Goal: Task Accomplishment & Management: Manage account settings

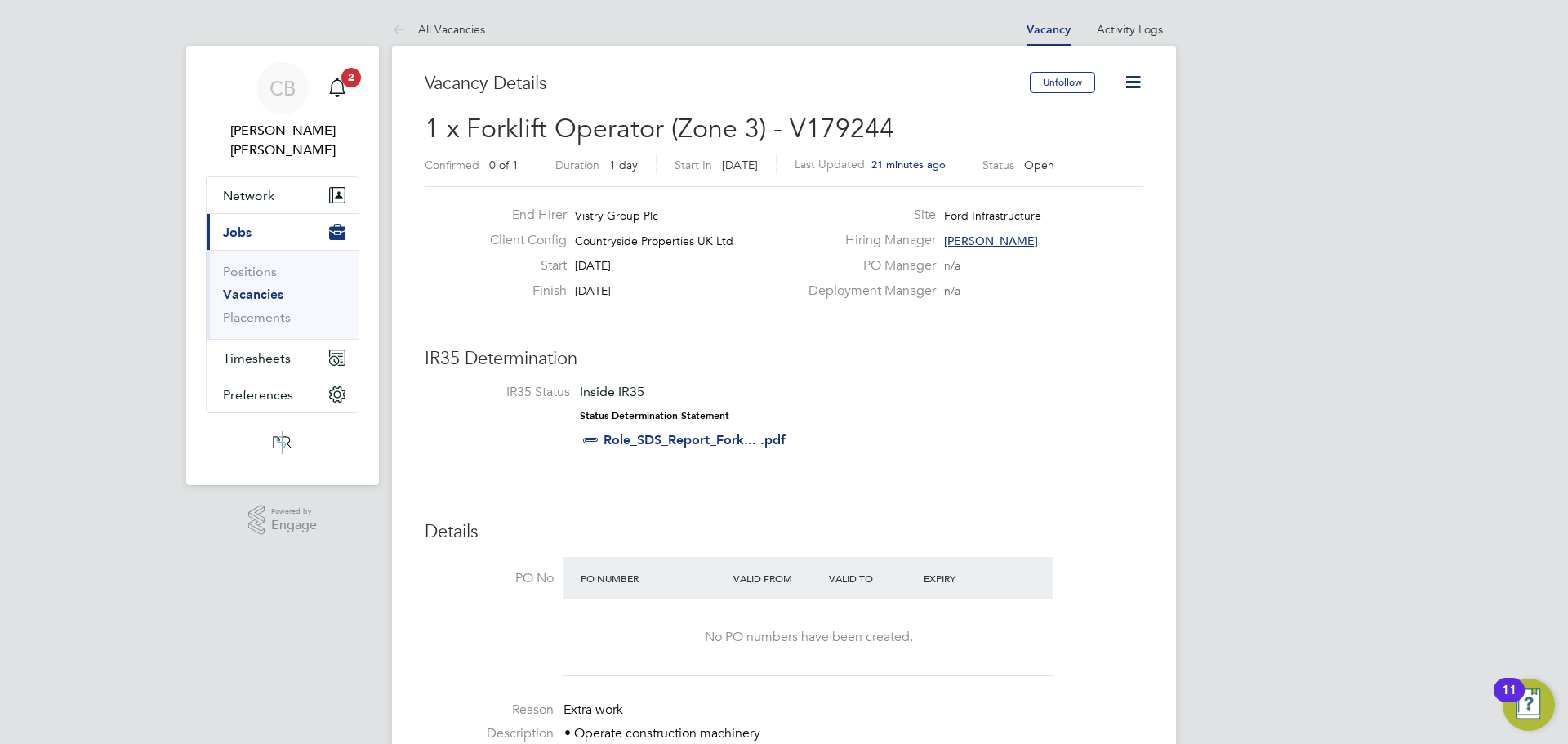
drag, startPoint x: 1152, startPoint y: 85, endPoint x: 1134, endPoint y: 79, distance: 19.0
click at [1134, 79] on icon at bounding box center [1132, 82] width 20 height 20
click at [887, 275] on div "PO Manager n/a" at bounding box center [974, 270] width 351 height 25
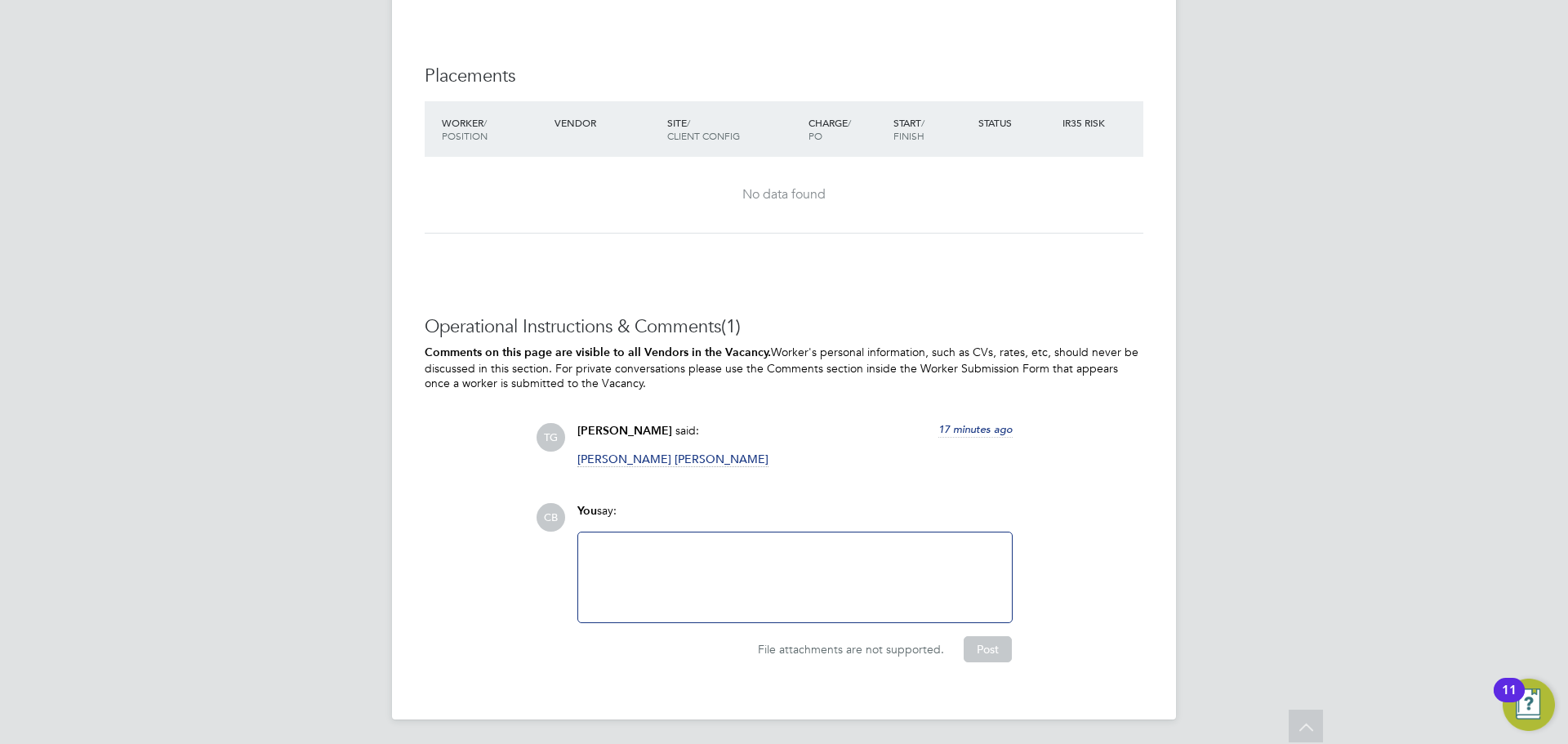
scroll to position [897, 0]
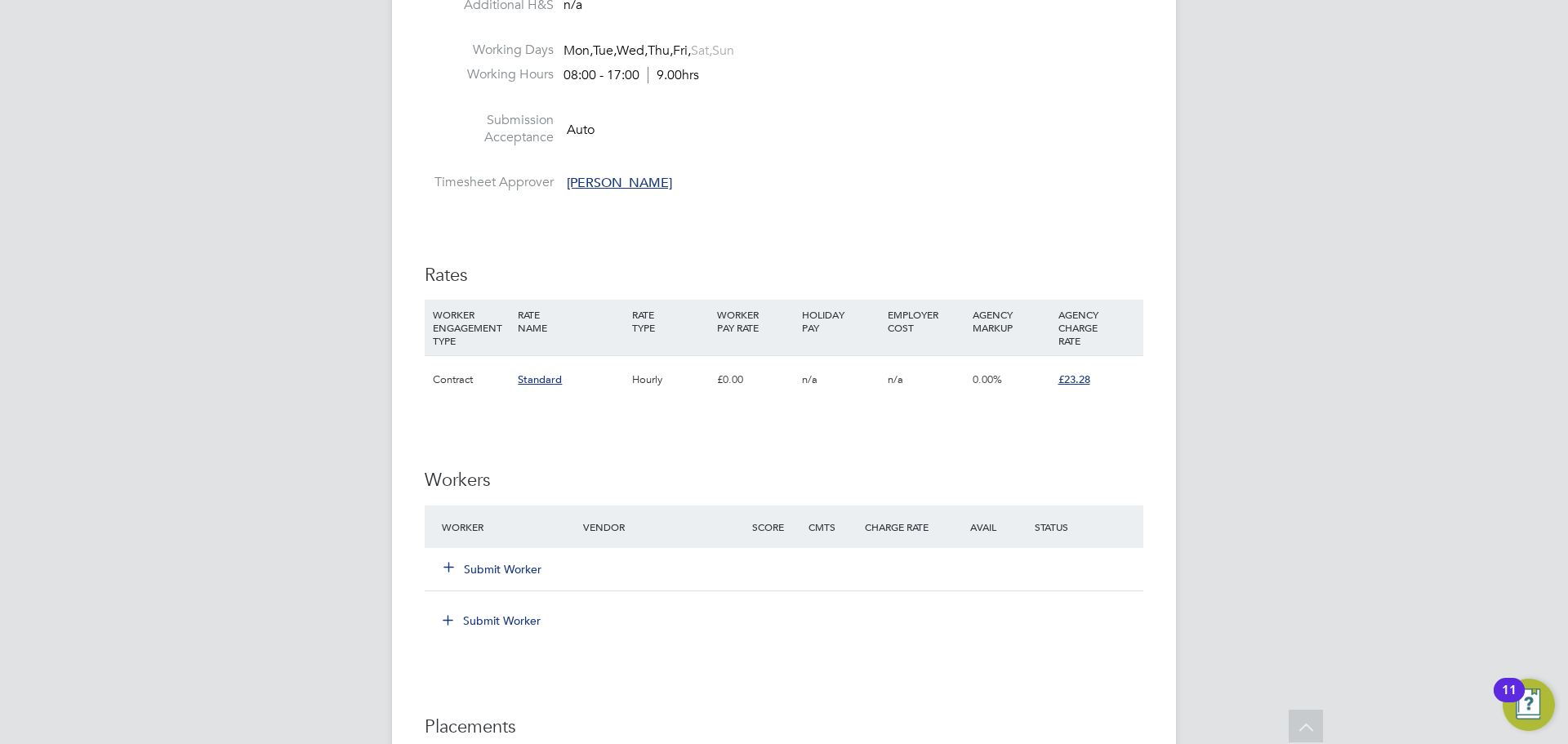
click at [485, 553] on div "Submit Worker" at bounding box center [784, 569] width 718 height 42
click at [485, 563] on button "Submit Worker" at bounding box center [493, 569] width 98 height 16
drag, startPoint x: 485, startPoint y: 563, endPoint x: 510, endPoint y: 524, distance: 46.3
click at [485, 563] on button "Submit Worker" at bounding box center [493, 569] width 98 height 16
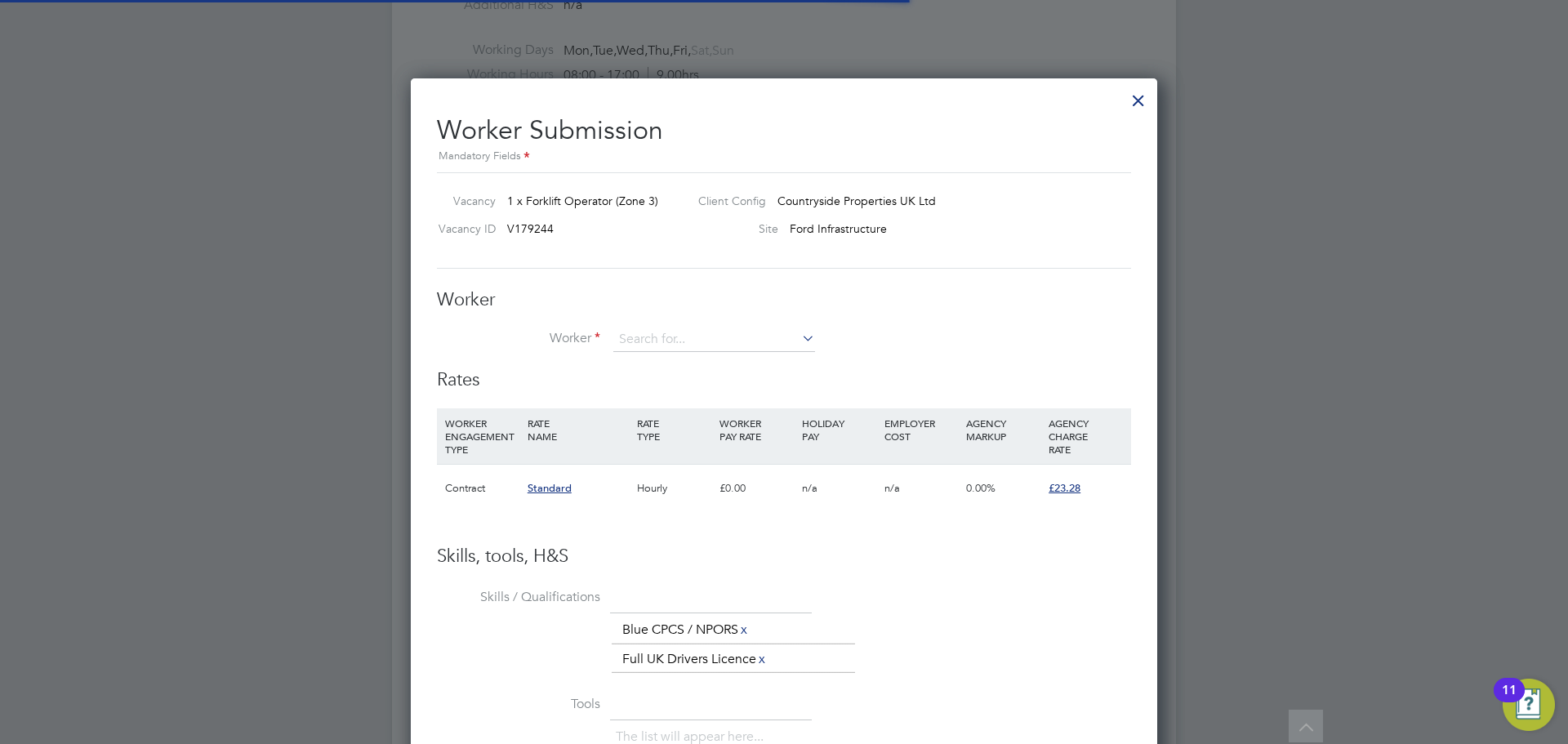
scroll to position [0, 0]
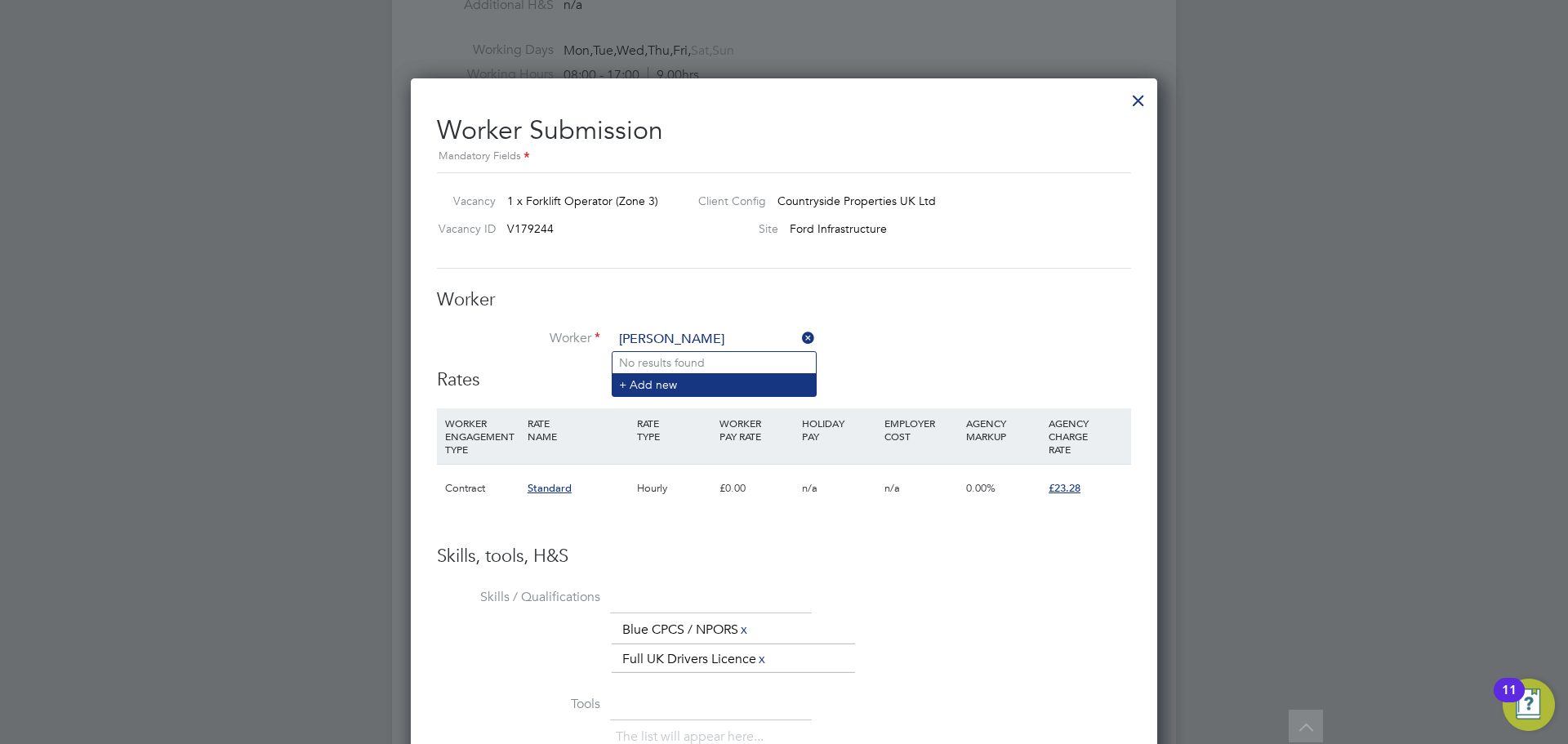
type input "Ricky Noble"
click at [726, 374] on li "+ Add new" at bounding box center [714, 384] width 204 height 22
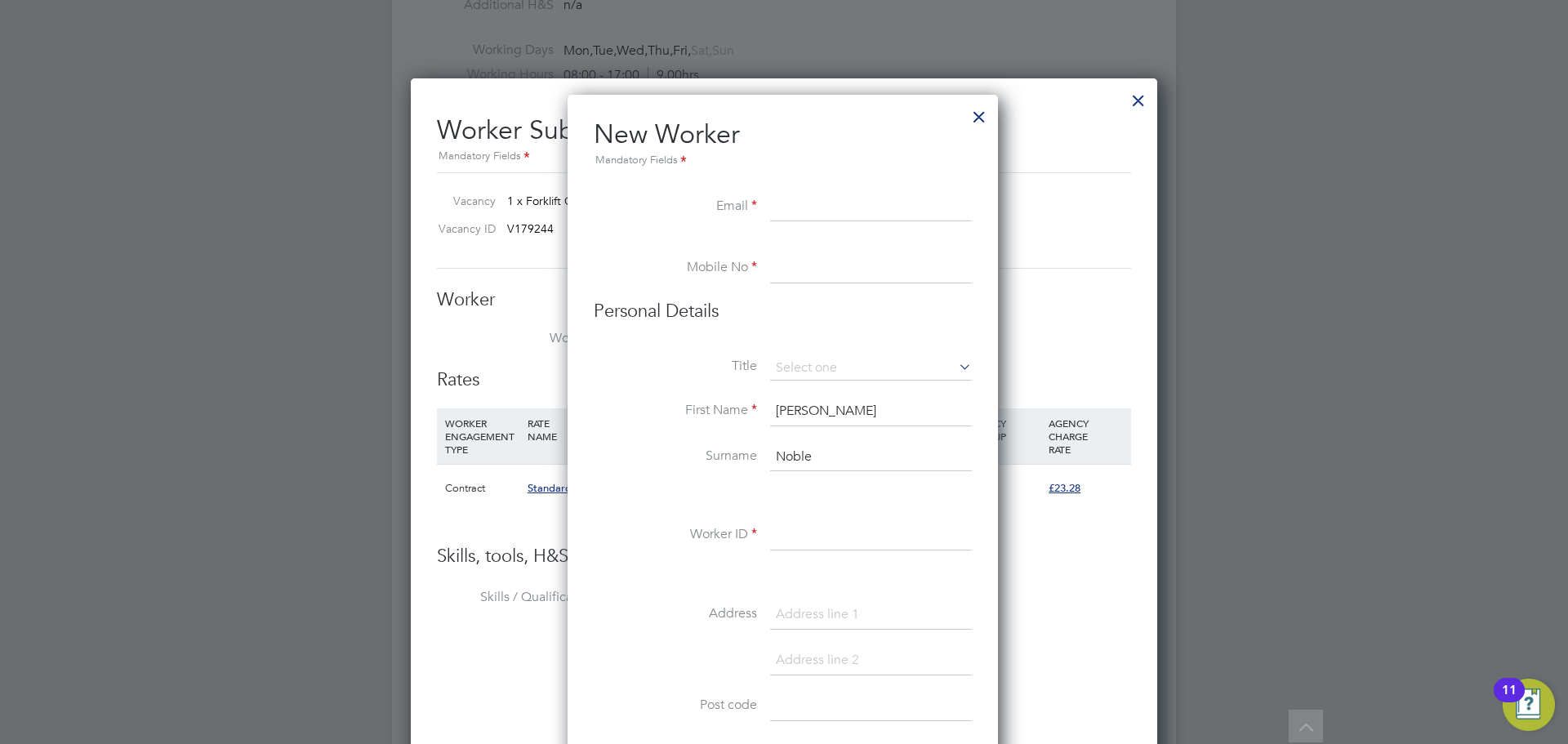
paste input "floraandricky@hotmail.co.uk"
type input "floraandricky@hotmail.co.uk"
click at [845, 256] on input at bounding box center [871, 268] width 202 height 30
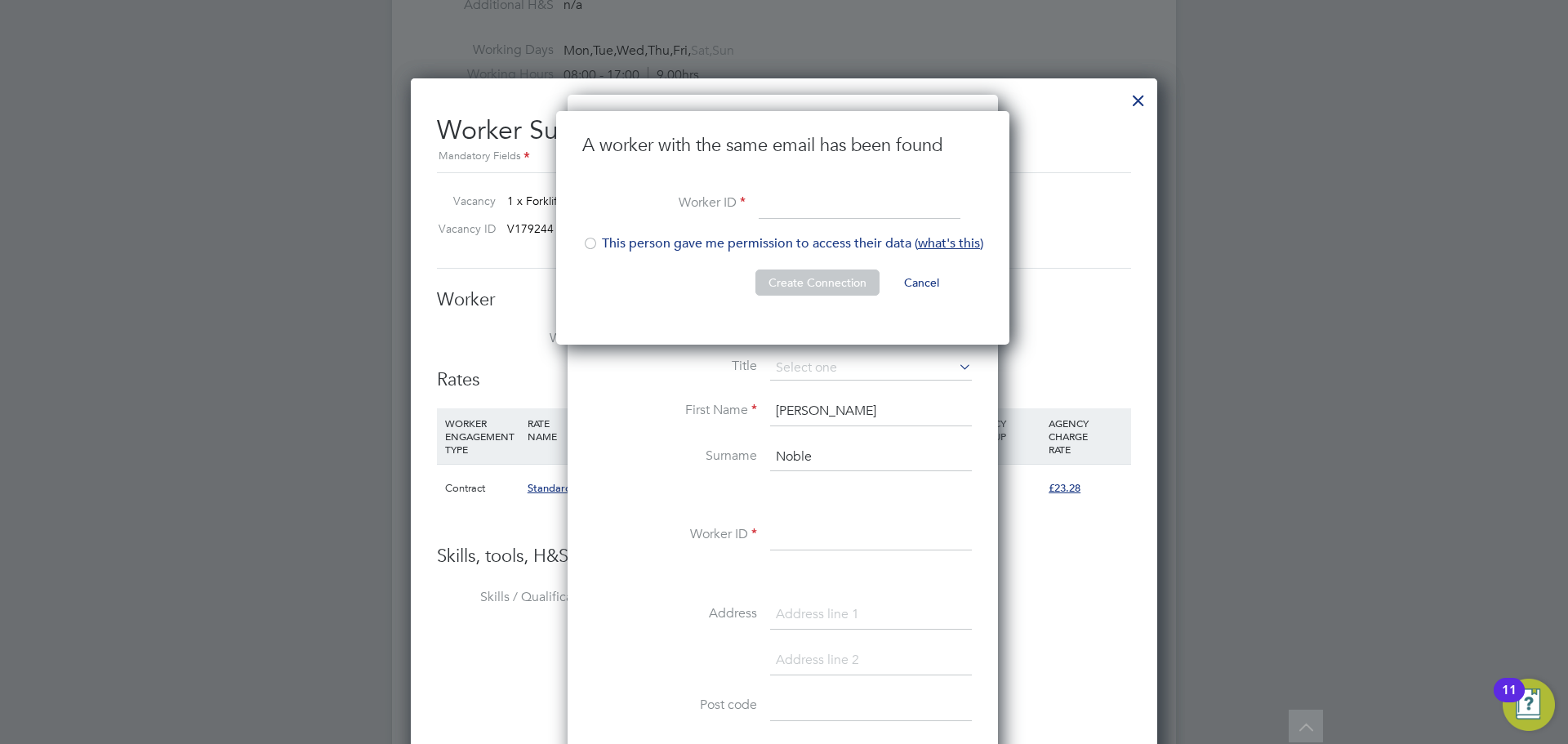
click at [819, 211] on input at bounding box center [859, 205] width 202 height 30
paste input "465259"
type input "465259"
click at [718, 243] on li "This person gave me permission to access their data ( what's this )" at bounding box center [783, 252] width 401 height 34
click at [791, 285] on button "Create Connection" at bounding box center [817, 282] width 124 height 26
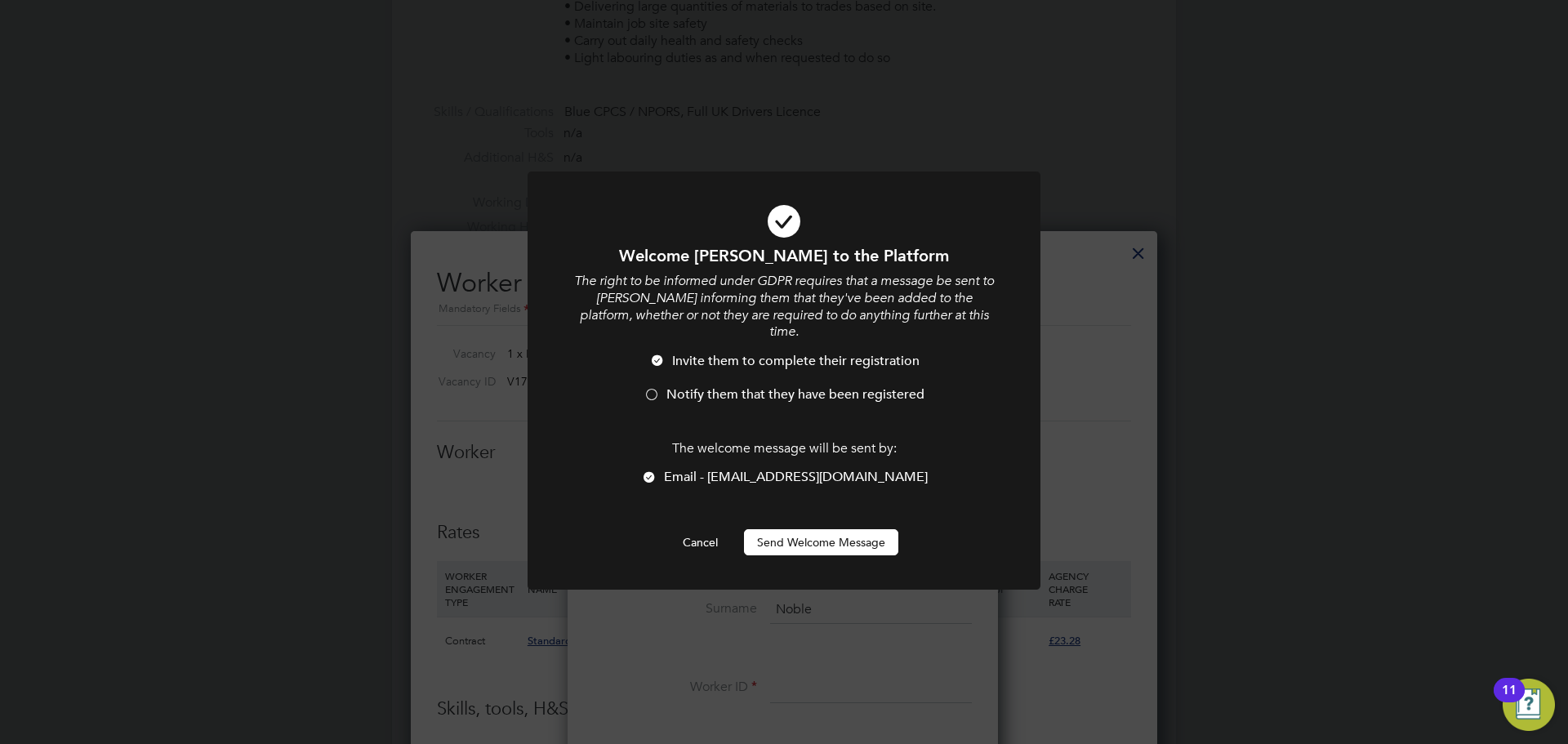
click at [786, 386] on span "Notify them that they have been registered" at bounding box center [795, 394] width 258 height 16
click at [796, 529] on button "Send Welcome Message" at bounding box center [821, 541] width 155 height 26
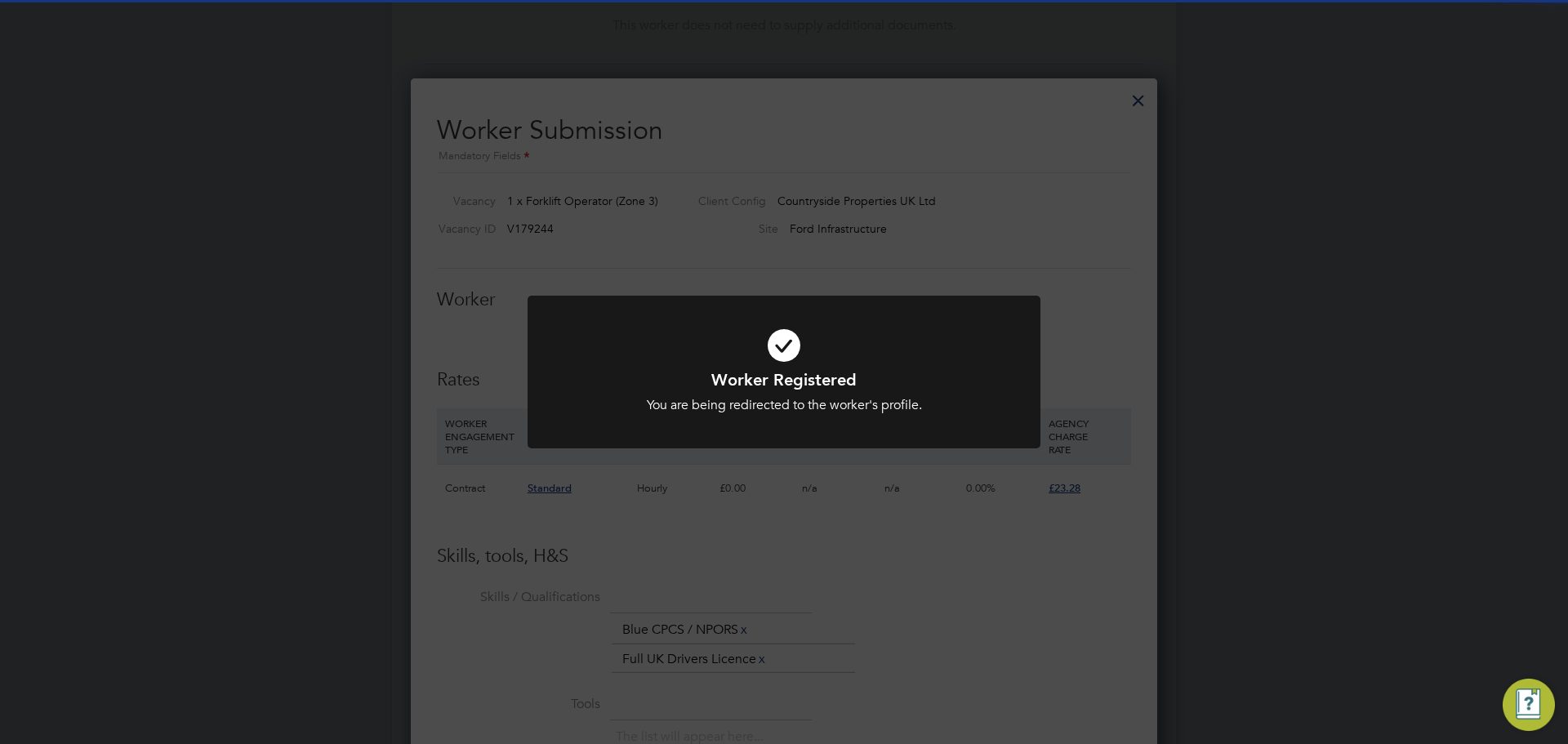
click at [808, 495] on div "Worker Registered You are being redirected to the worker's profile. Cancel Okay" at bounding box center [784, 372] width 1568 height 744
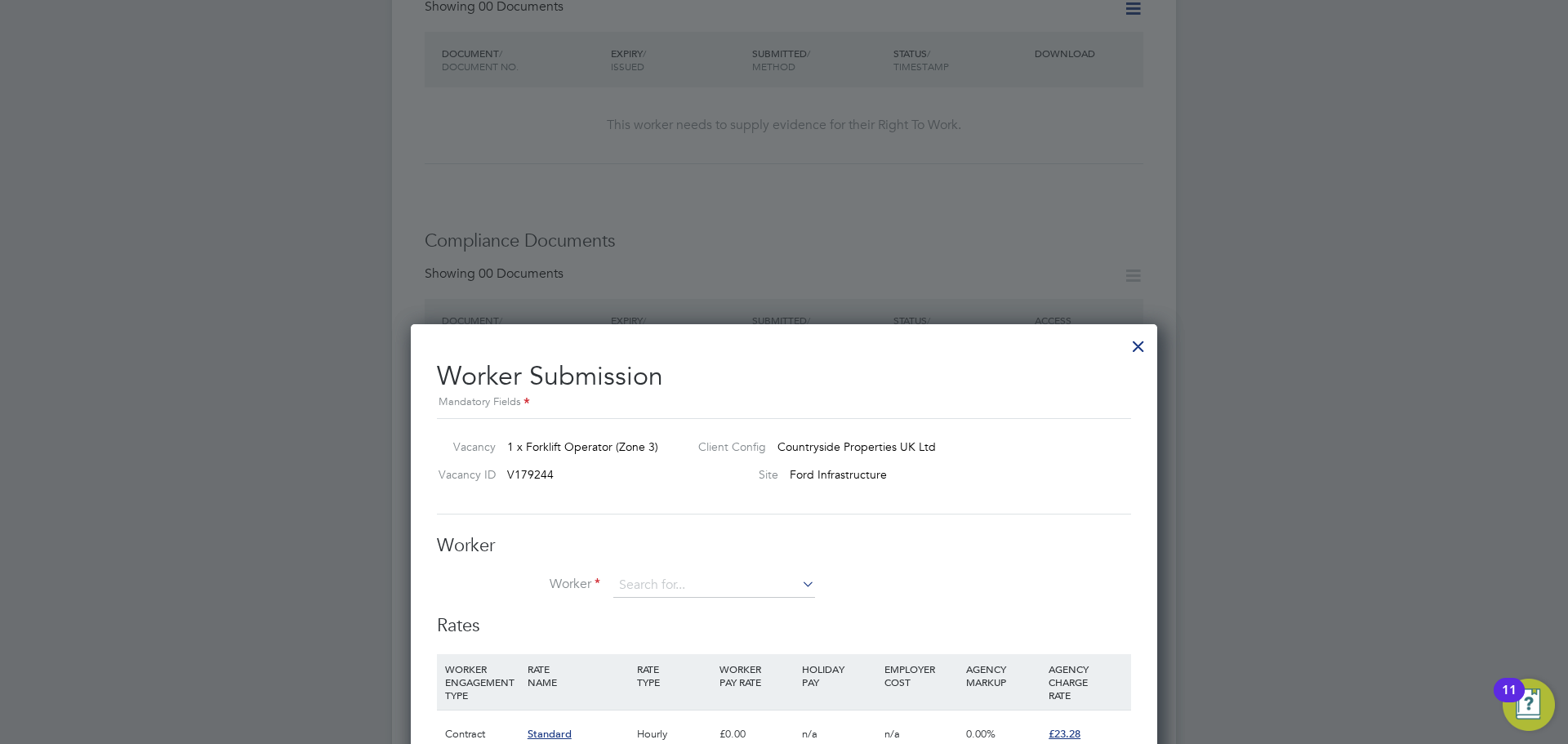
click at [1138, 357] on div at bounding box center [1138, 342] width 30 height 30
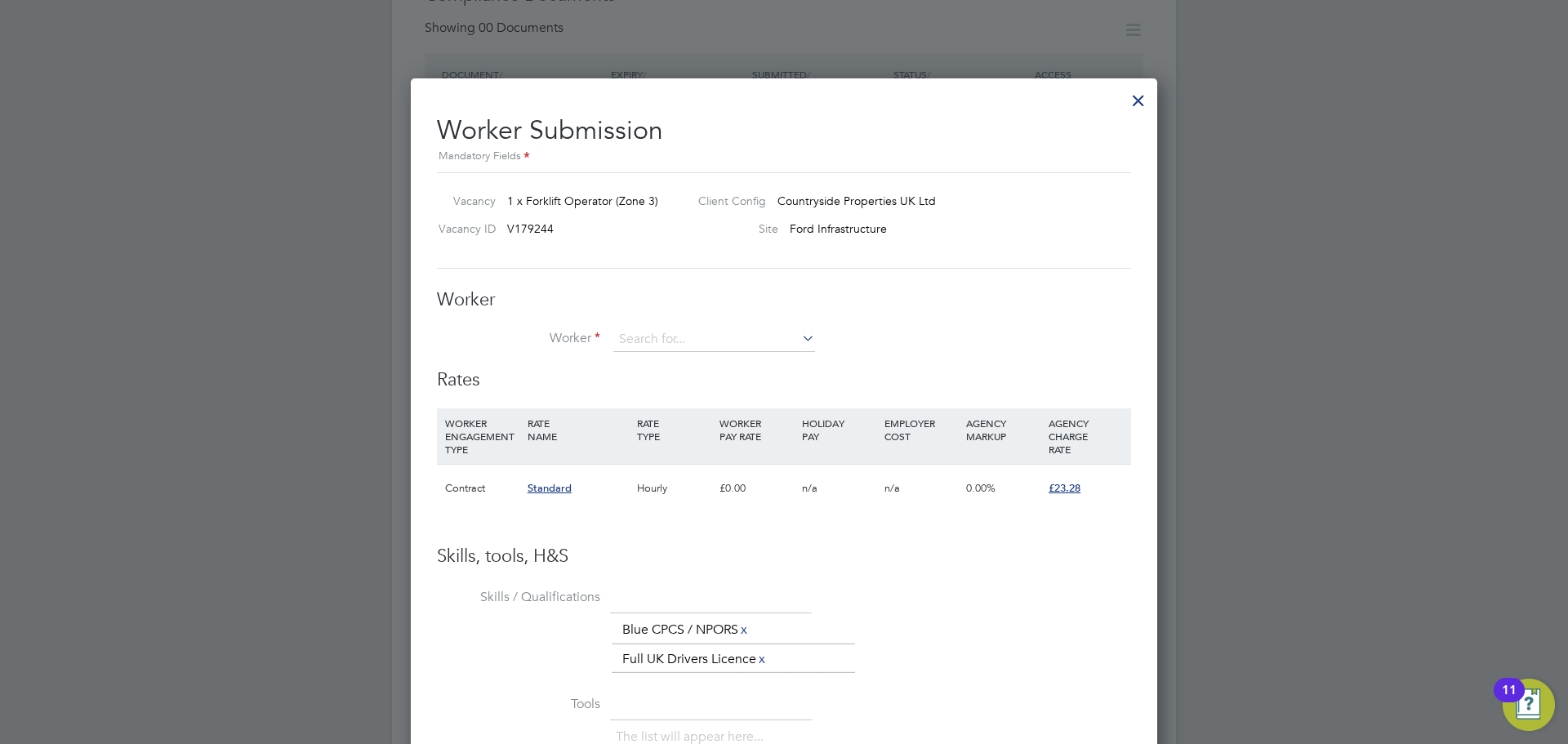
click at [1134, 92] on div at bounding box center [1138, 96] width 30 height 30
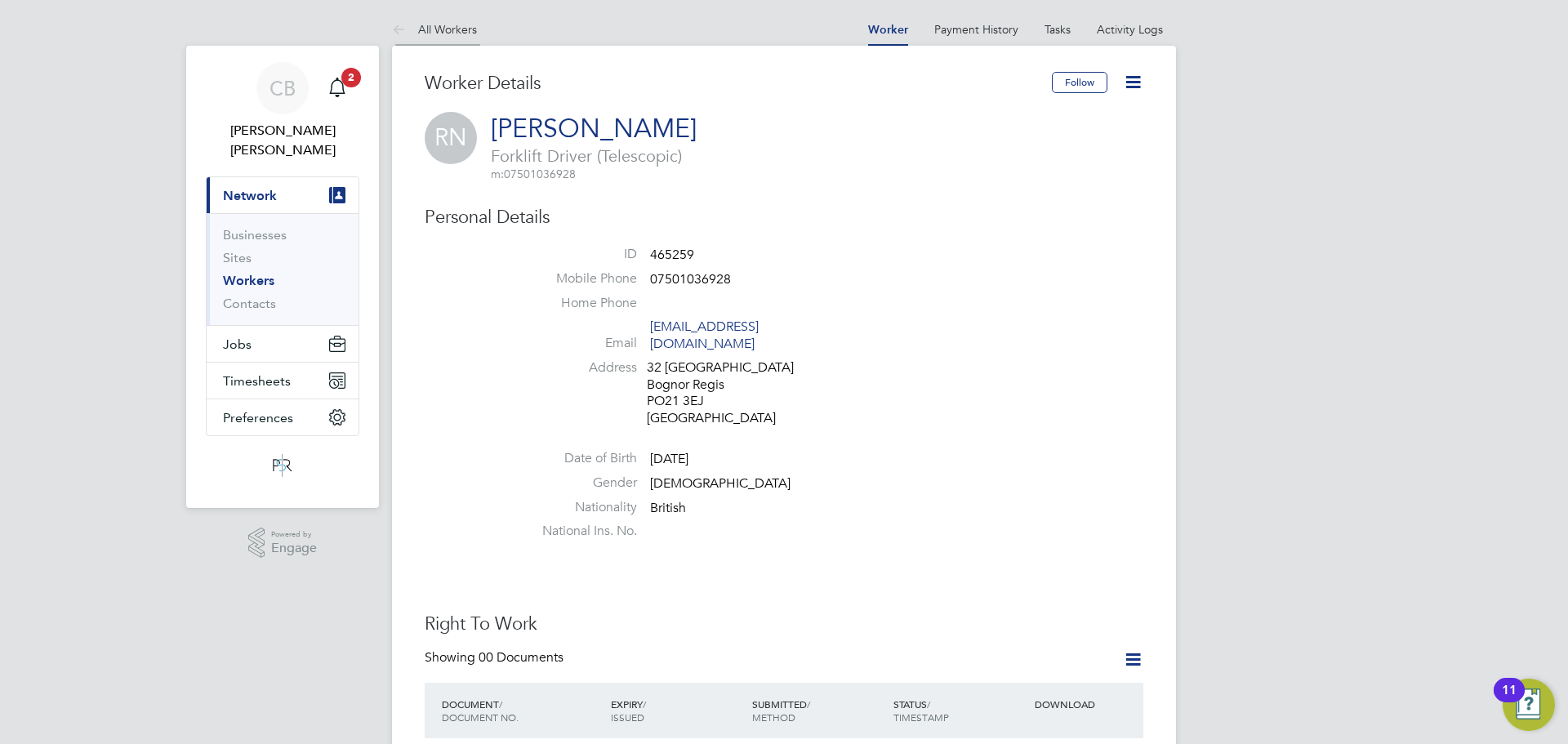
click at [460, 26] on link "All Workers" at bounding box center [435, 29] width 85 height 14
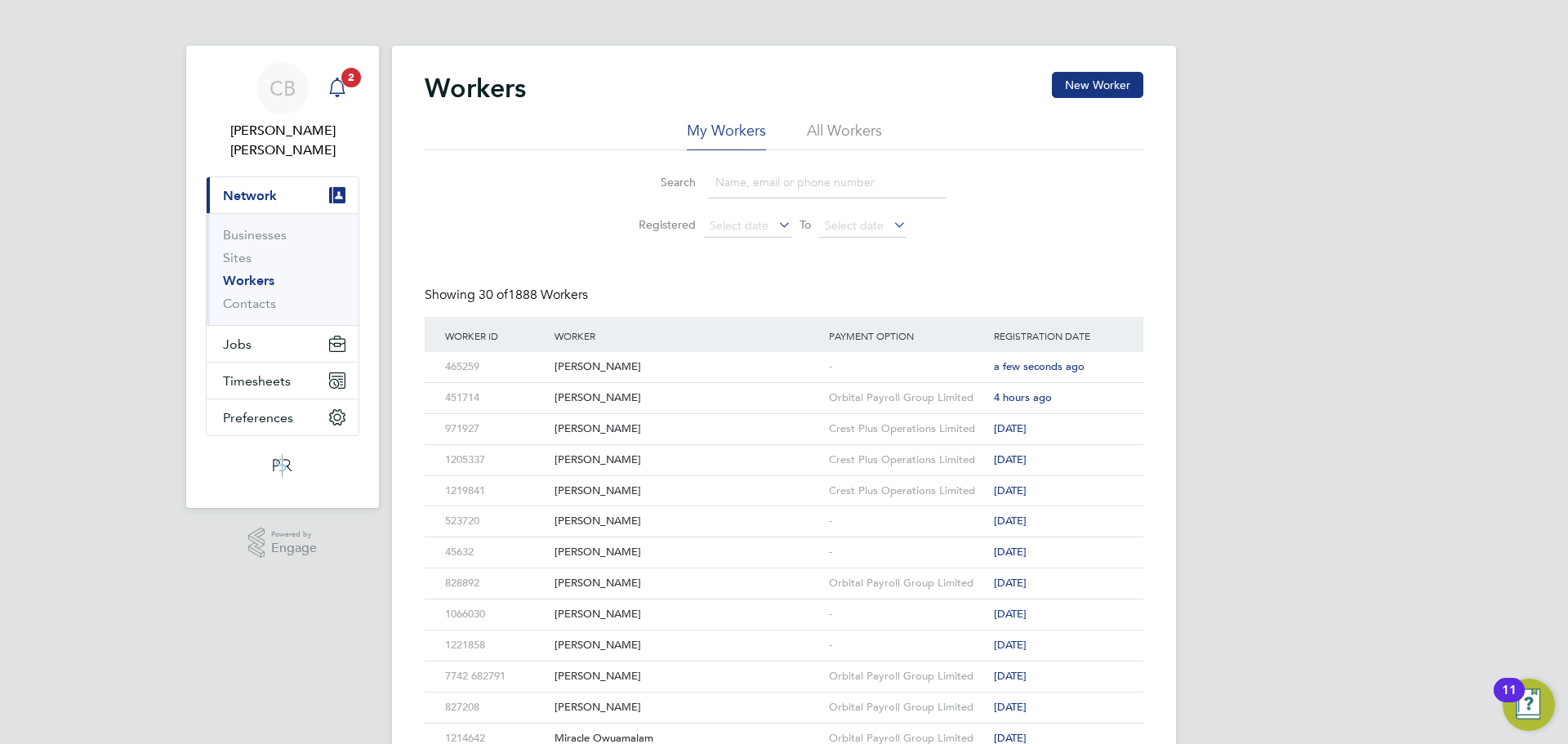
drag, startPoint x: 367, startPoint y: 75, endPoint x: 355, endPoint y: 82, distance: 13.9
click at [355, 82] on app-nav-sections-wrapper "CB Connor Bedwell Notifications 2 Applications: Current page: Network Businesse…" at bounding box center [283, 277] width 192 height 462
click at [348, 84] on span "2" at bounding box center [351, 78] width 19 height 19
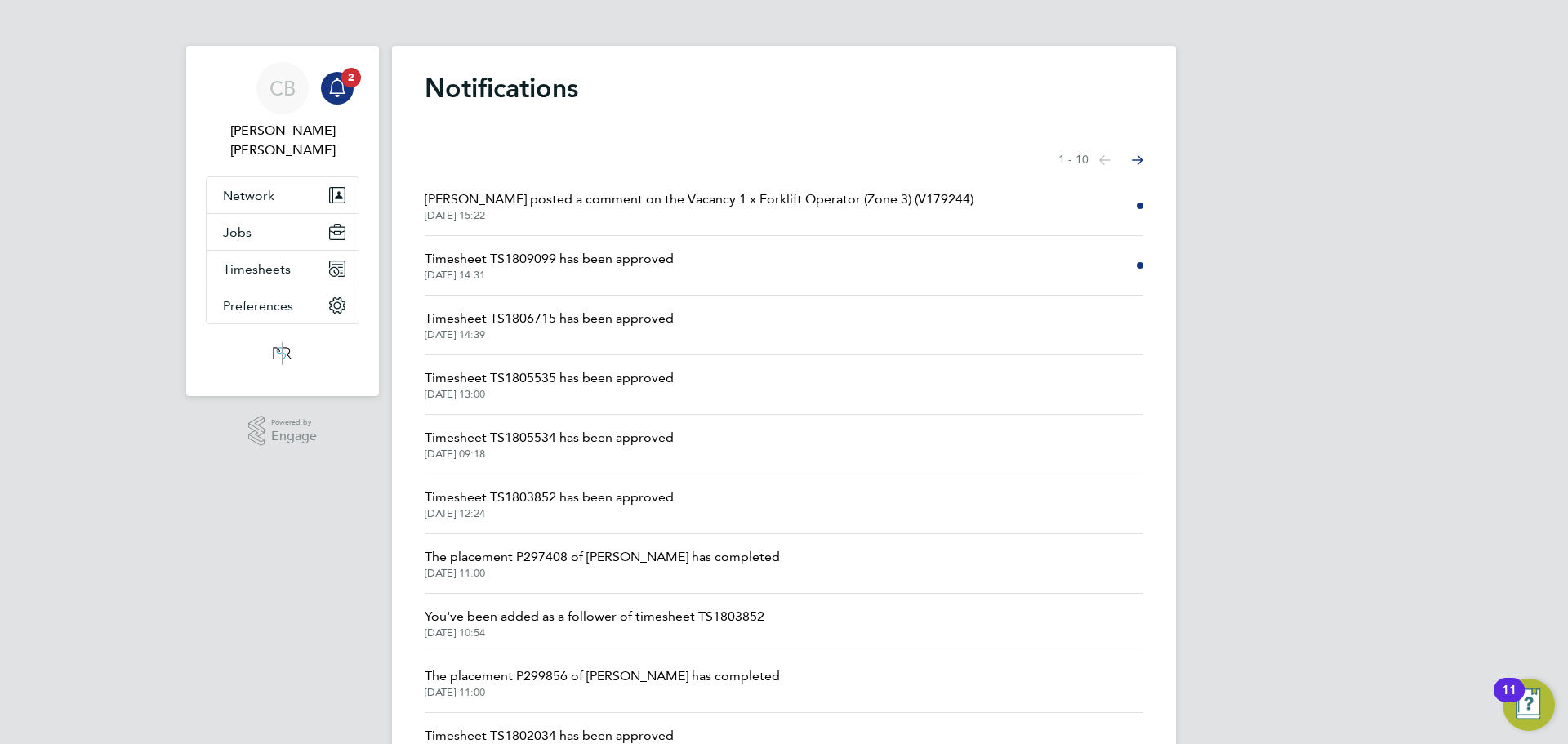
click at [664, 206] on span "Tom Green posted a comment on the Vacancy 1 x Forklift Operator (Zone 3) (V1792…" at bounding box center [699, 199] width 549 height 19
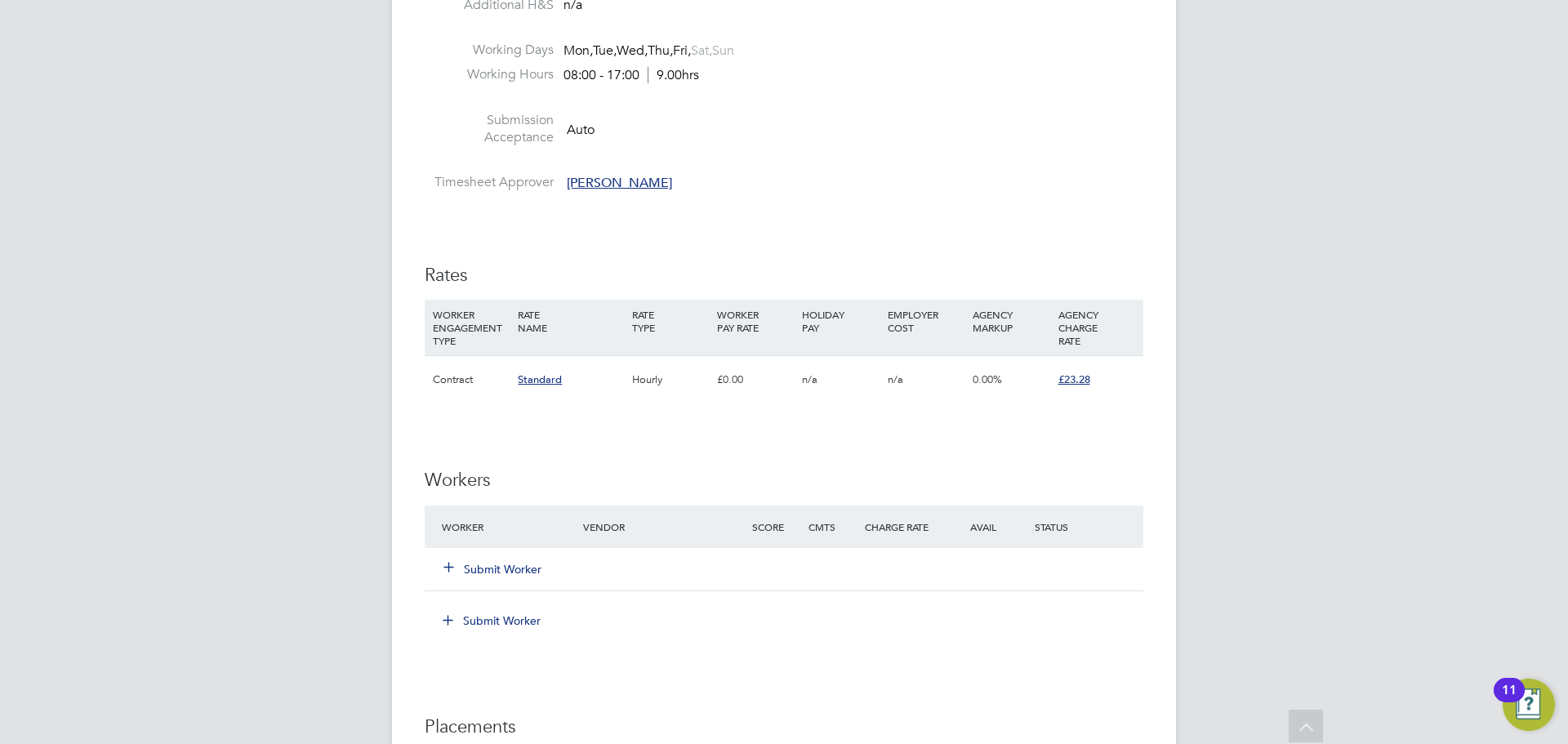
click at [528, 559] on div "Submit Worker" at bounding box center [522, 569] width 169 height 30
click at [526, 563] on button "Submit Worker" at bounding box center [493, 569] width 98 height 16
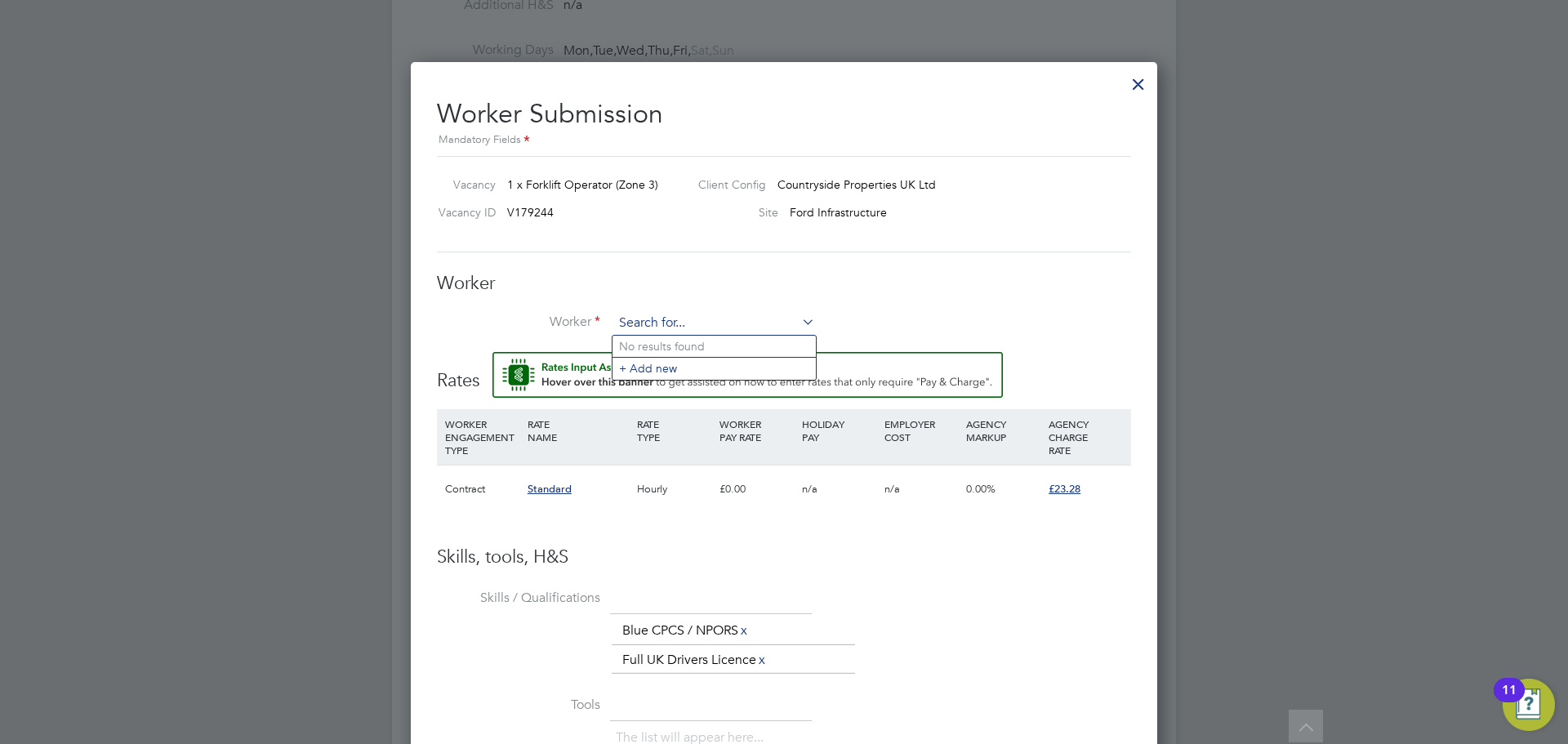
click at [734, 316] on input at bounding box center [714, 323] width 202 height 24
type input "L"
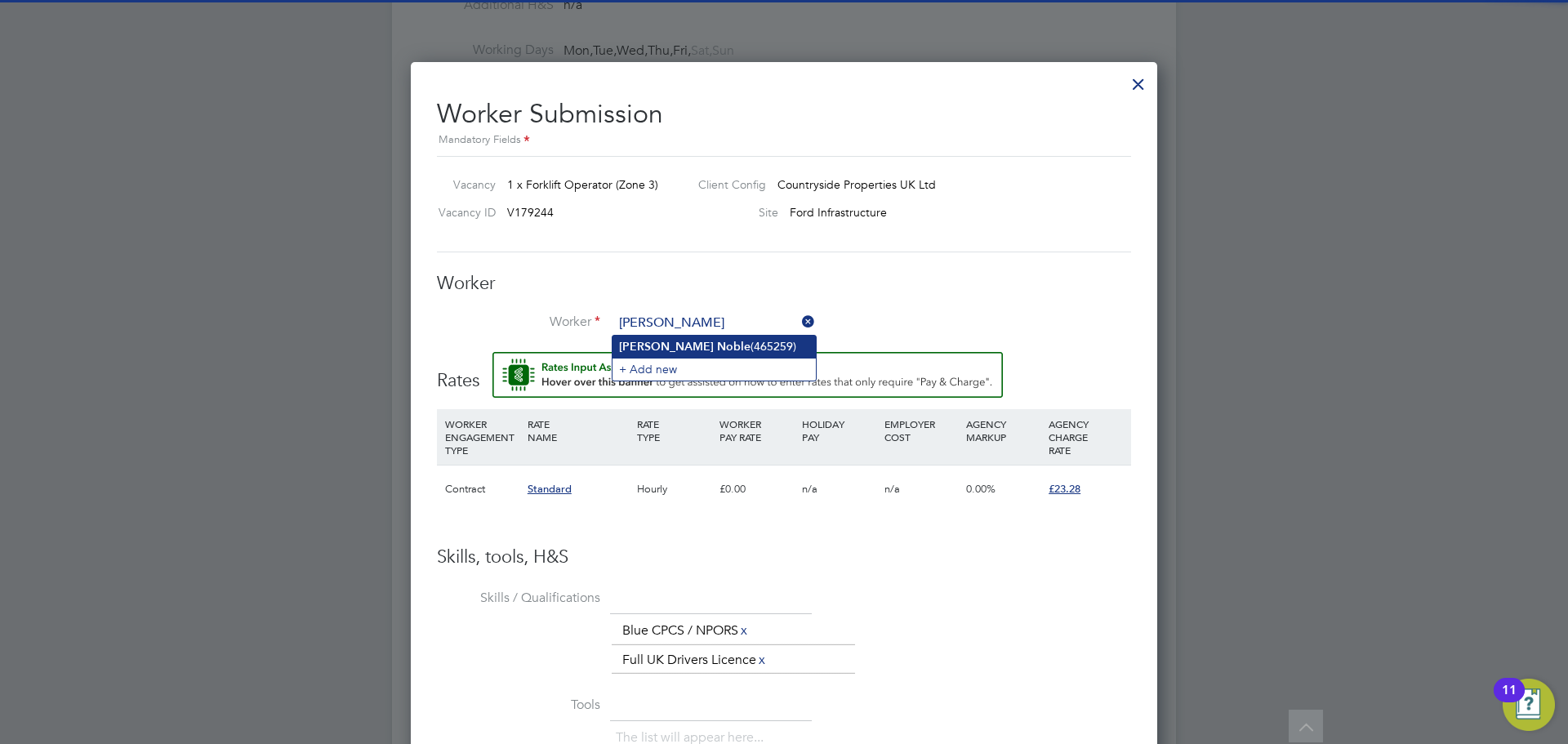
click at [752, 335] on li "Ricky Noble (465259)" at bounding box center [714, 346] width 204 height 22
type input "Ricky Noble (465259)"
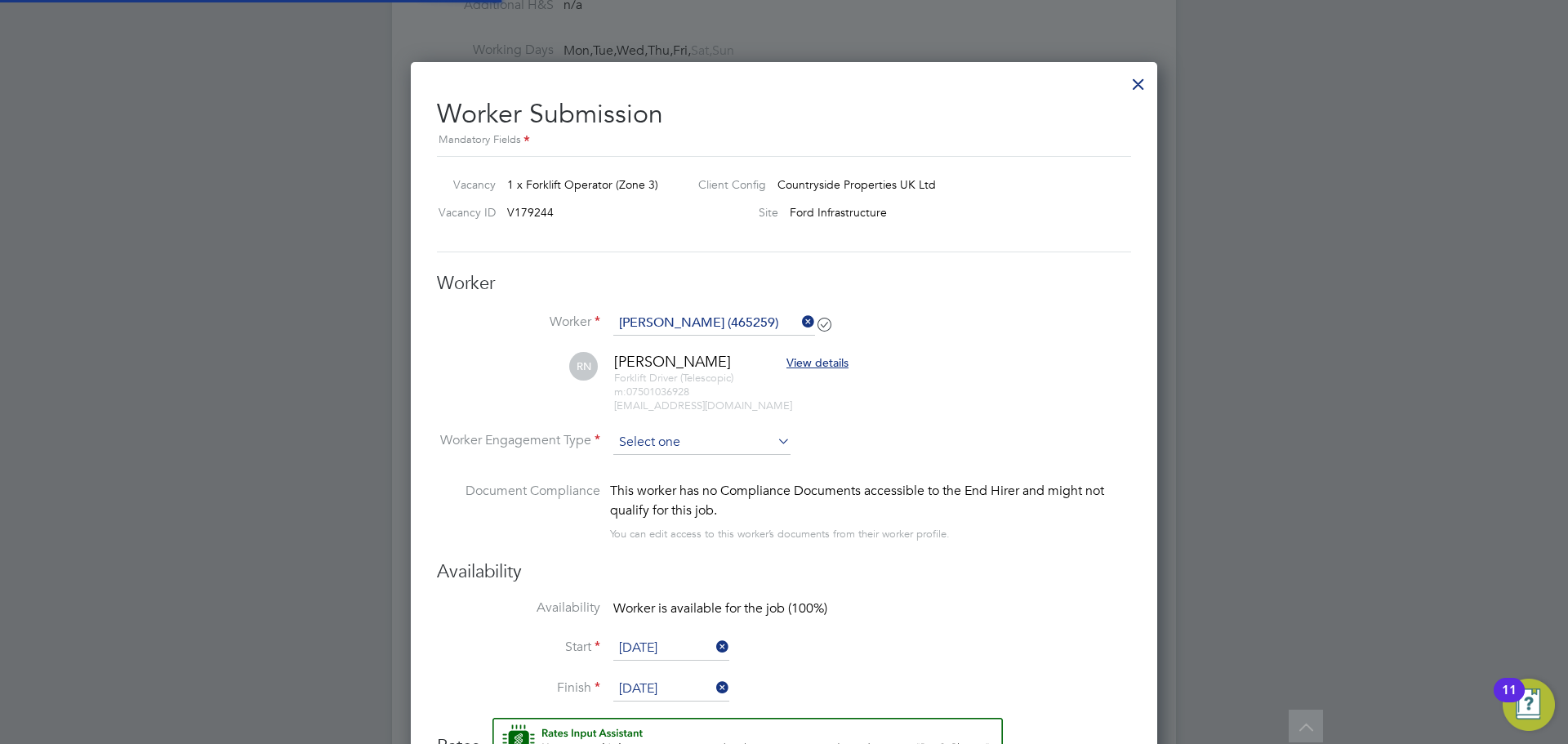
click at [744, 436] on input at bounding box center [702, 442] width 177 height 24
drag, startPoint x: 704, startPoint y: 481, endPoint x: 739, endPoint y: 447, distance: 48.8
click at [737, 449] on div "All Vacancies Vacancy Activity Logs Vacancy Activity Logs All Vacancies Vacancy…" at bounding box center [784, 243] width 784 height 2253
click at [740, 445] on input at bounding box center [702, 442] width 177 height 24
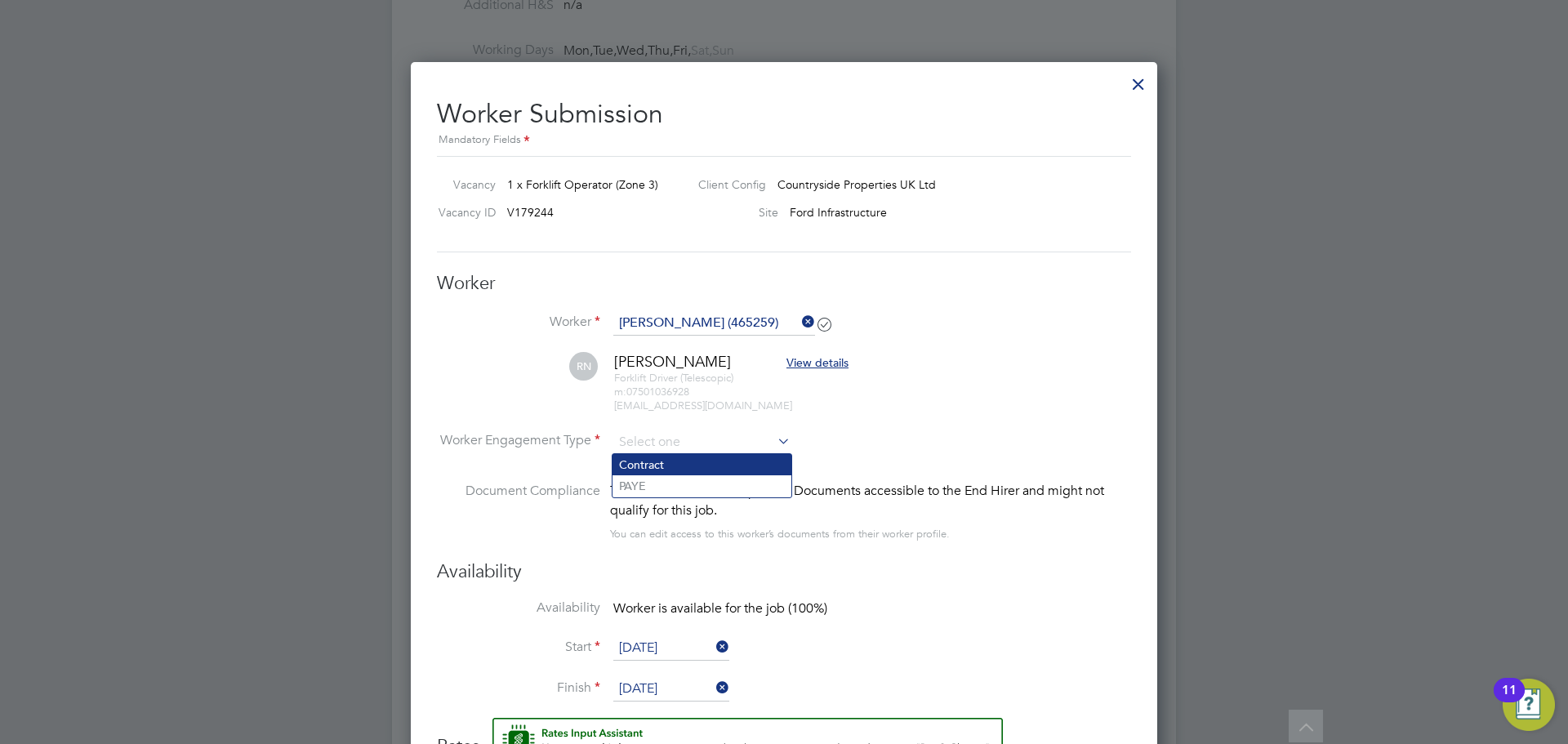
click at [713, 467] on li "Contract" at bounding box center [702, 464] width 179 height 21
type input "Contract"
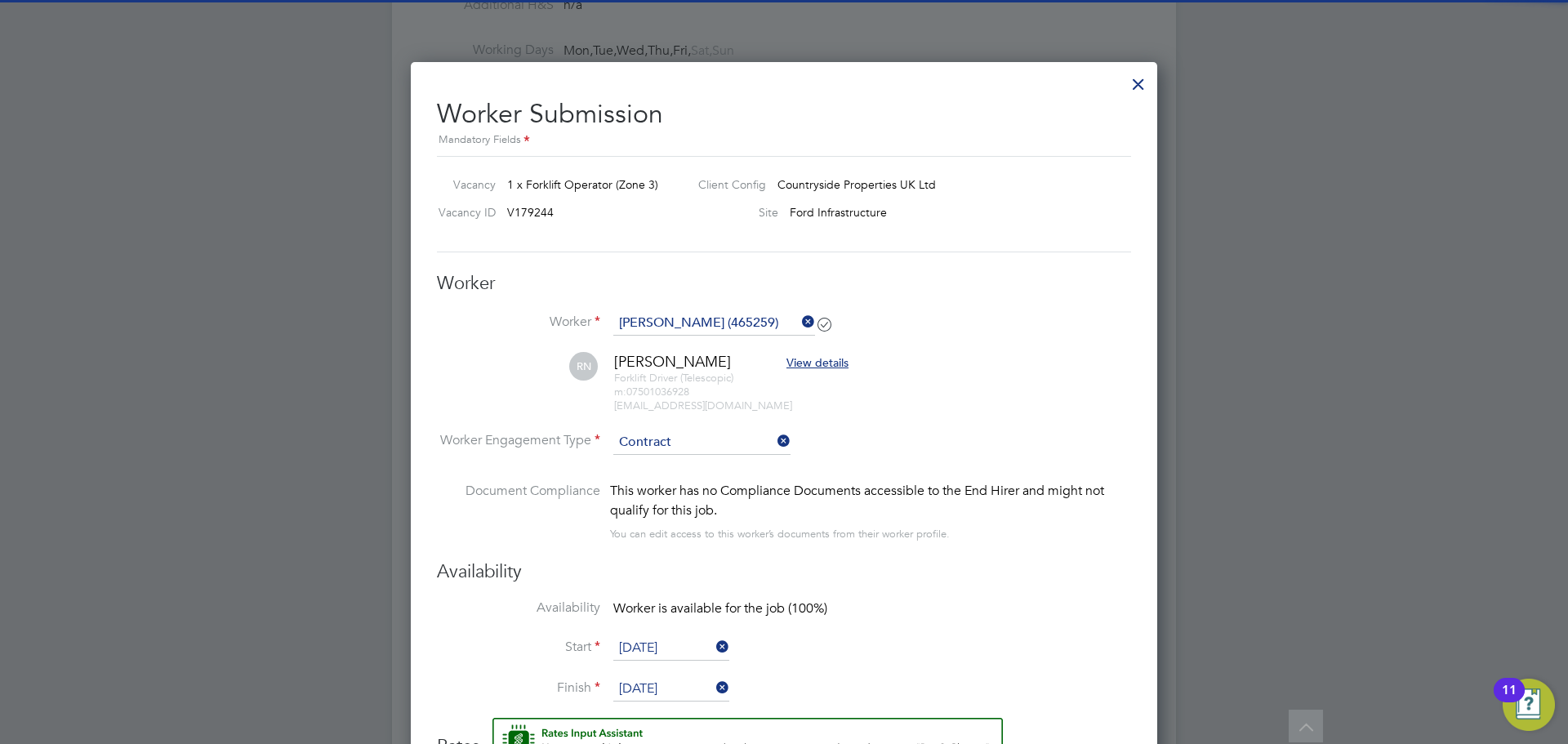
click at [714, 455] on li "Worker Engagement Type Contract" at bounding box center [784, 456] width 694 height 51
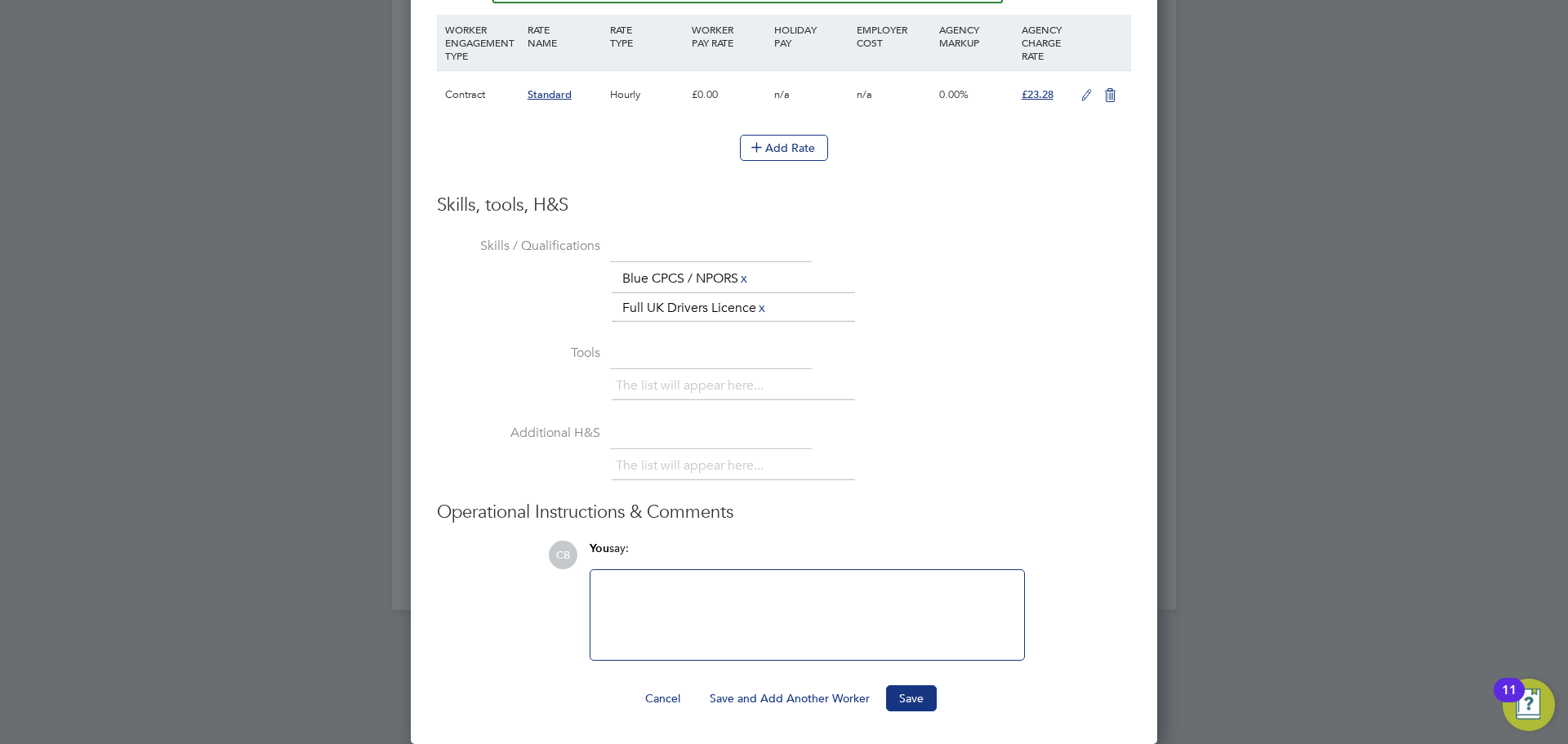
click at [1077, 100] on icon at bounding box center [1086, 96] width 20 height 13
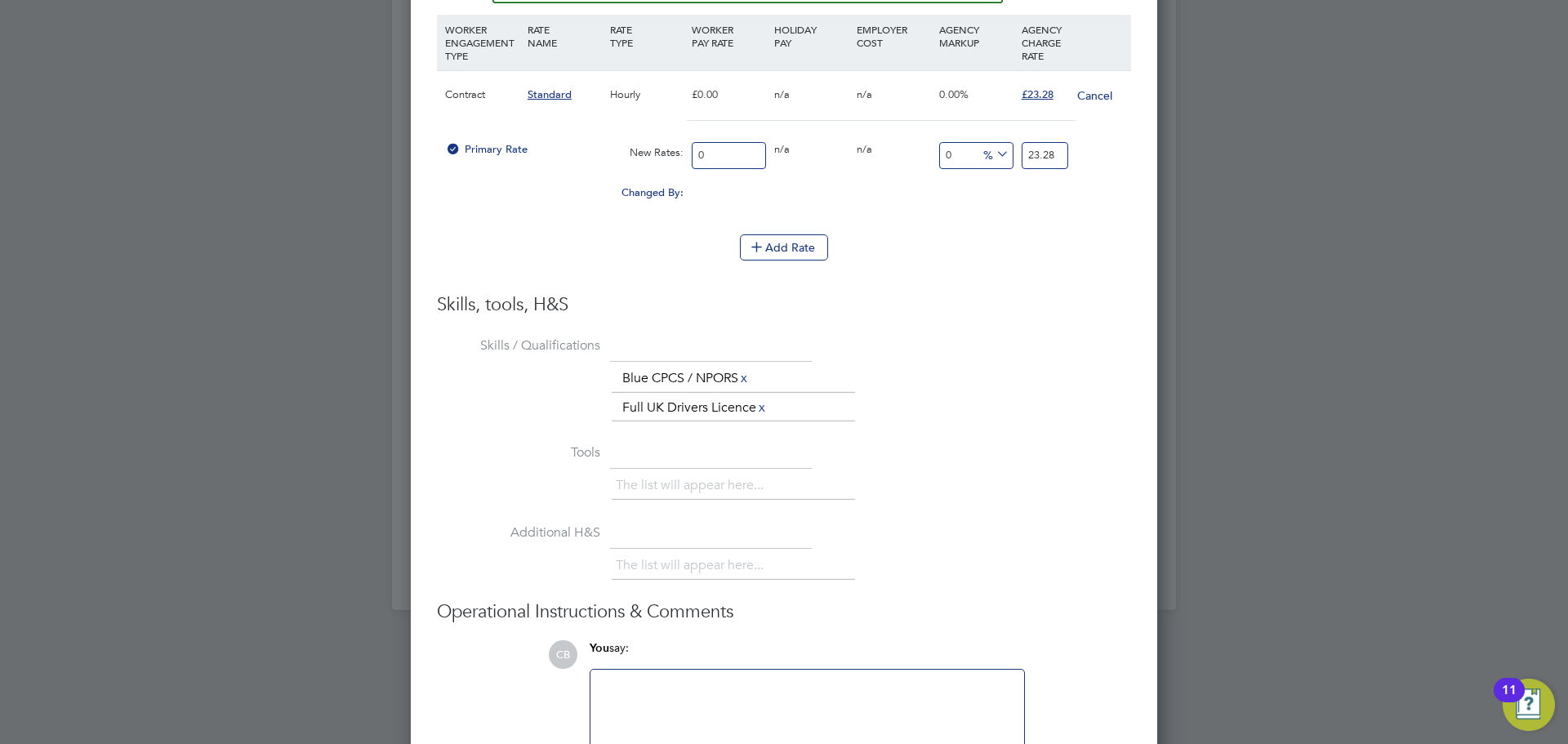
click at [734, 157] on input "0" at bounding box center [728, 156] width 74 height 27
type input "2"
type input "20"
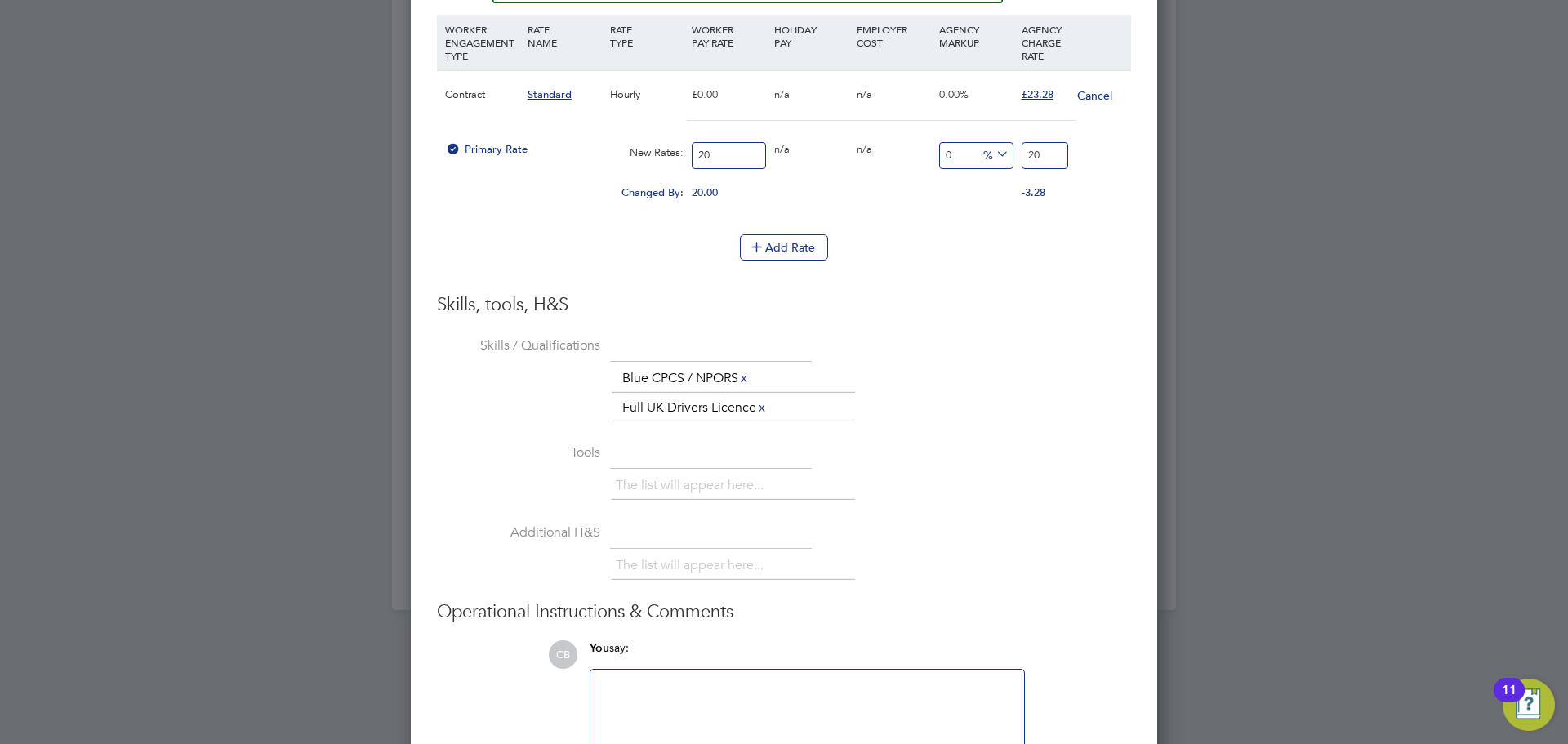
type input "20.5"
click at [843, 265] on li "Add Rate" at bounding box center [784, 256] width 694 height 42
click at [1067, 144] on input "20.5" at bounding box center [1045, 156] width 46 height 27
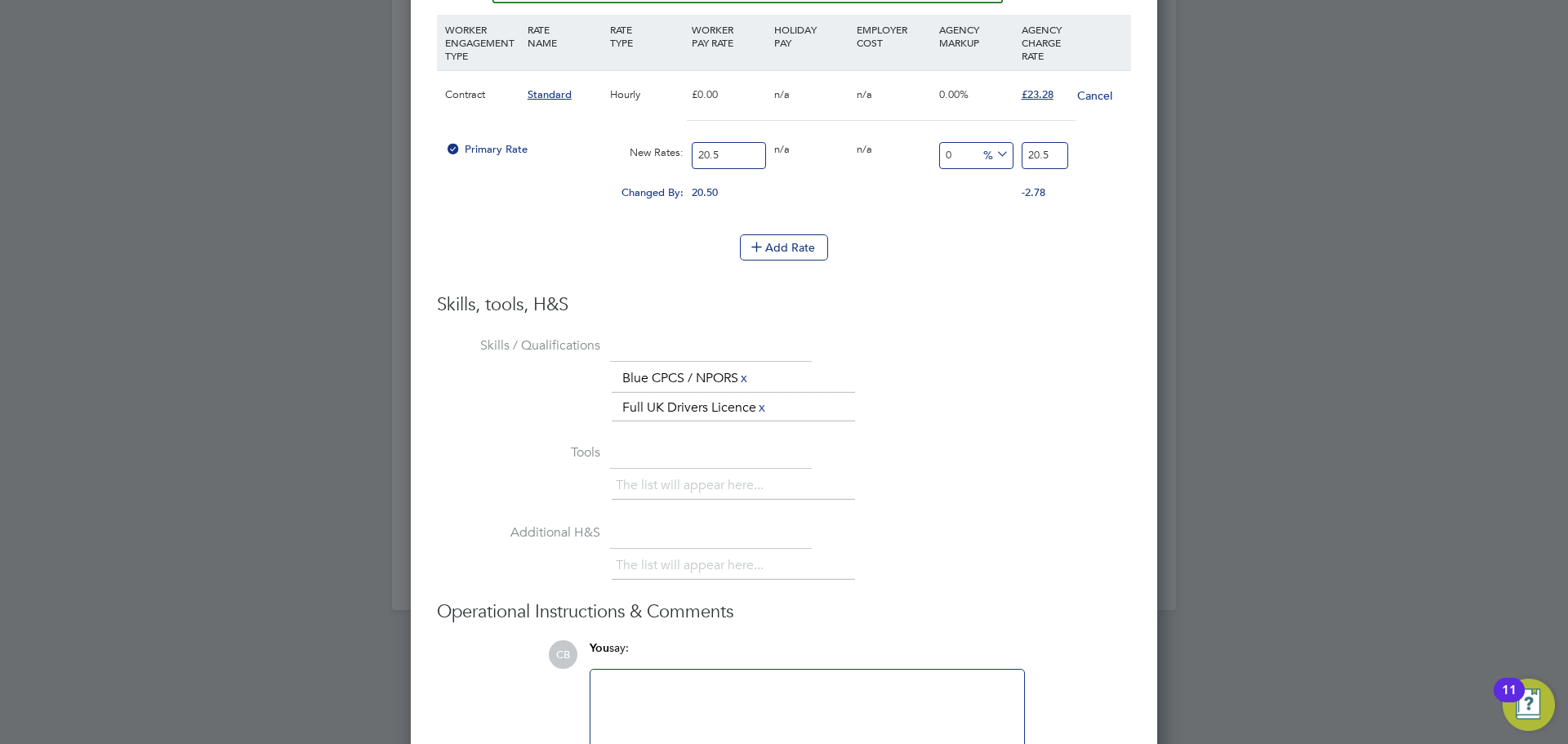
click at [1067, 144] on input "20.5" at bounding box center [1045, 156] width 46 height 27
type input "-90.2439024390244"
type input "2"
type input "12.195121951219512"
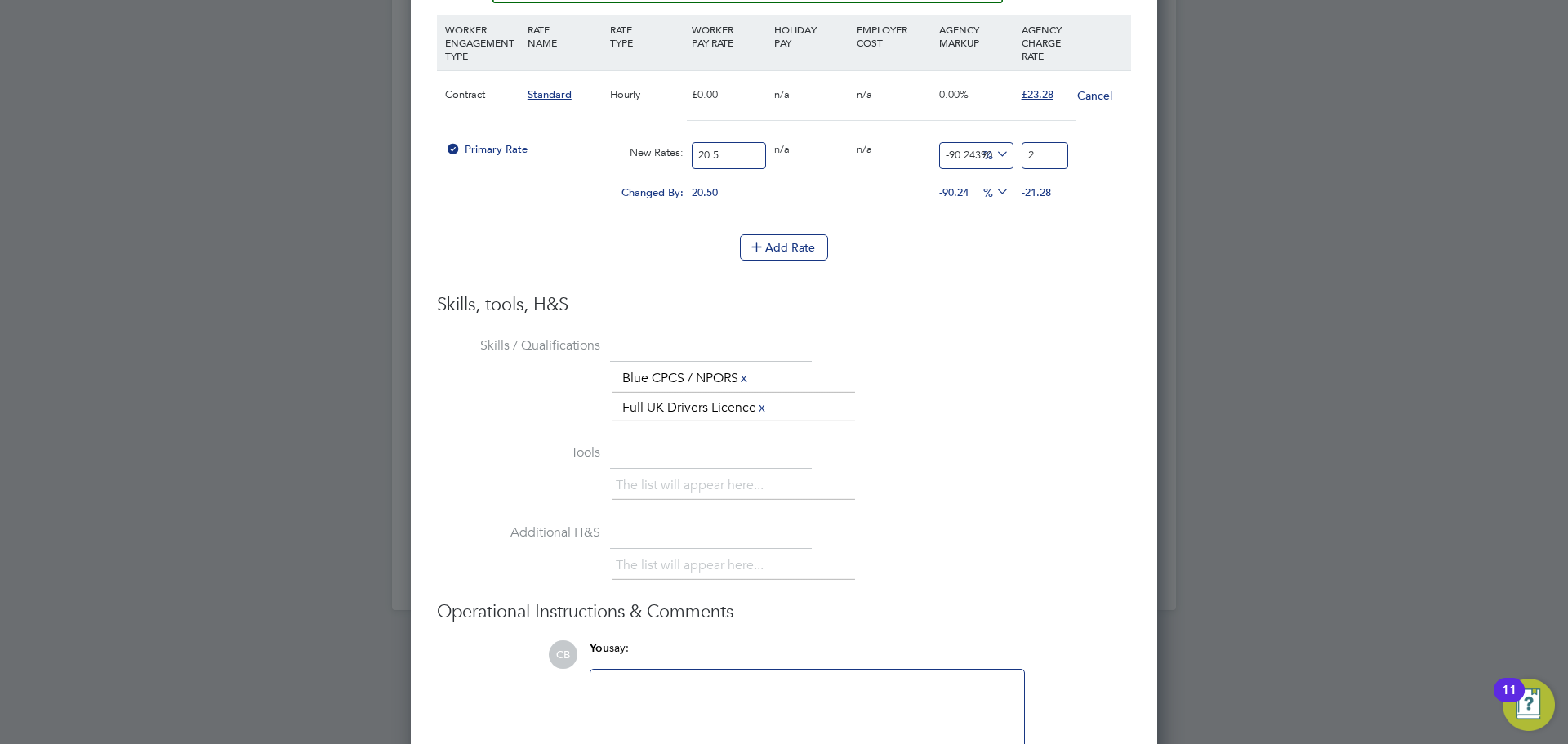
type input "23"
type input "13.170731707317072"
type input "23.2"
type input "13.560975609756097"
type input "23.28"
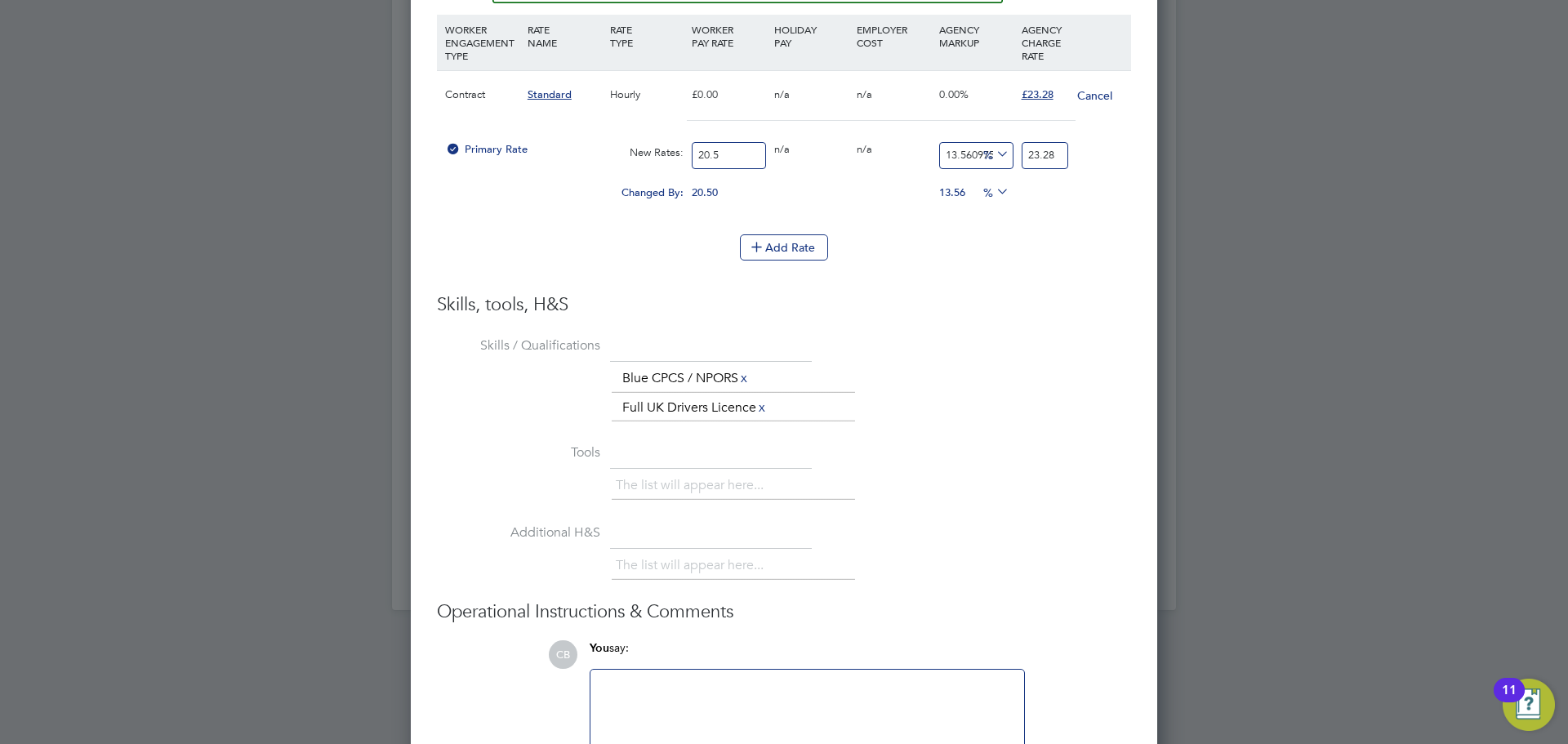
click at [1011, 302] on h3 "Skills, tools, H&S" at bounding box center [784, 305] width 694 height 24
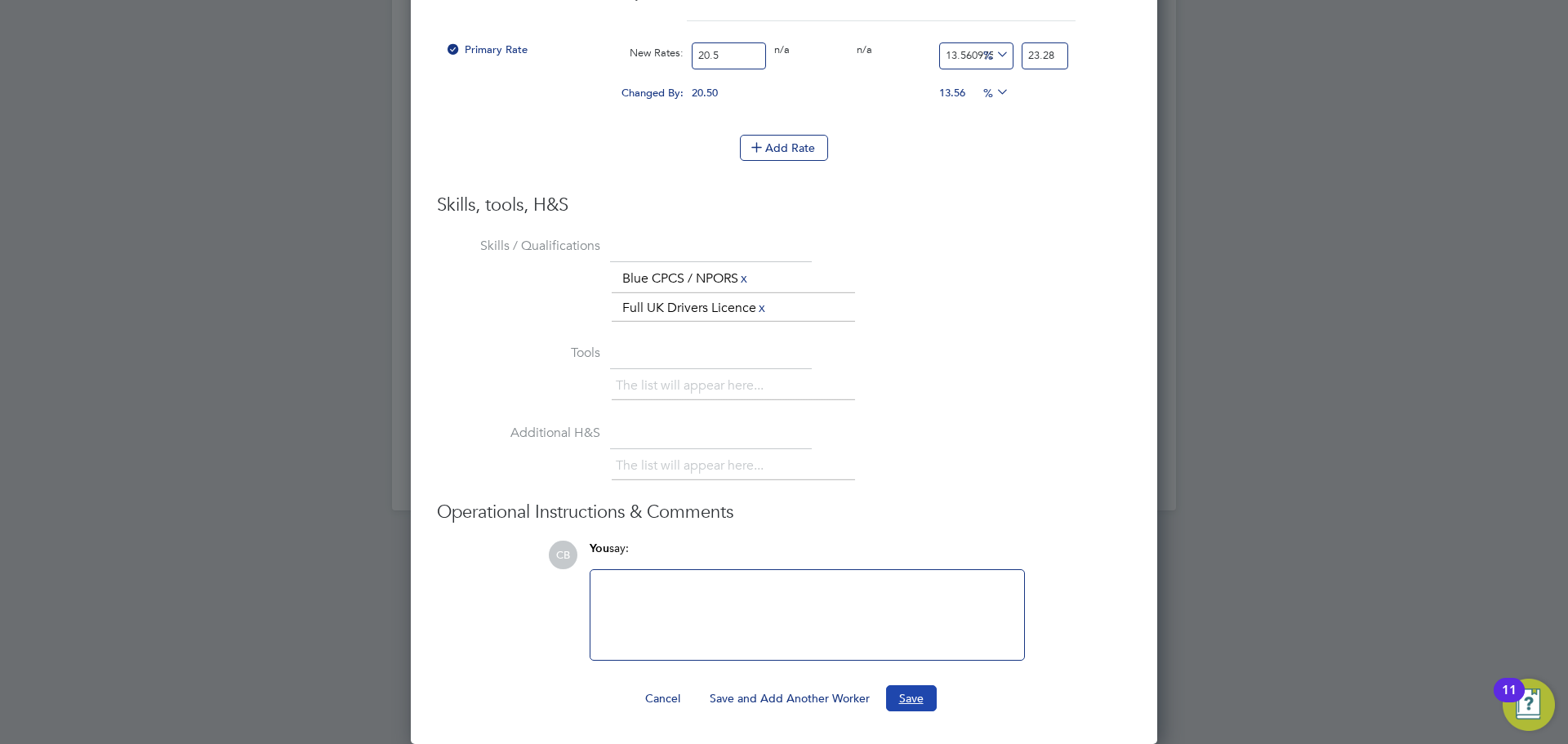
click at [921, 707] on button "Save" at bounding box center [911, 698] width 51 height 26
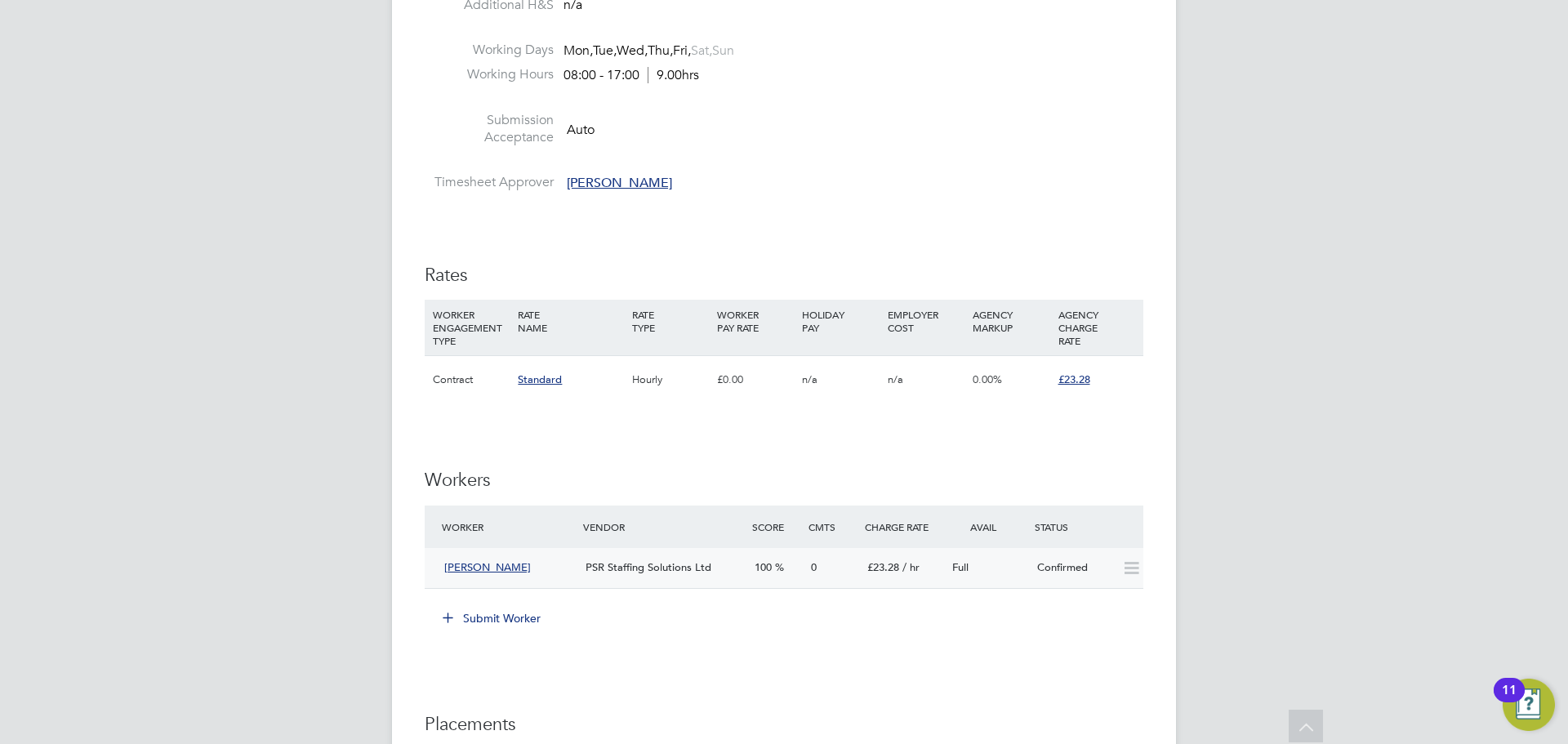
click at [621, 585] on div "Ricky Noble PSR Staffing Solutions Ltd 100 0 £23.28 / hr Full Confirmed" at bounding box center [784, 568] width 718 height 40
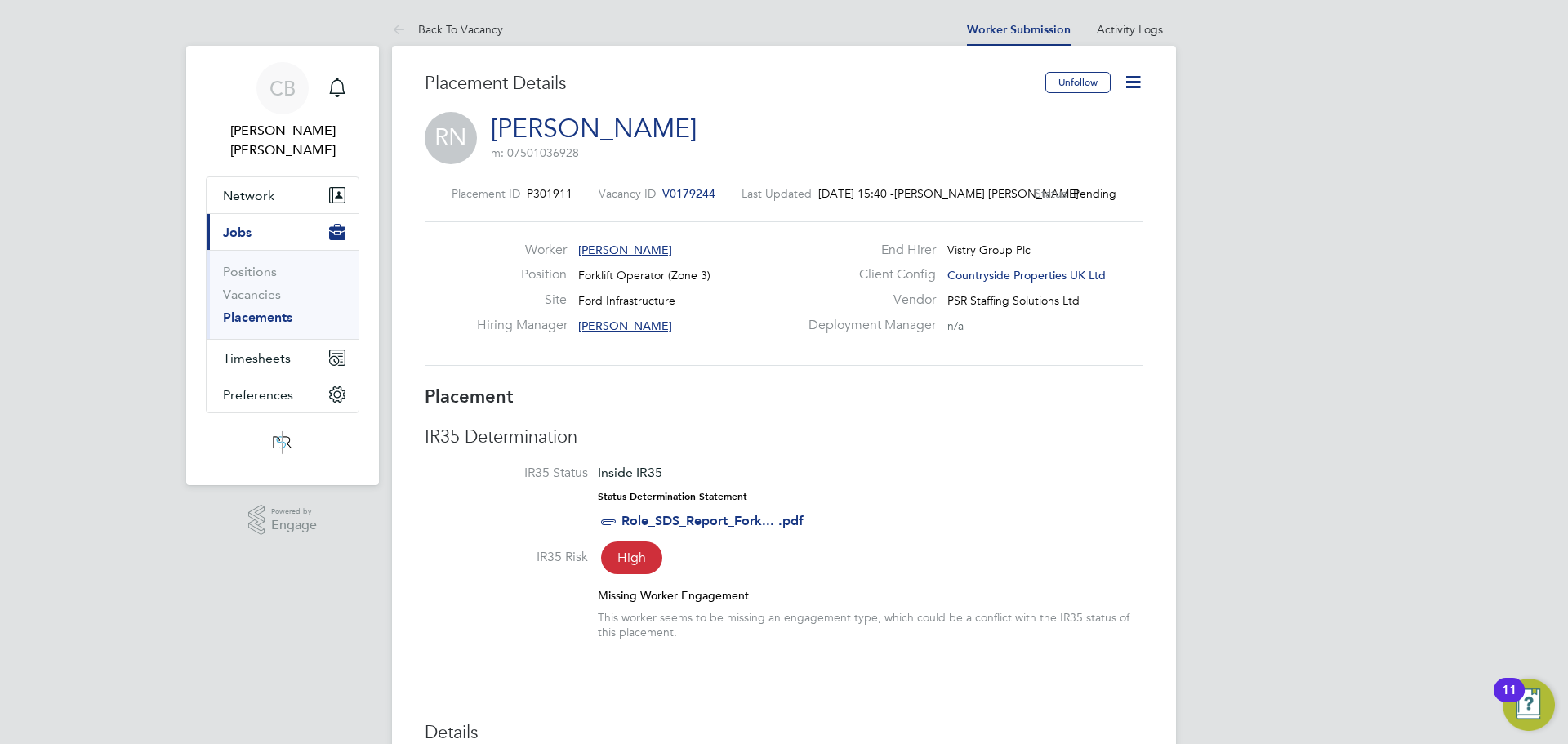
click at [1128, 79] on icon at bounding box center [1132, 82] width 20 height 20
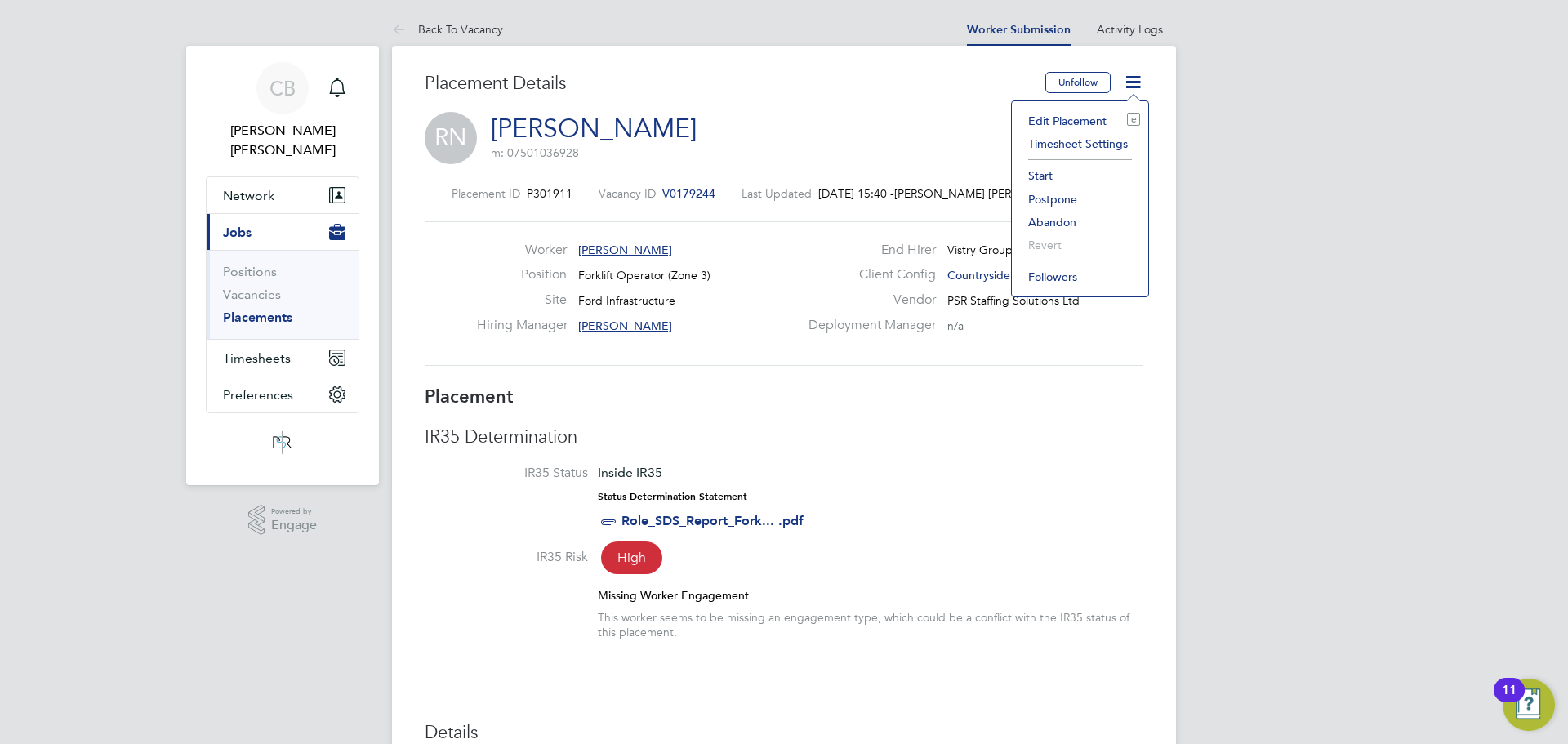
click at [1061, 176] on li "Start" at bounding box center [1080, 176] width 120 height 23
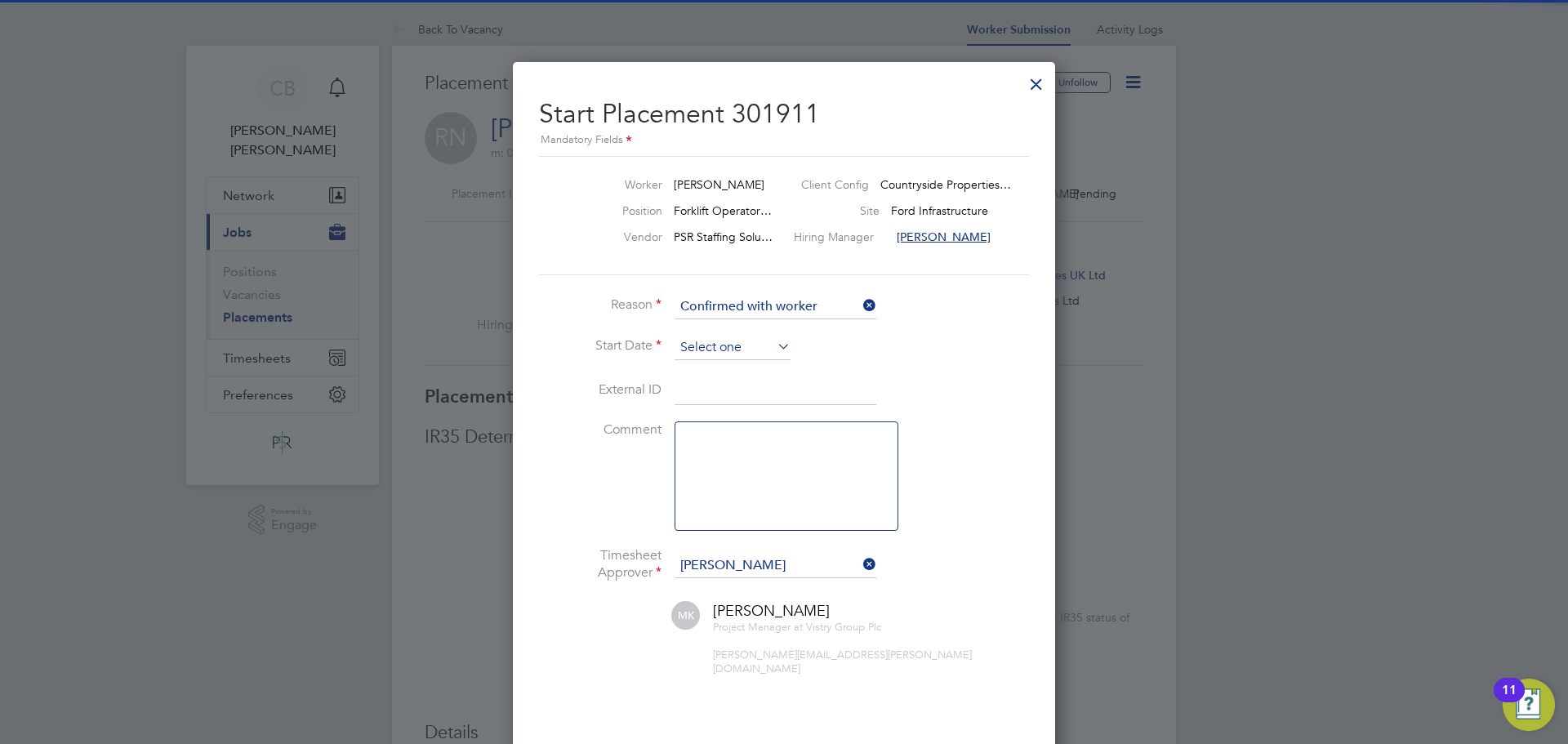
click at [766, 338] on input at bounding box center [733, 347] width 116 height 24
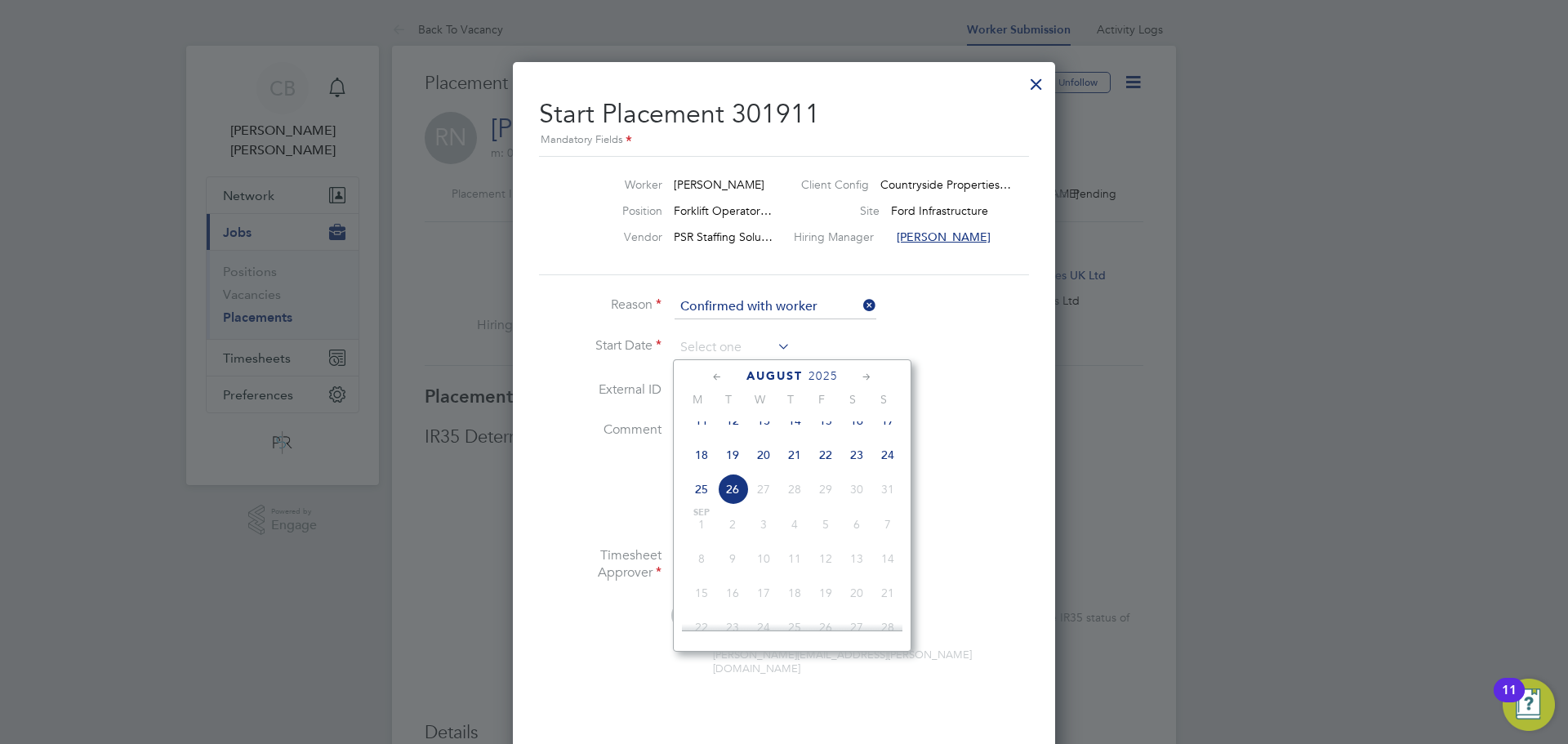
click at [796, 470] on span "21" at bounding box center [794, 455] width 31 height 31
type input "21 Aug 2025"
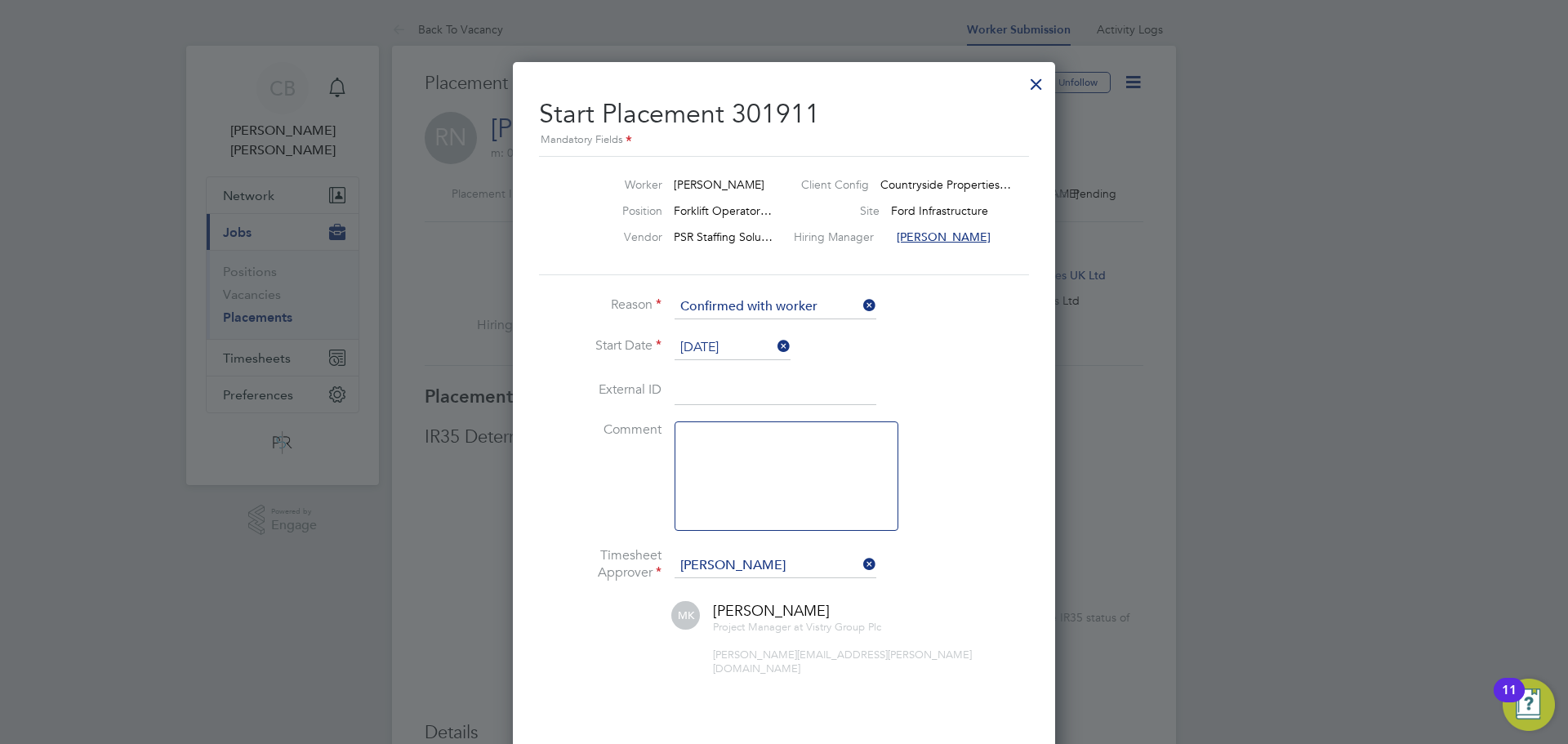
click at [786, 547] on li "Timesheet Approver Marcus Kyzer" at bounding box center [784, 574] width 490 height 54
click at [784, 553] on li "Timesheet Approver Marcus Kyzer" at bounding box center [784, 574] width 490 height 54
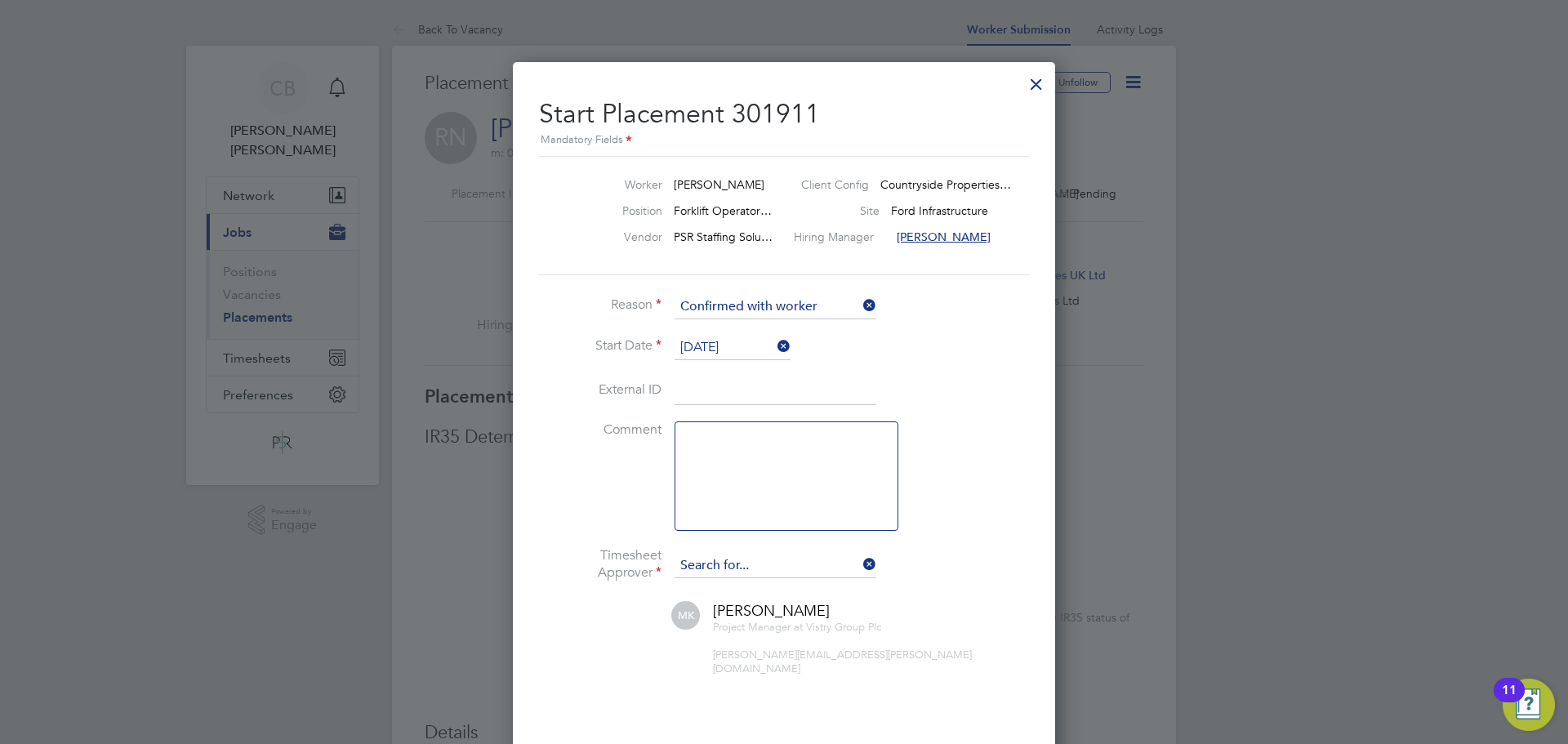
click at [780, 560] on input at bounding box center [776, 565] width 202 height 24
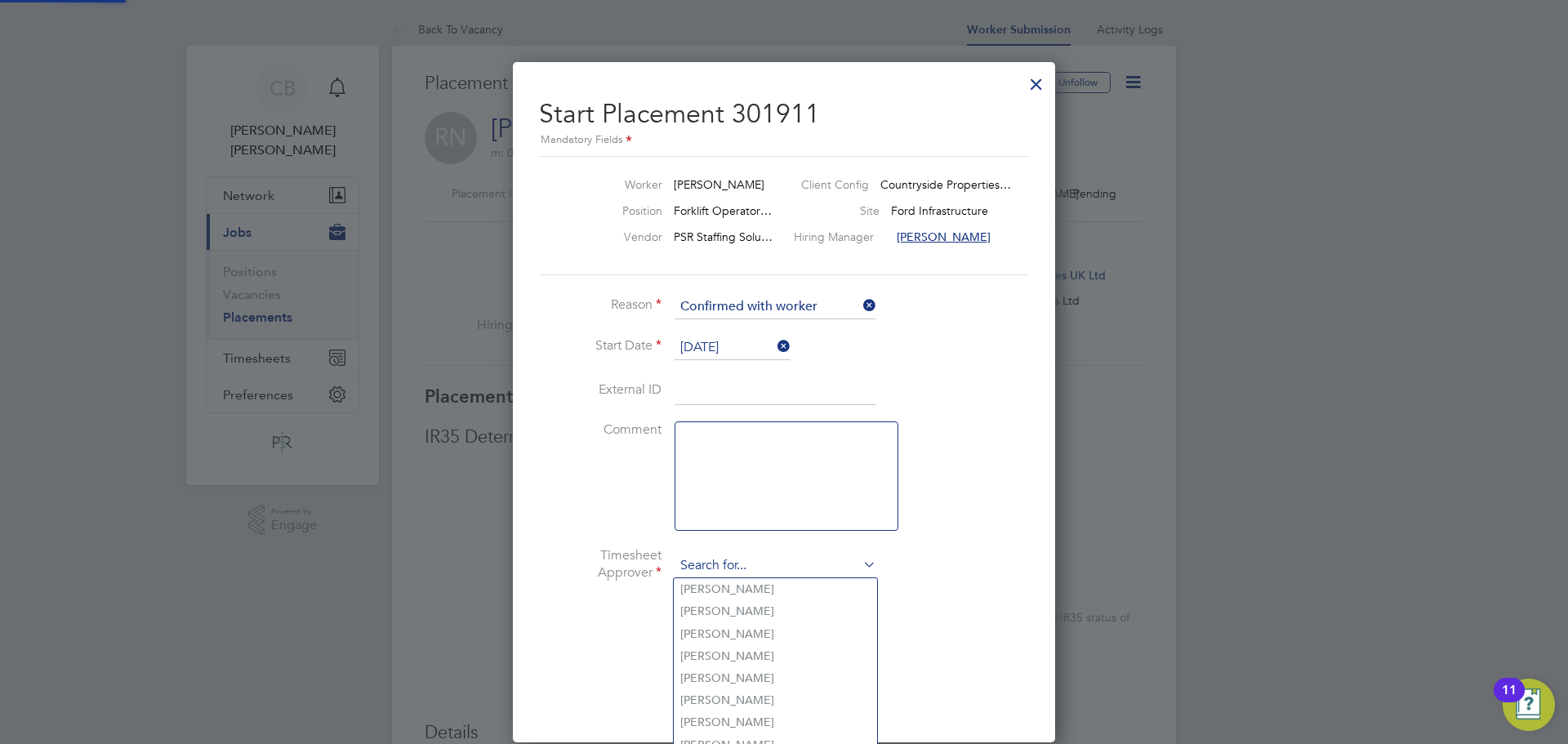
click at [780, 560] on input at bounding box center [776, 565] width 202 height 24
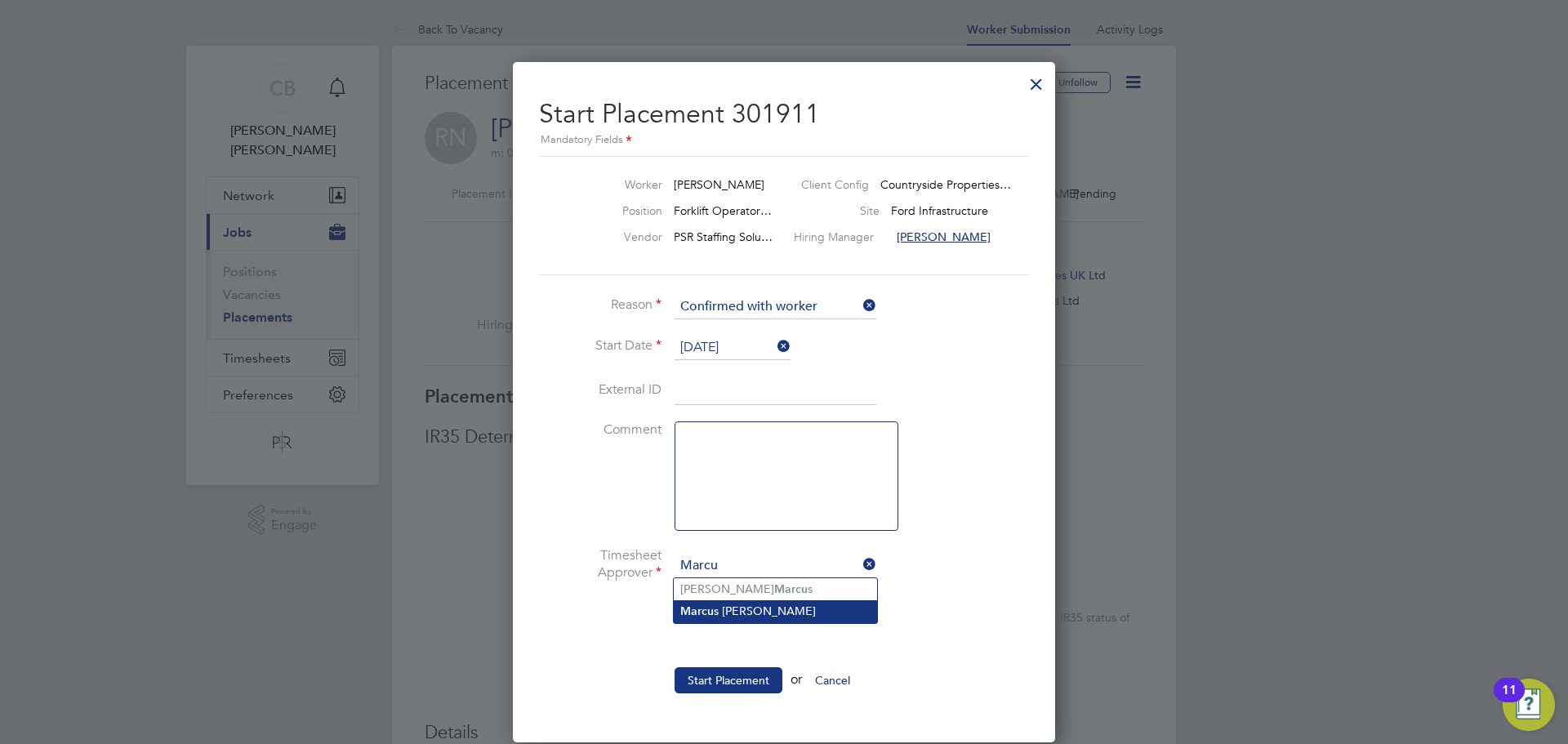
click at [759, 608] on li "Marcu s Kyzer" at bounding box center [776, 610] width 204 height 22
type input "Marcus Kyzer"
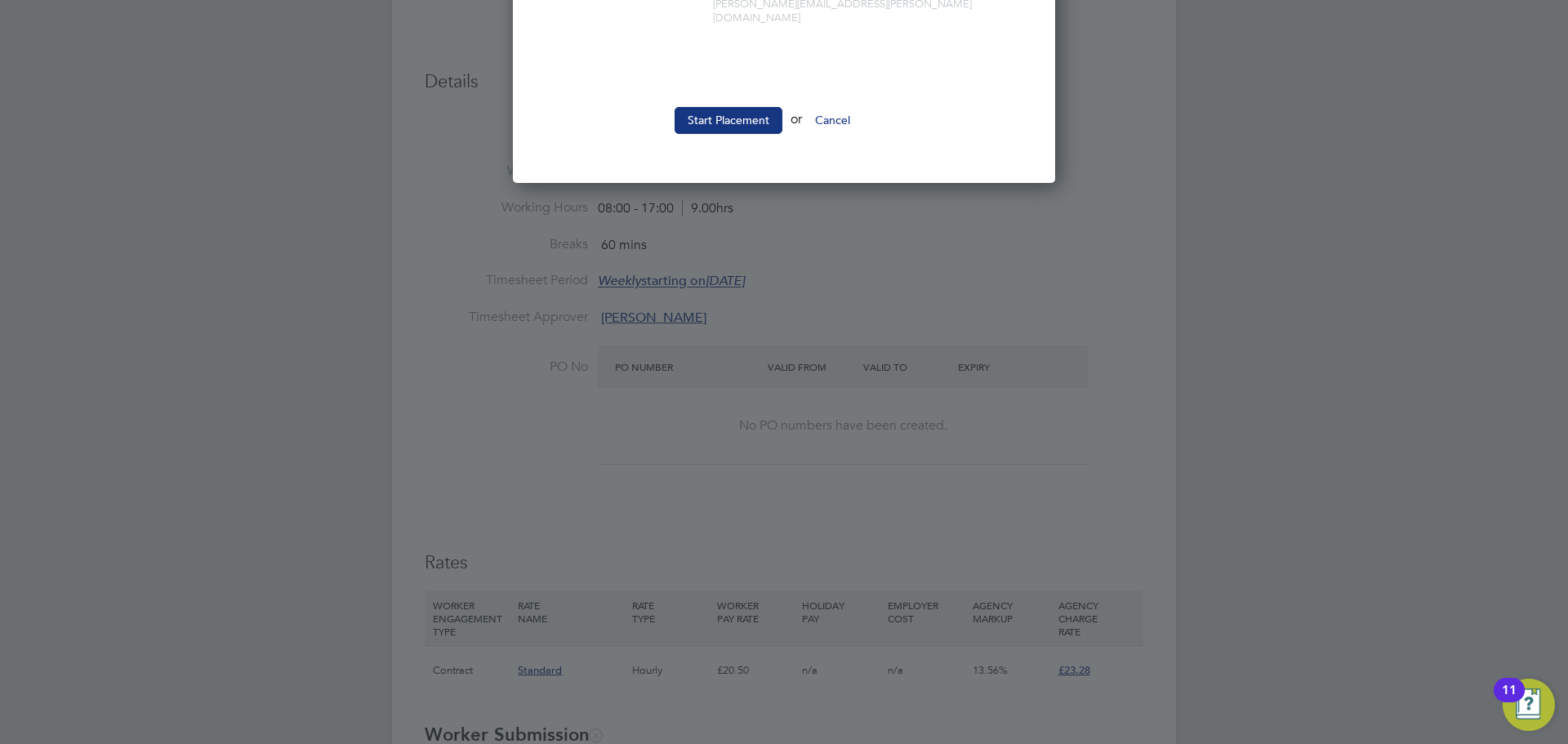
click at [721, 107] on button "Start Placement" at bounding box center [729, 119] width 108 height 26
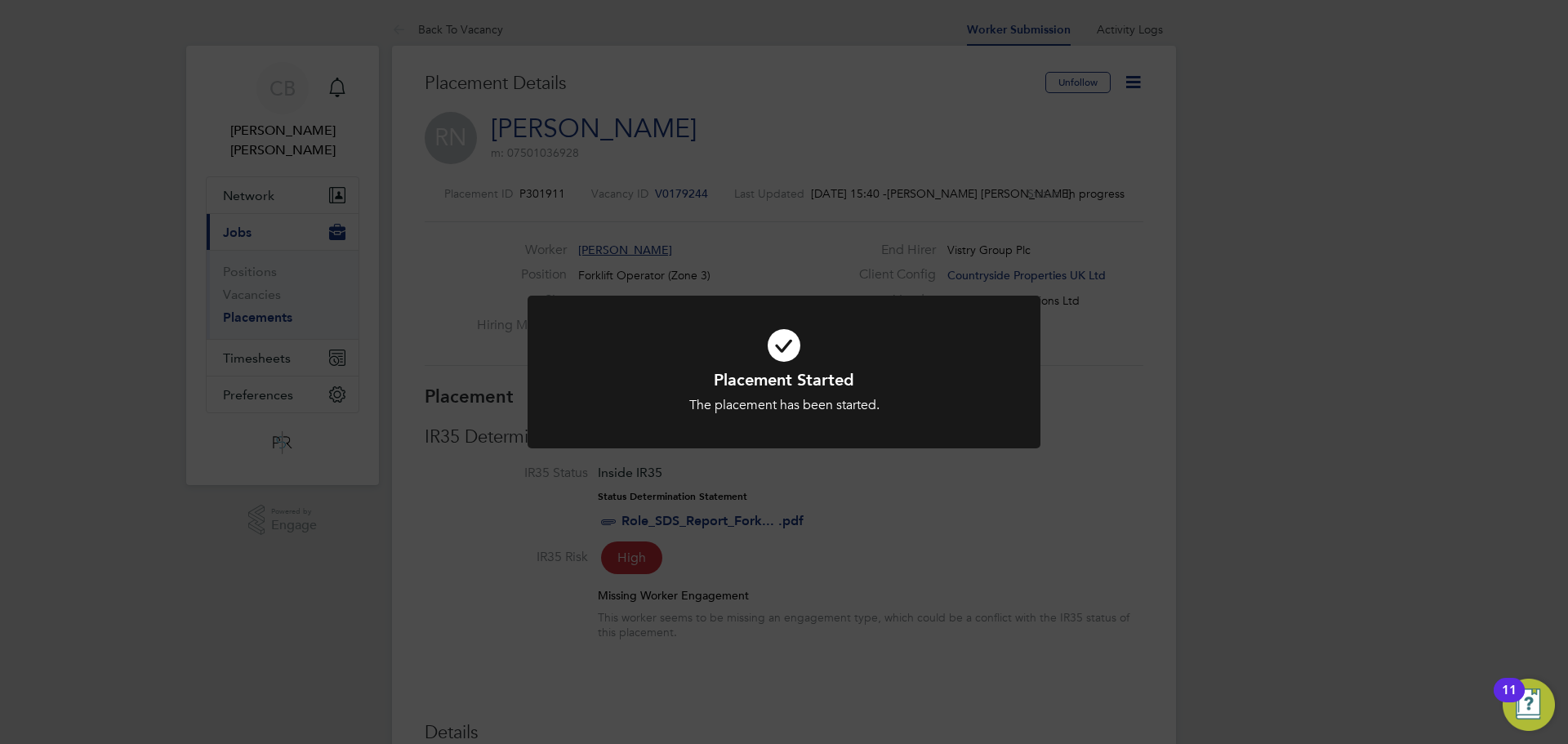
click at [781, 247] on div "Placement Started The placement has been started. Cancel Okay" at bounding box center [784, 372] width 1568 height 744
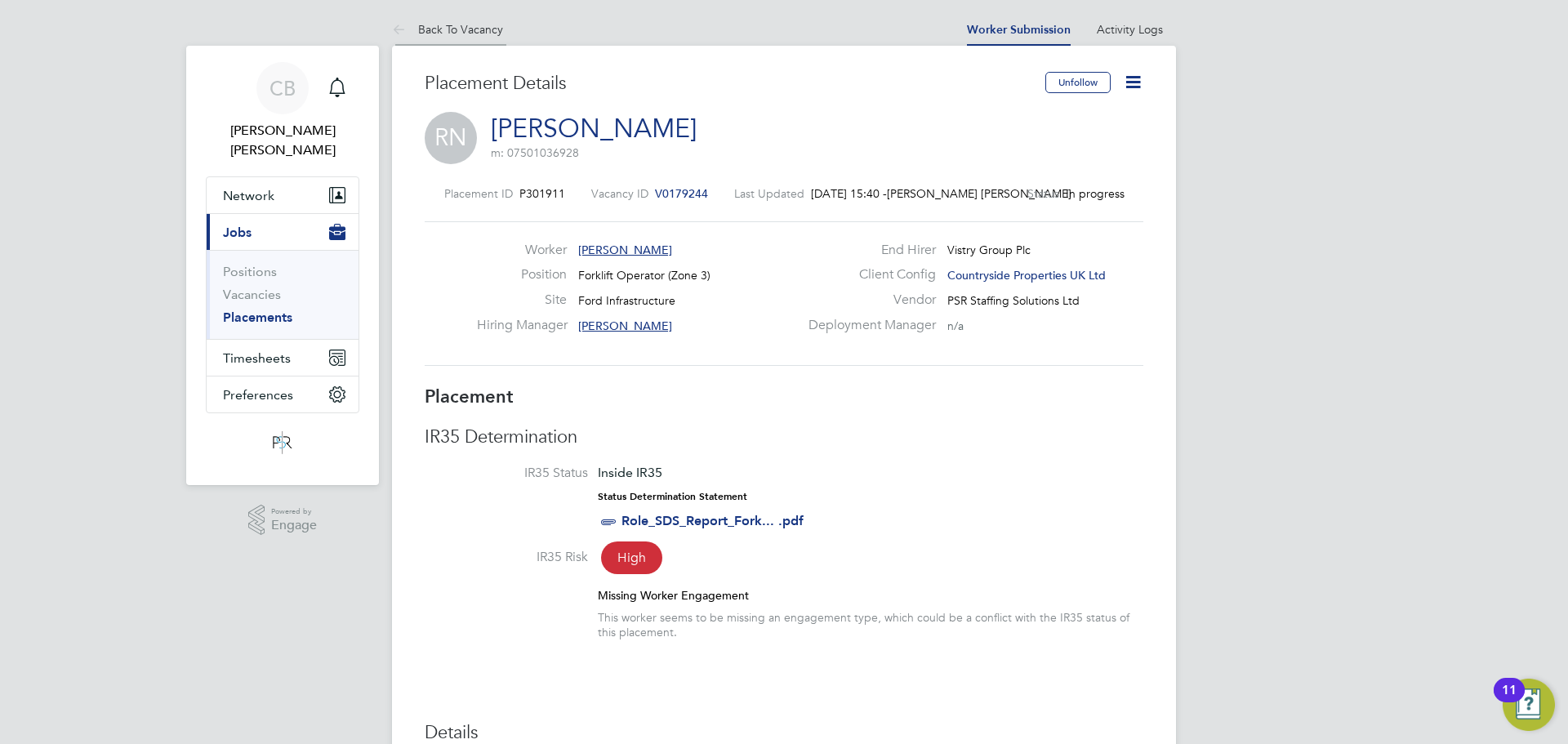
click at [447, 19] on li "Back To Vacancy" at bounding box center [448, 30] width 112 height 33
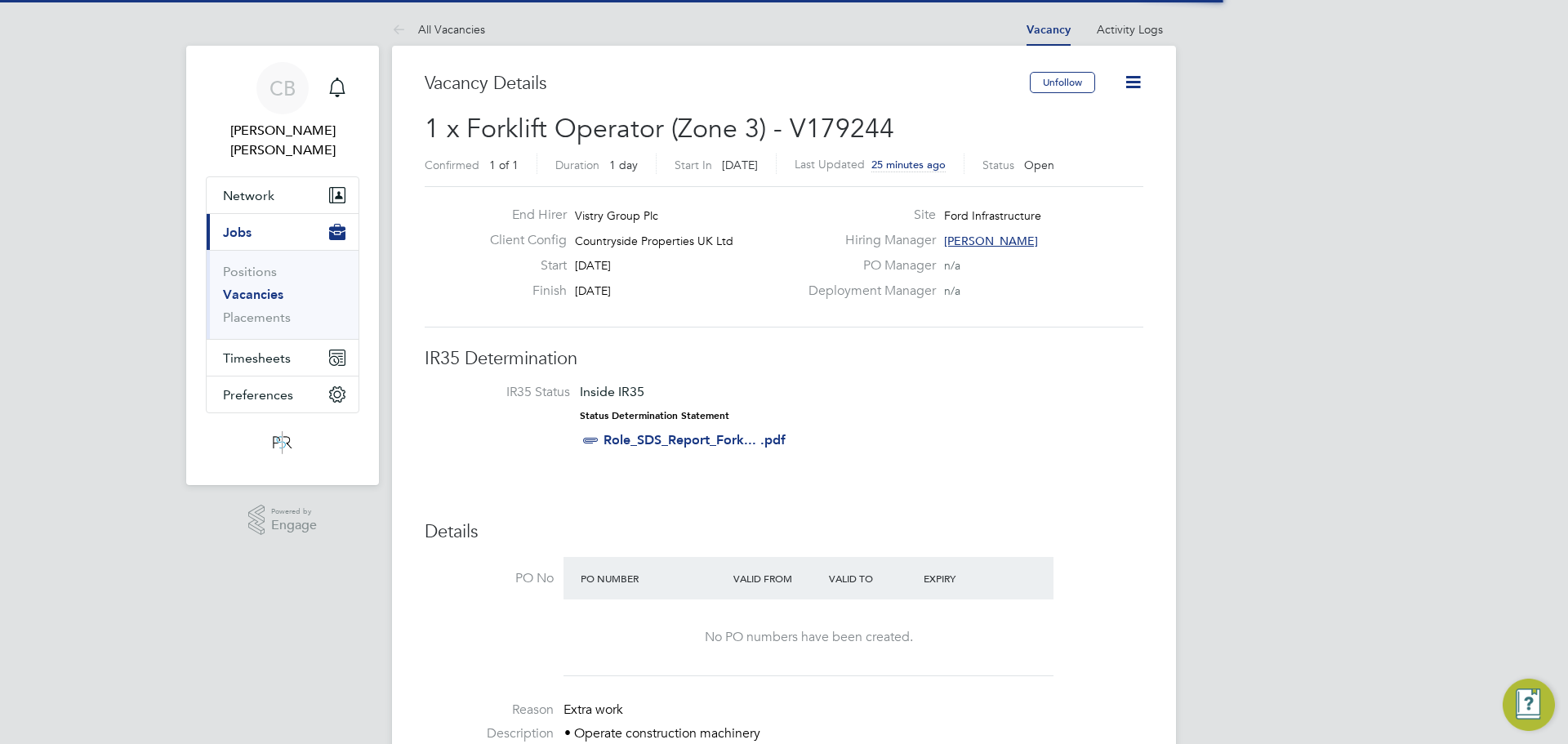
scroll to position [62, 113]
click at [268, 286] on link "Vacancies" at bounding box center [253, 294] width 61 height 15
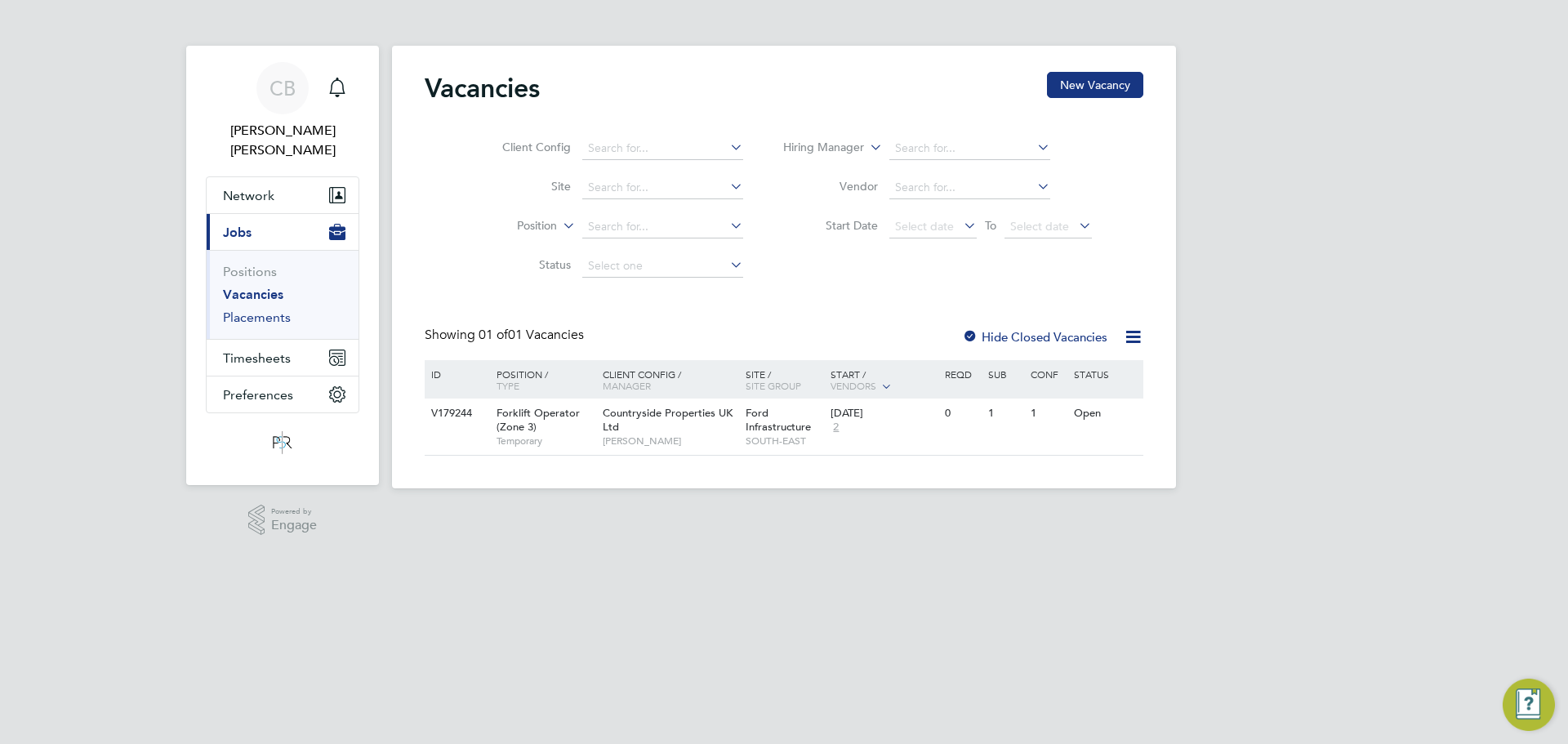
click at [274, 310] on link "Placements" at bounding box center [257, 317] width 68 height 15
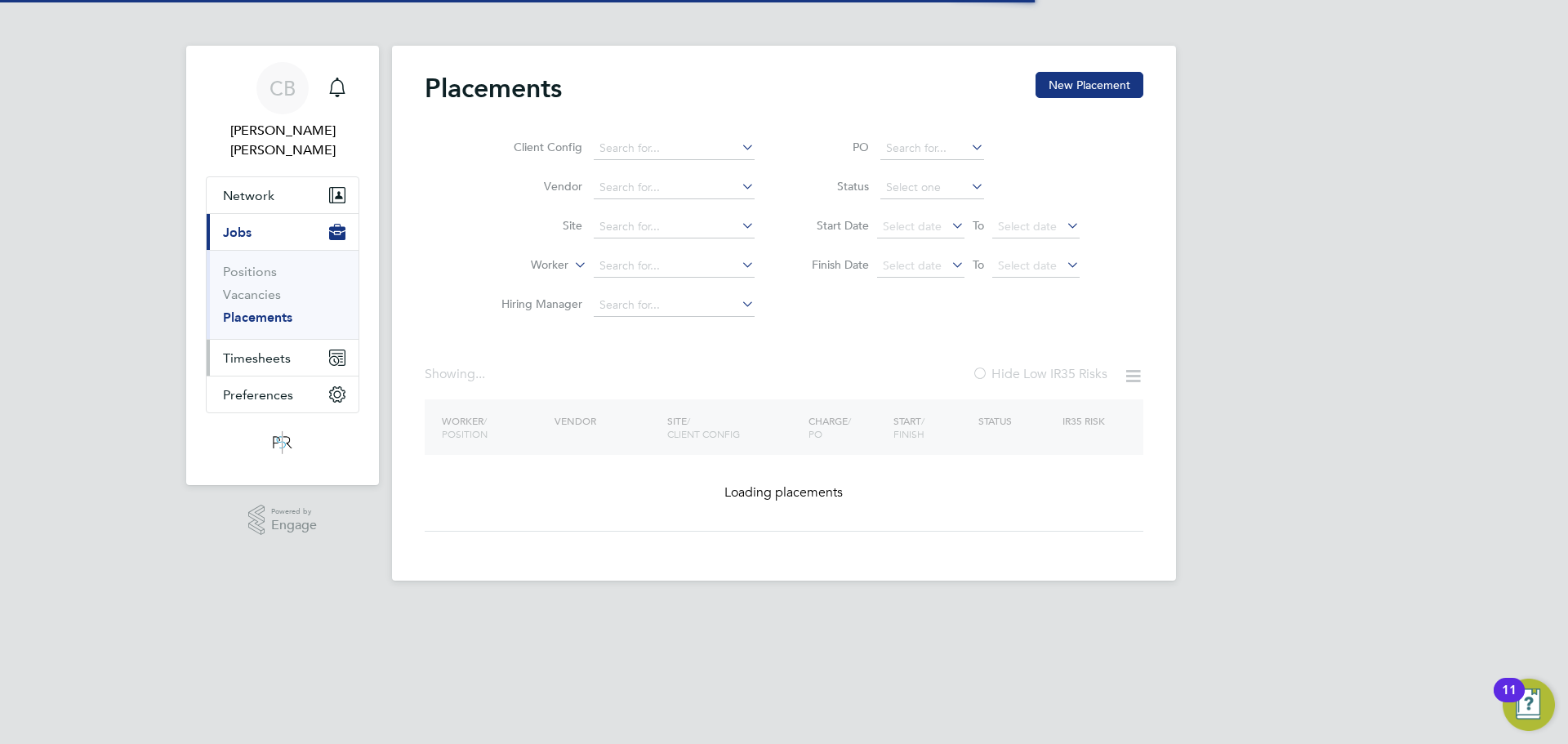
click at [272, 339] on button "Timesheets" at bounding box center [283, 357] width 152 height 36
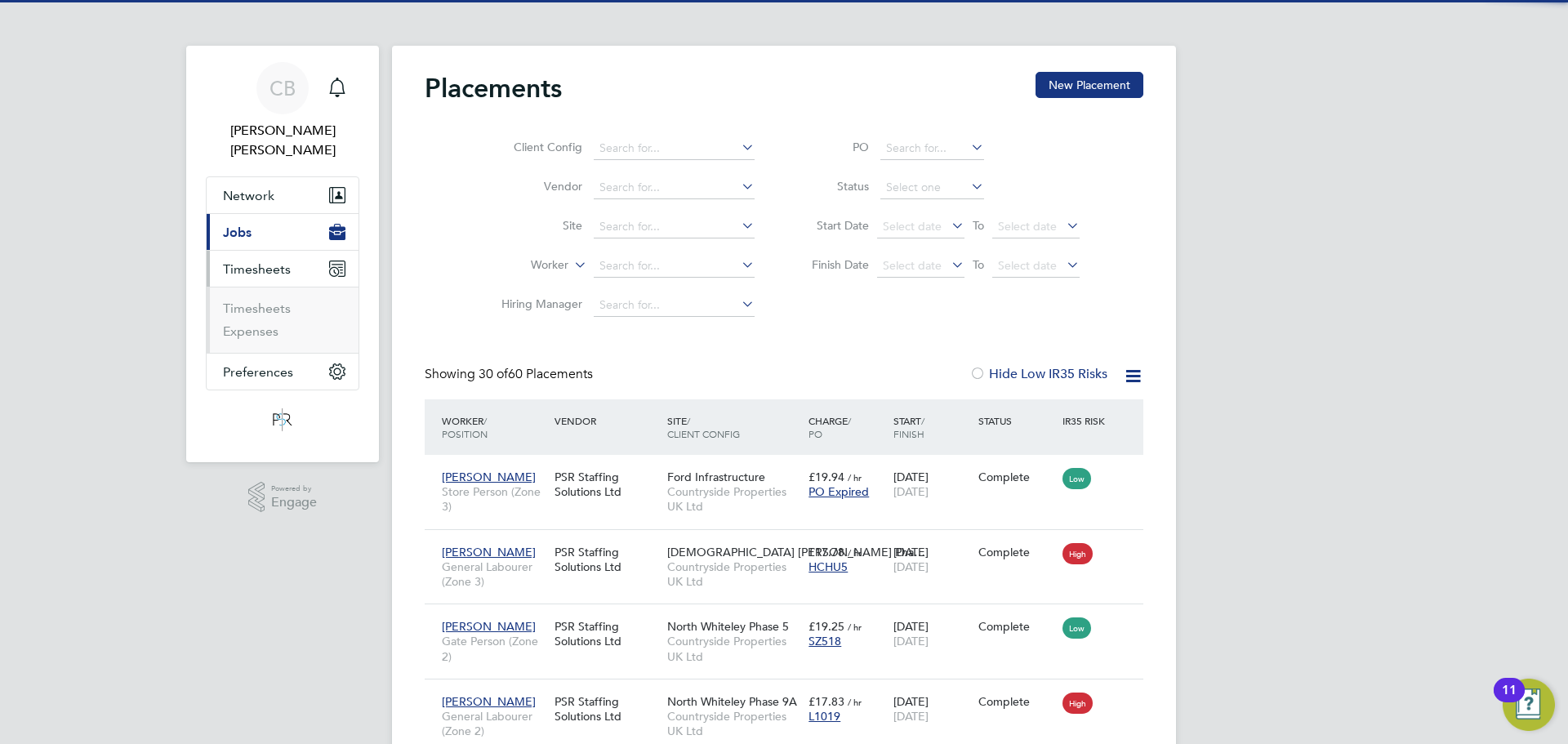
scroll to position [62, 142]
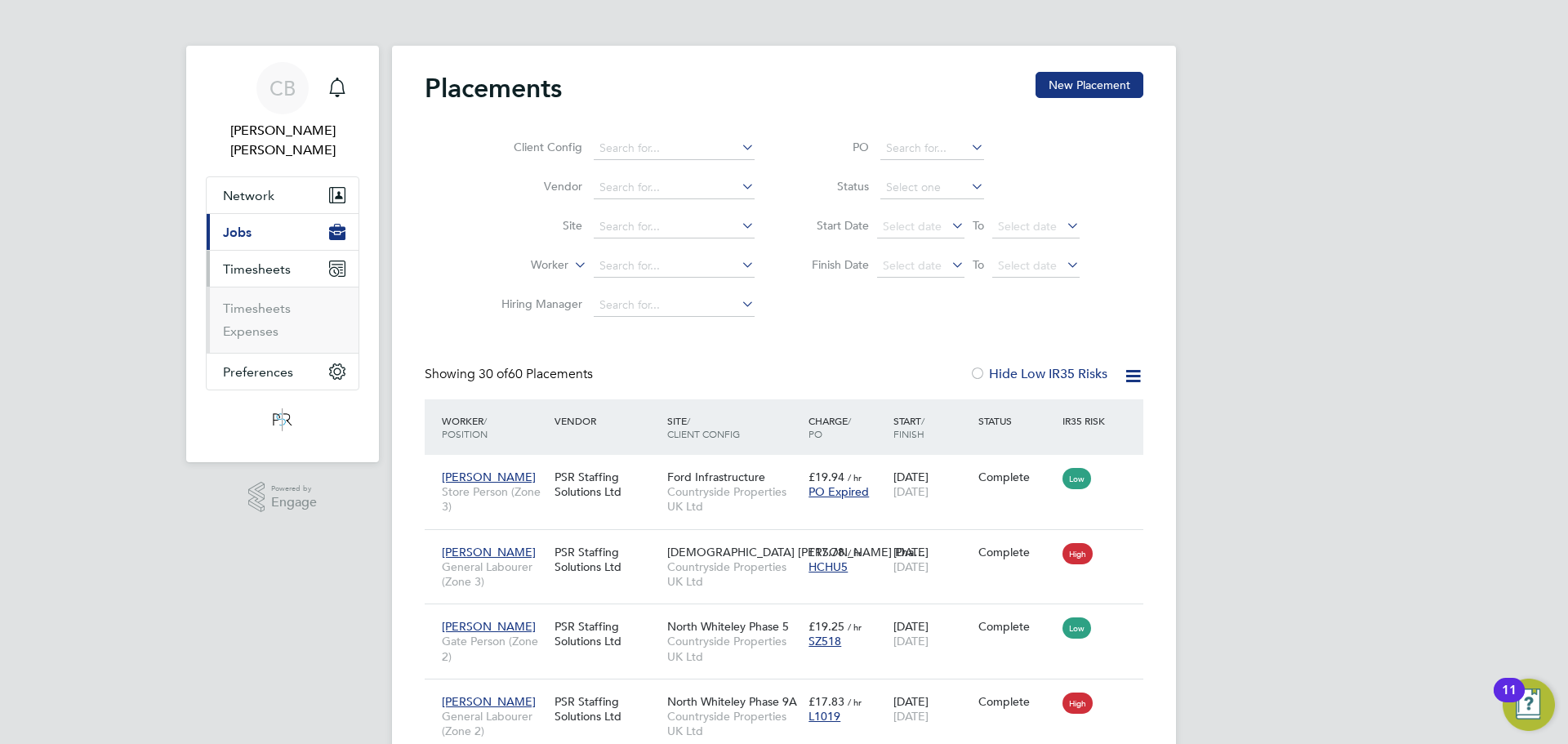
click at [265, 301] on li "Timesheets" at bounding box center [284, 312] width 122 height 23
click at [276, 301] on link "Timesheets" at bounding box center [257, 309] width 68 height 15
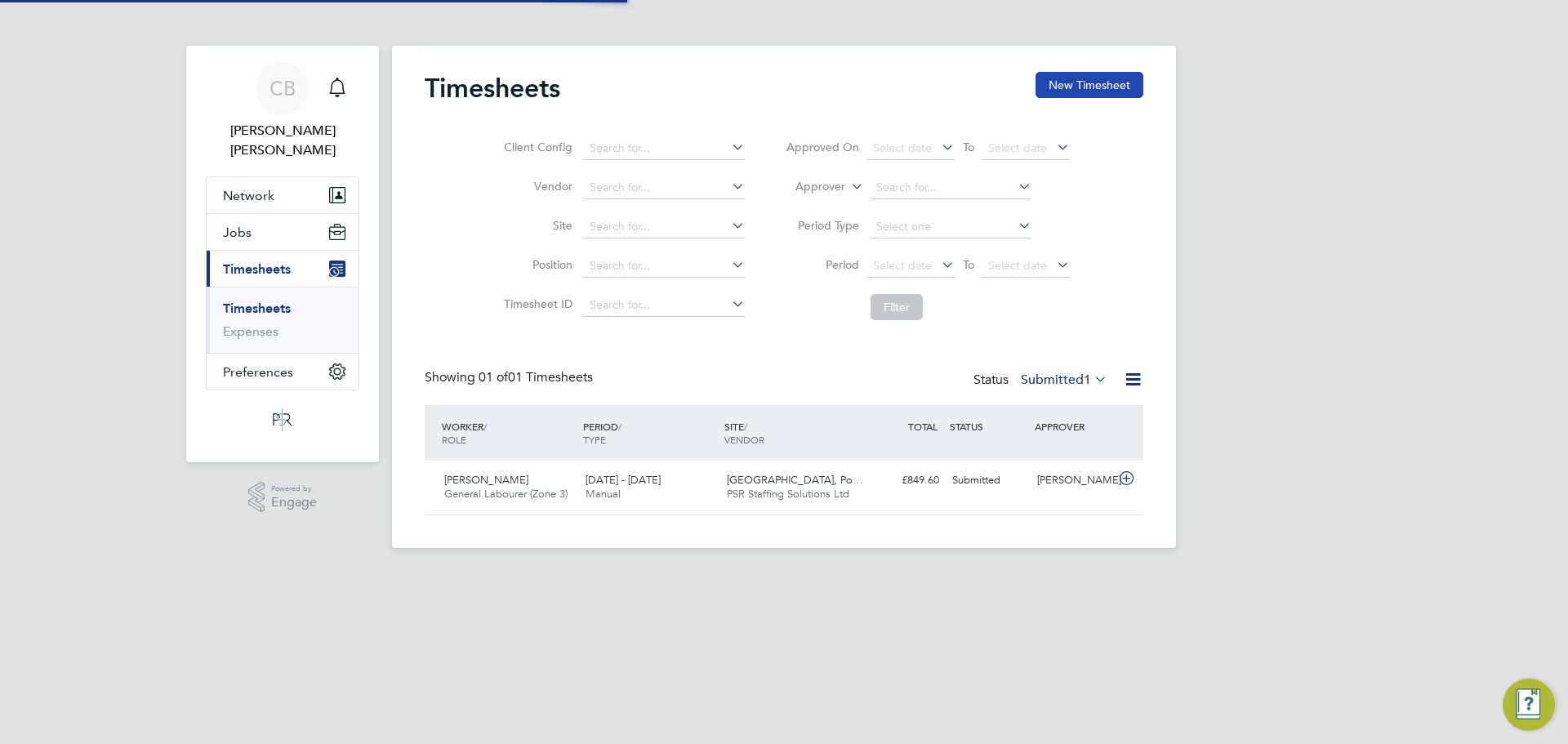
click at [1116, 92] on button "New Timesheet" at bounding box center [1089, 85] width 108 height 26
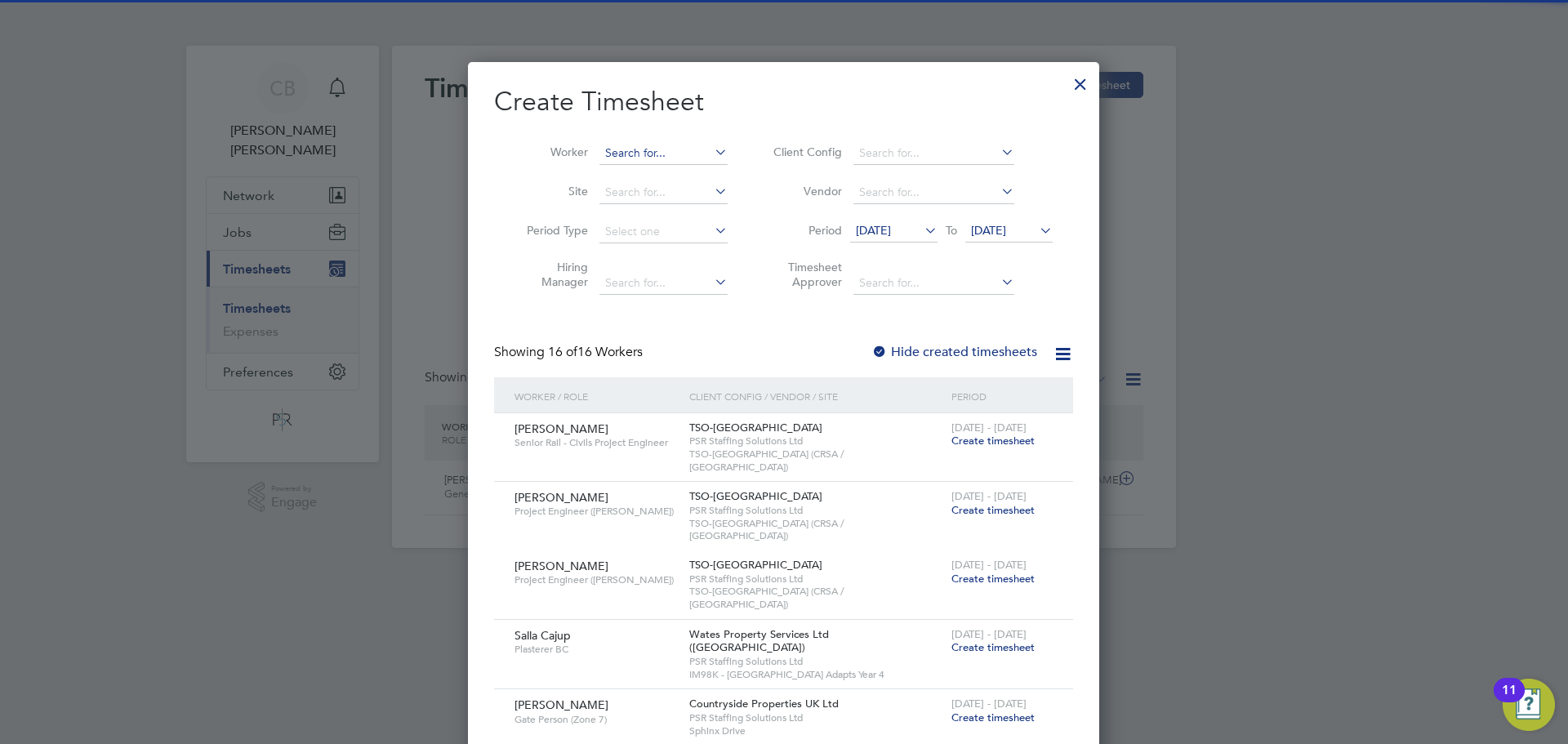
click at [679, 153] on input at bounding box center [662, 154] width 128 height 23
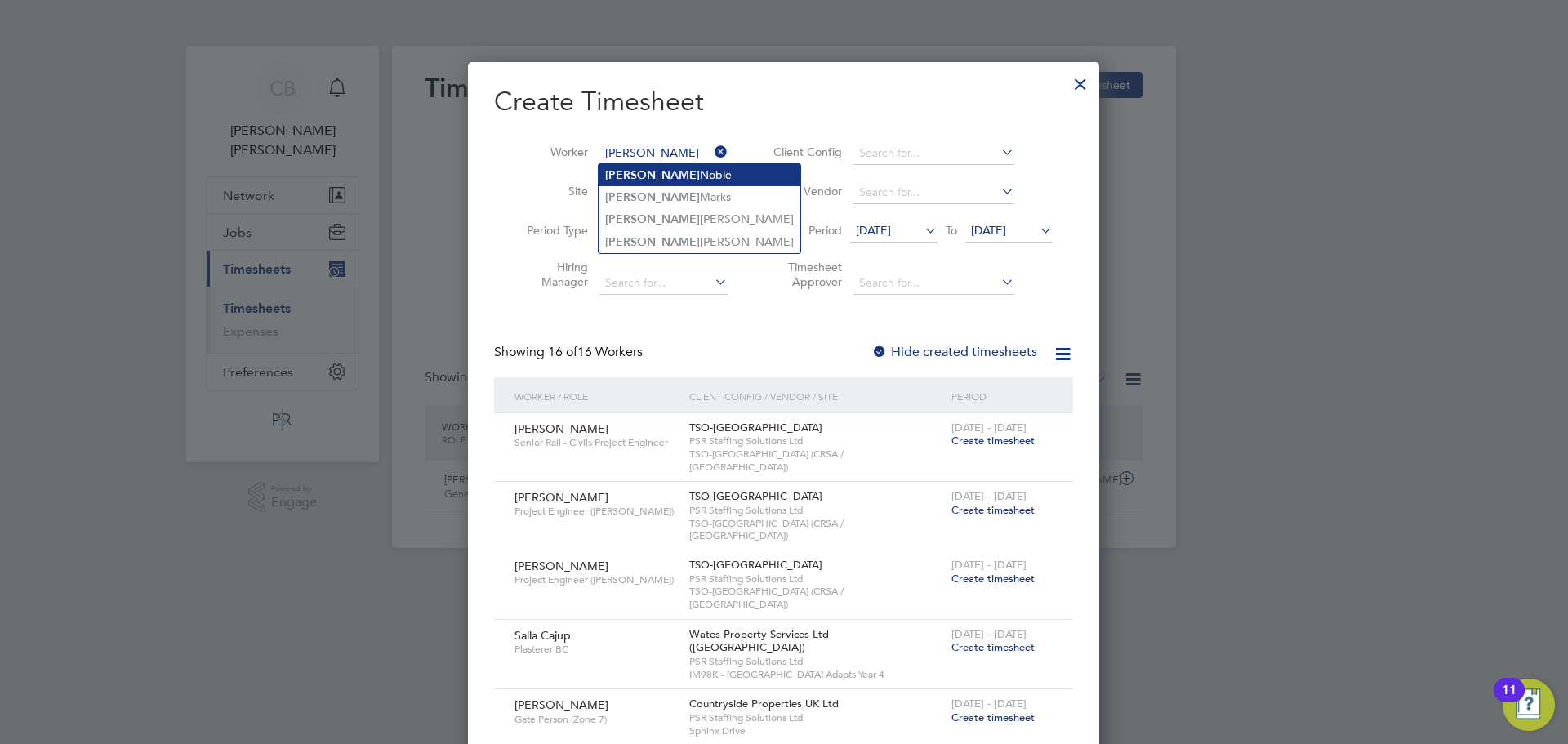
click at [688, 176] on li "Ricky Noble" at bounding box center [700, 175] width 202 height 22
type input "Ricky Noble"
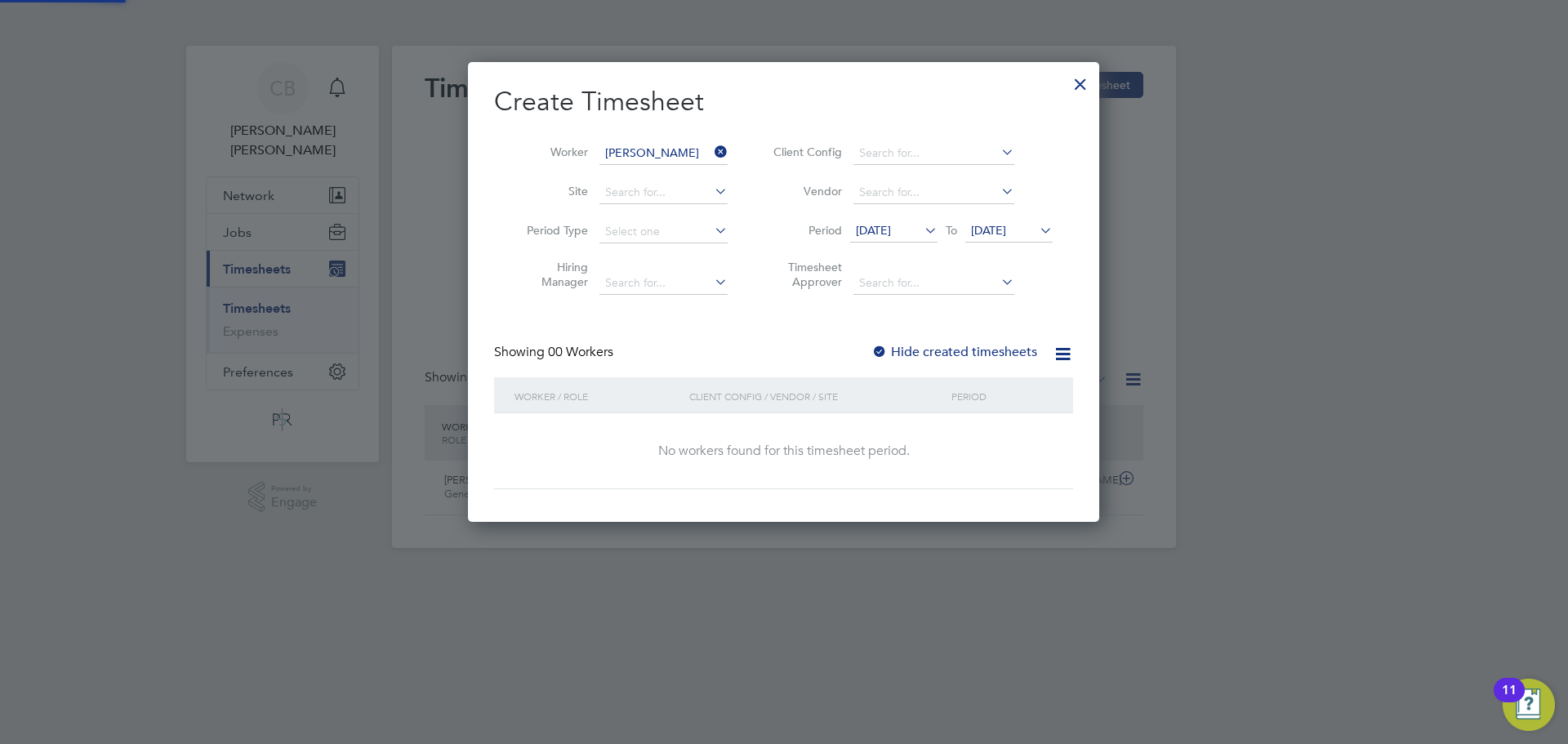
click at [994, 350] on label "Hide created timesheets" at bounding box center [954, 352] width 165 height 16
click at [1017, 239] on span "19 Aug 2025" at bounding box center [1008, 231] width 87 height 22
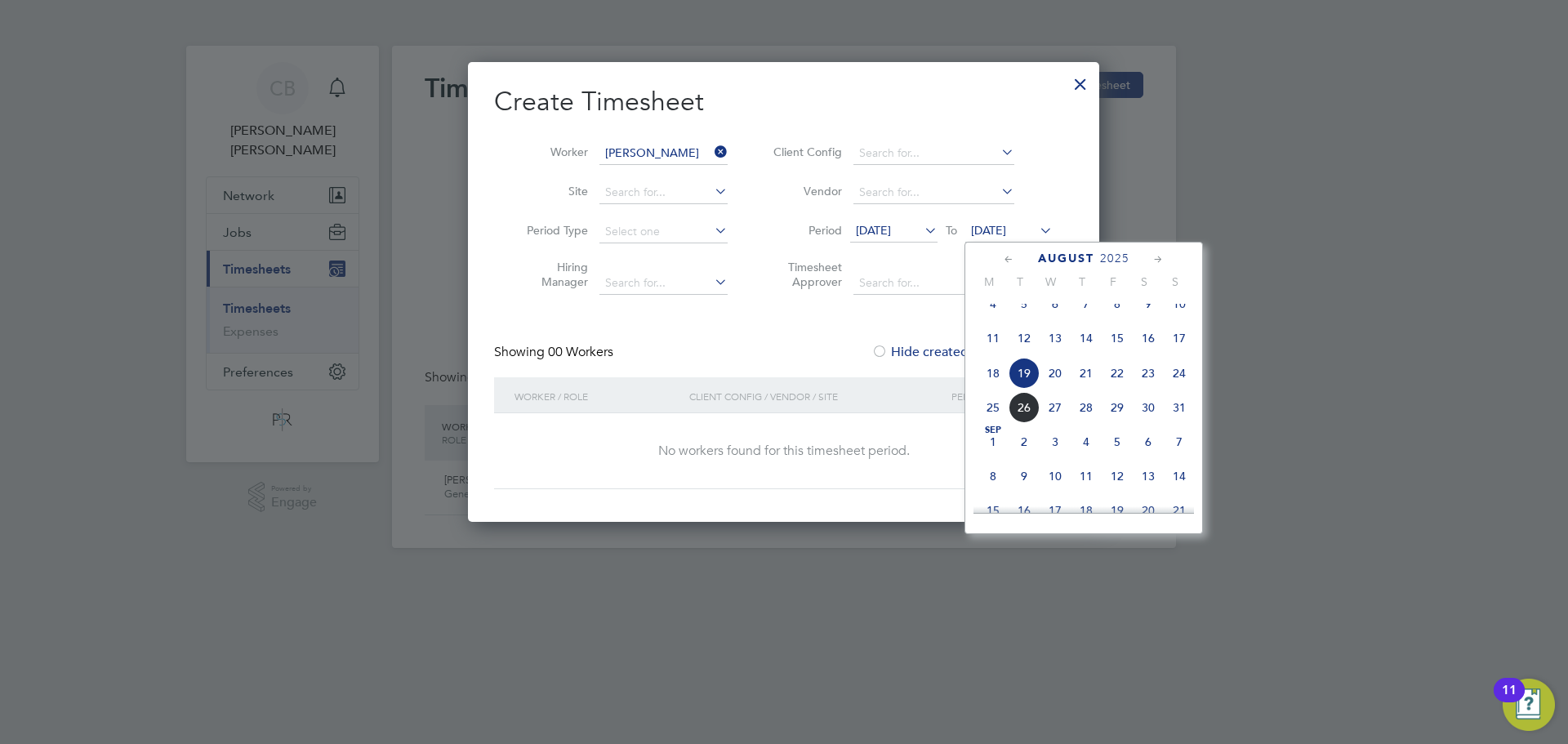
click at [1180, 415] on span "31" at bounding box center [1179, 408] width 31 height 31
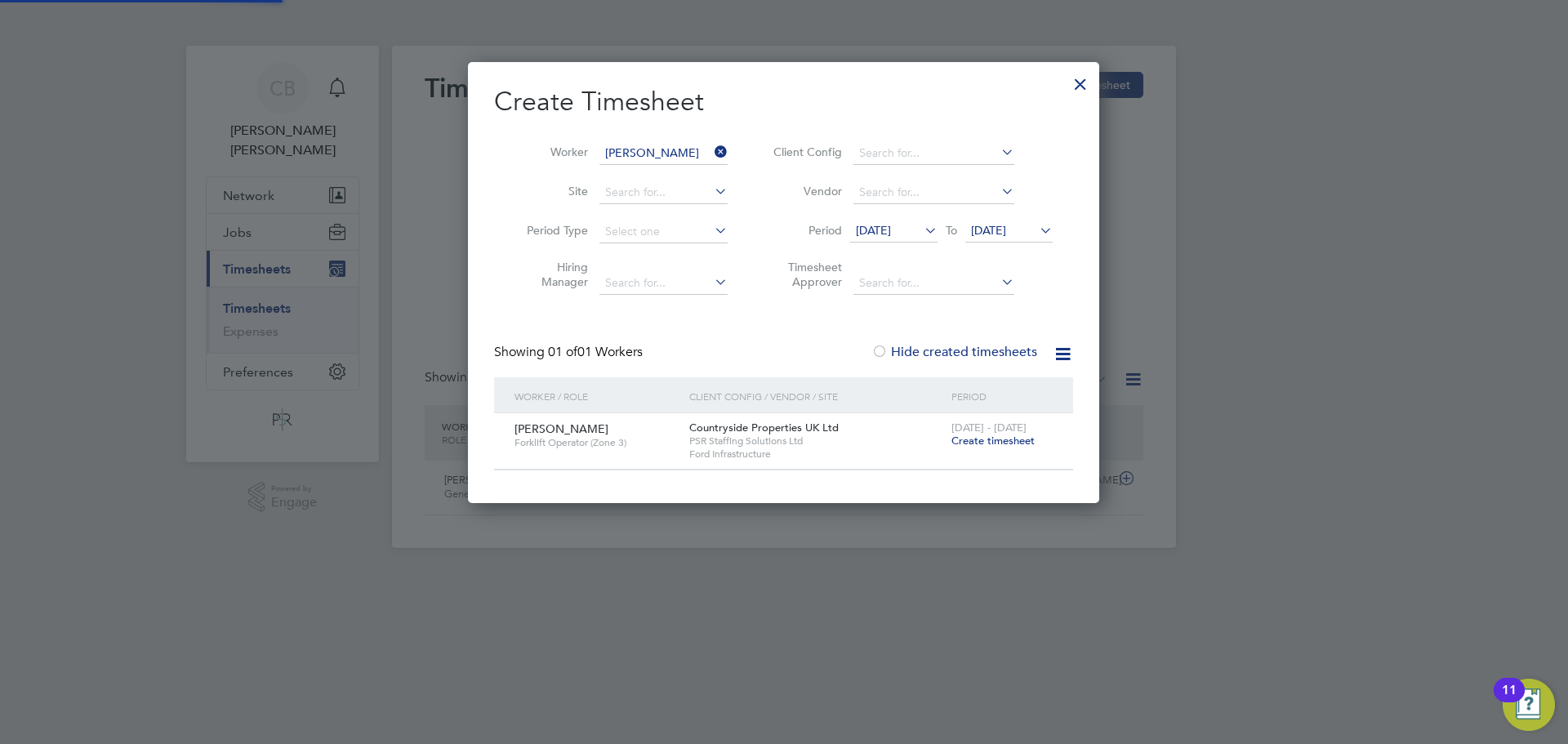
click at [891, 225] on span "12 Aug 2025" at bounding box center [873, 230] width 36 height 14
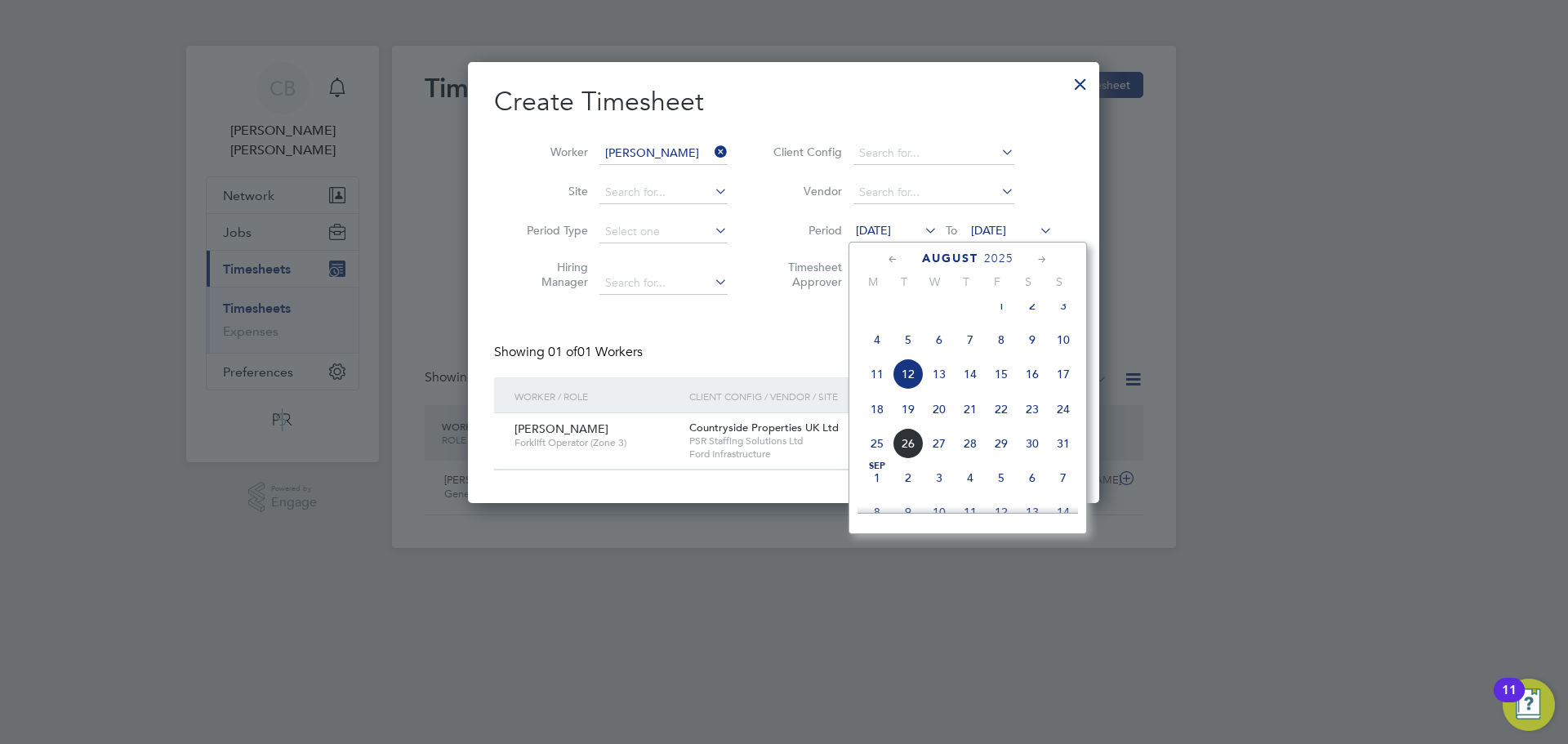
click at [715, 414] on div "Countryside Properties UK Ltd PSR Staffing Solutions Ltd Ford Infrastructure" at bounding box center [816, 441] width 262 height 56
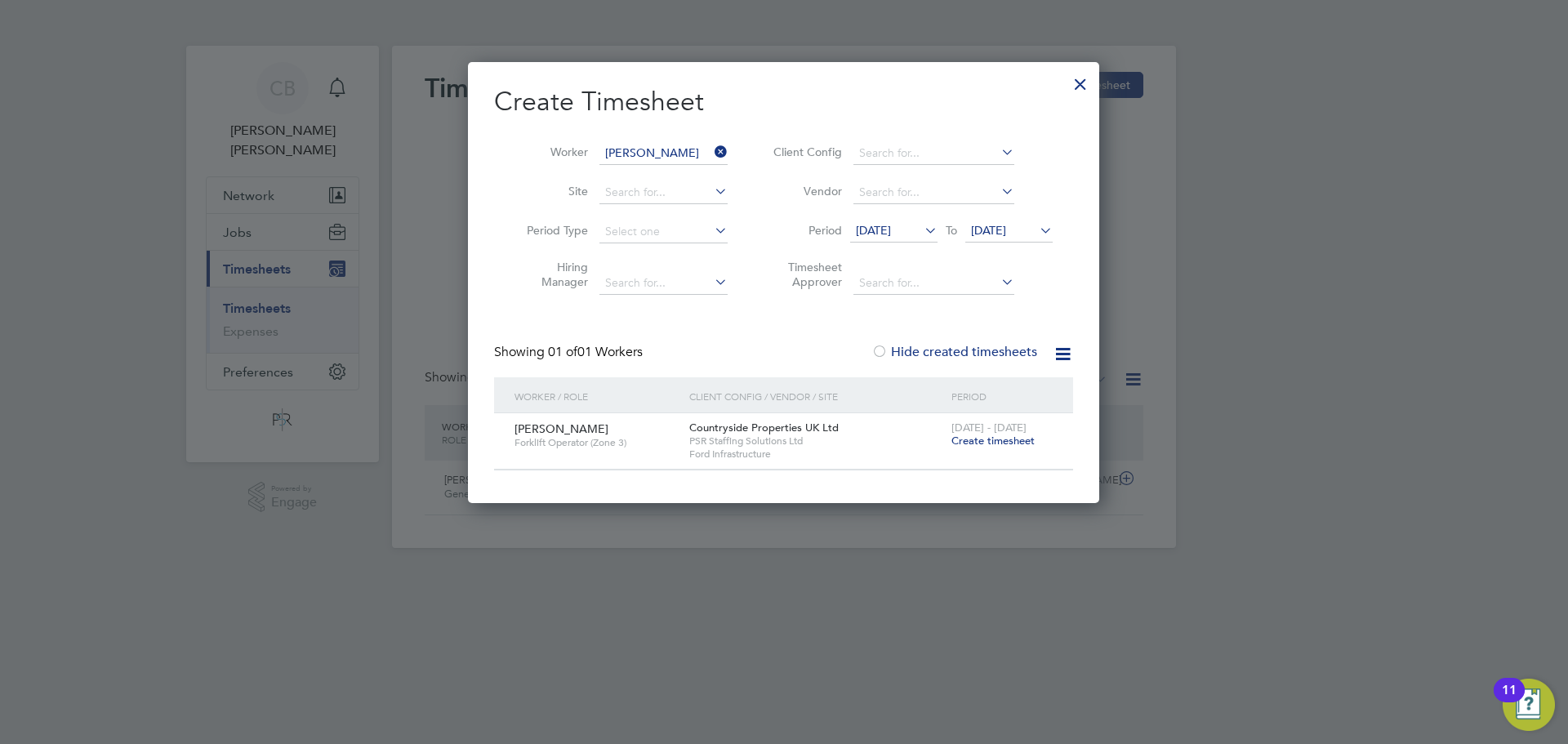
click at [979, 436] on span "Create timesheet" at bounding box center [993, 440] width 84 height 13
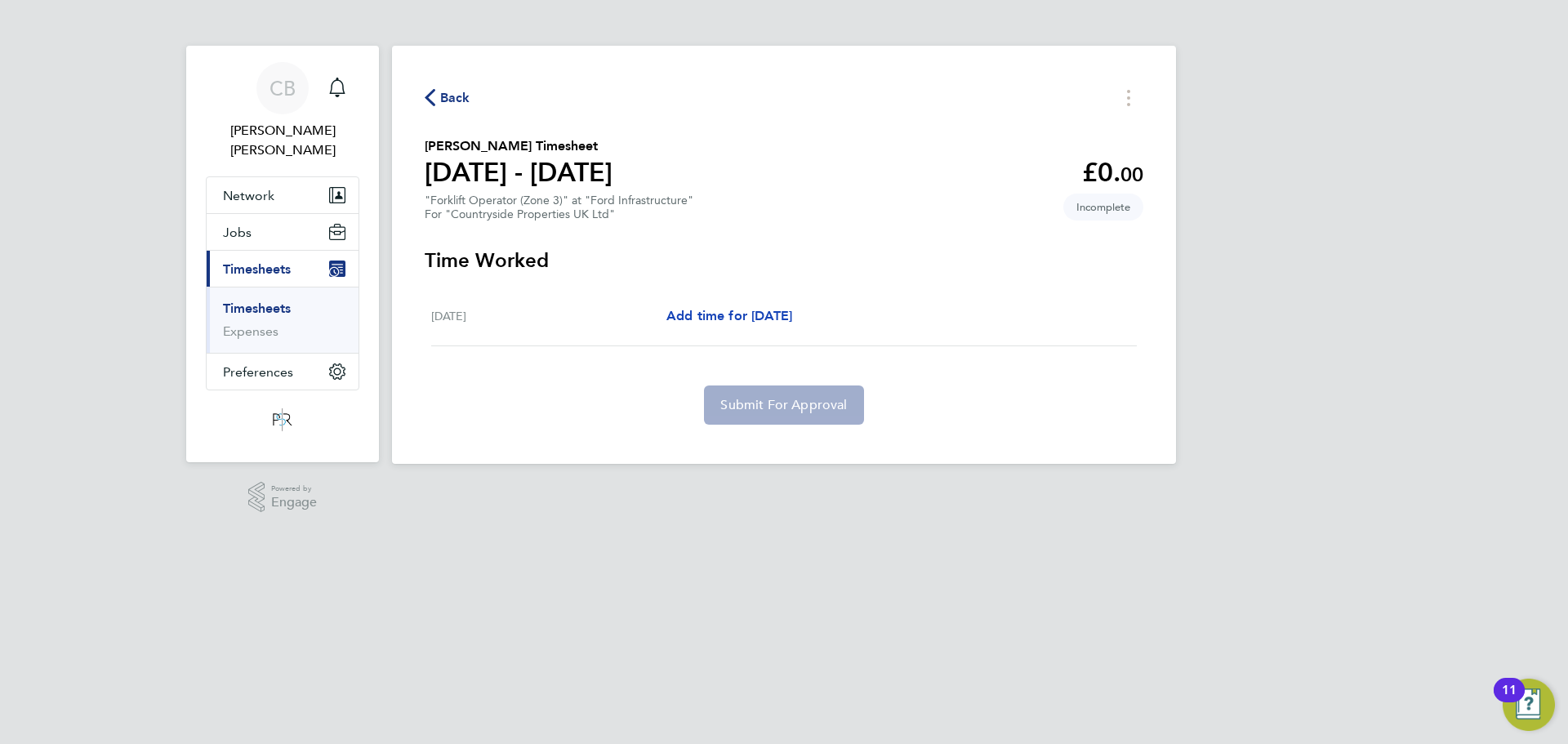
click at [751, 323] on link "Add time for Thu 21 Aug" at bounding box center [729, 316] width 126 height 19
select select "60"
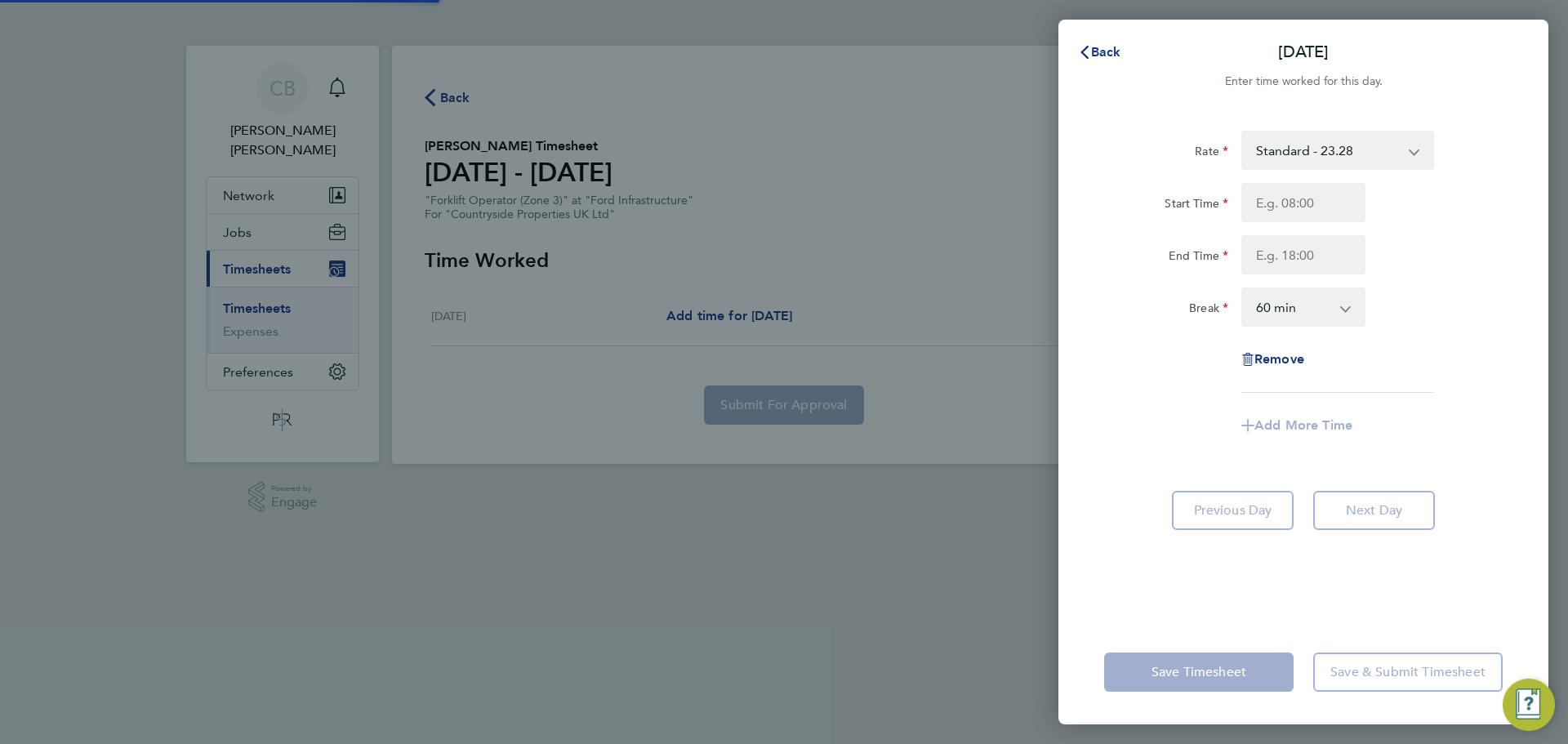
click at [751, 323] on app-root "CB Connor Bedwell Notifications Applications: Network Businesses Sites Workers …" at bounding box center [784, 245] width 1568 height 490
click at [817, 461] on div "Back Thu 21 Aug Enter time worked for this day. Rate Standard - 23.28 Start Tim…" at bounding box center [784, 372] width 1568 height 744
click at [1321, 181] on div "Rate Standard - 23.28 Start Time End Time Break 0 min 15 min 30 min 45 min 60 m…" at bounding box center [1303, 261] width 399 height 262
click at [1322, 185] on input "Start Time" at bounding box center [1303, 202] width 124 height 39
type input "07:30"
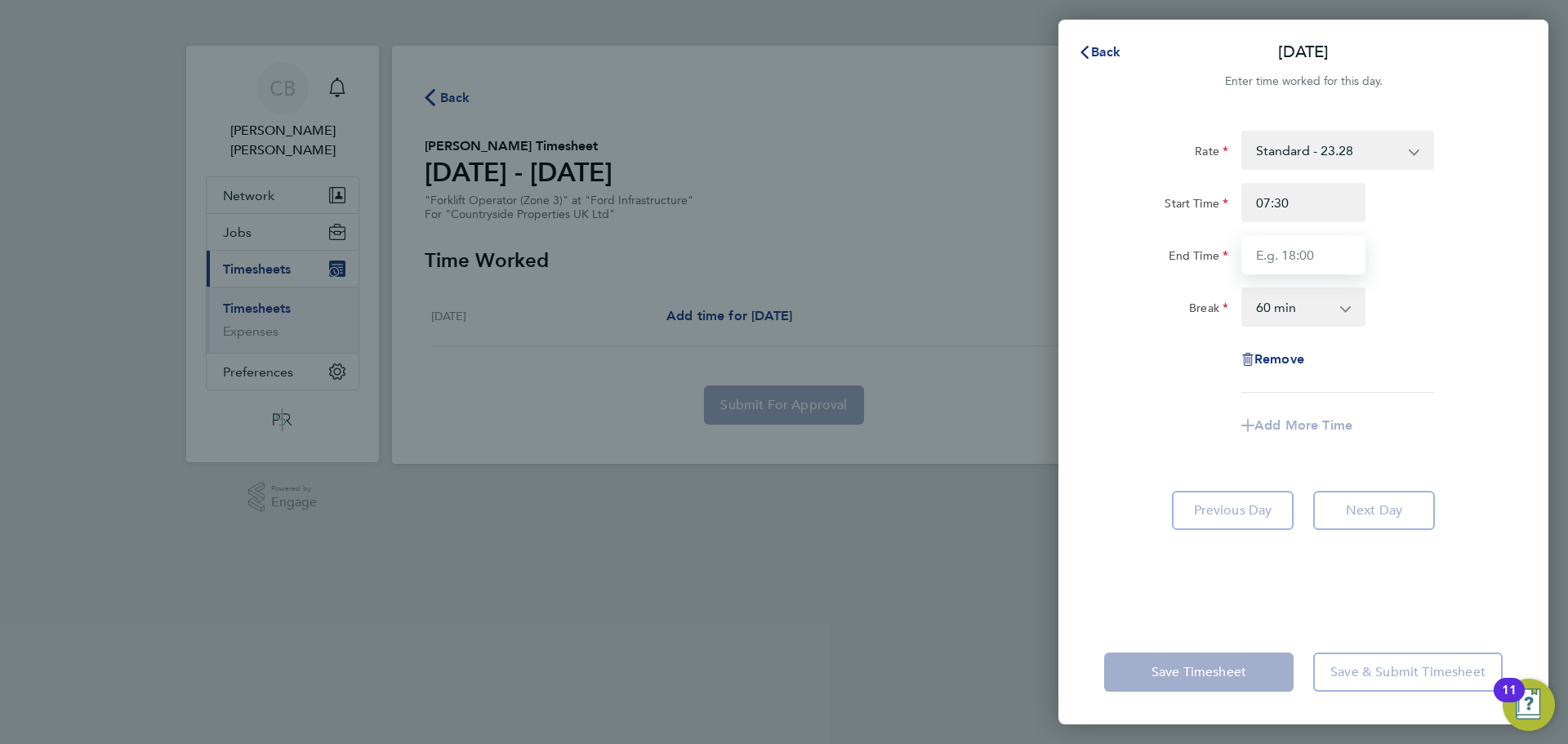
click at [1255, 249] on input "End Time" at bounding box center [1303, 255] width 124 height 39
type input "17:30"
click at [1391, 115] on div "Rate Standard - 23.28 Start Time 07:30 End Time 17:30 Break 0 min 15 min 30 min…" at bounding box center [1304, 365] width 490 height 508
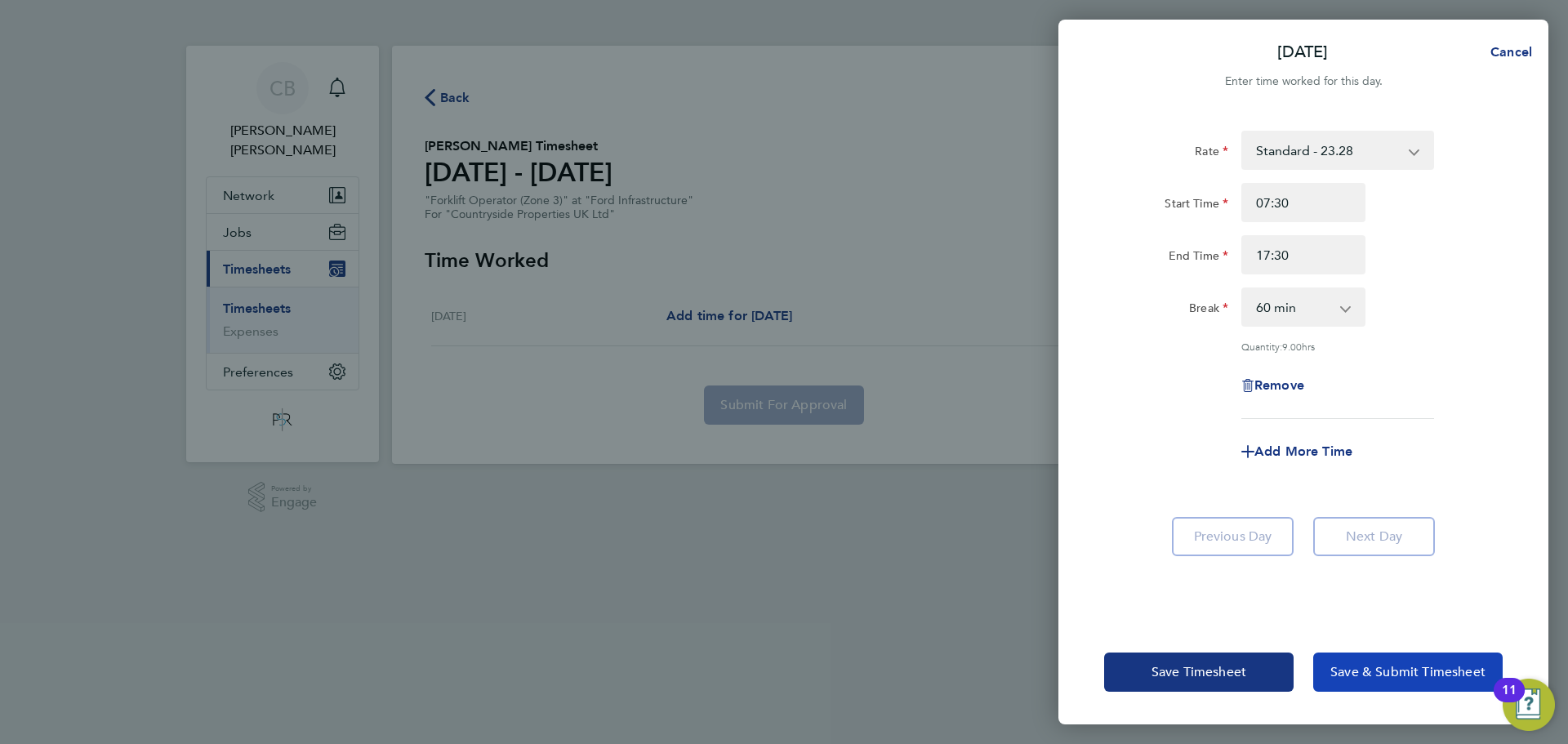
click at [1359, 677] on span "Save & Submit Timesheet" at bounding box center [1407, 672] width 155 height 16
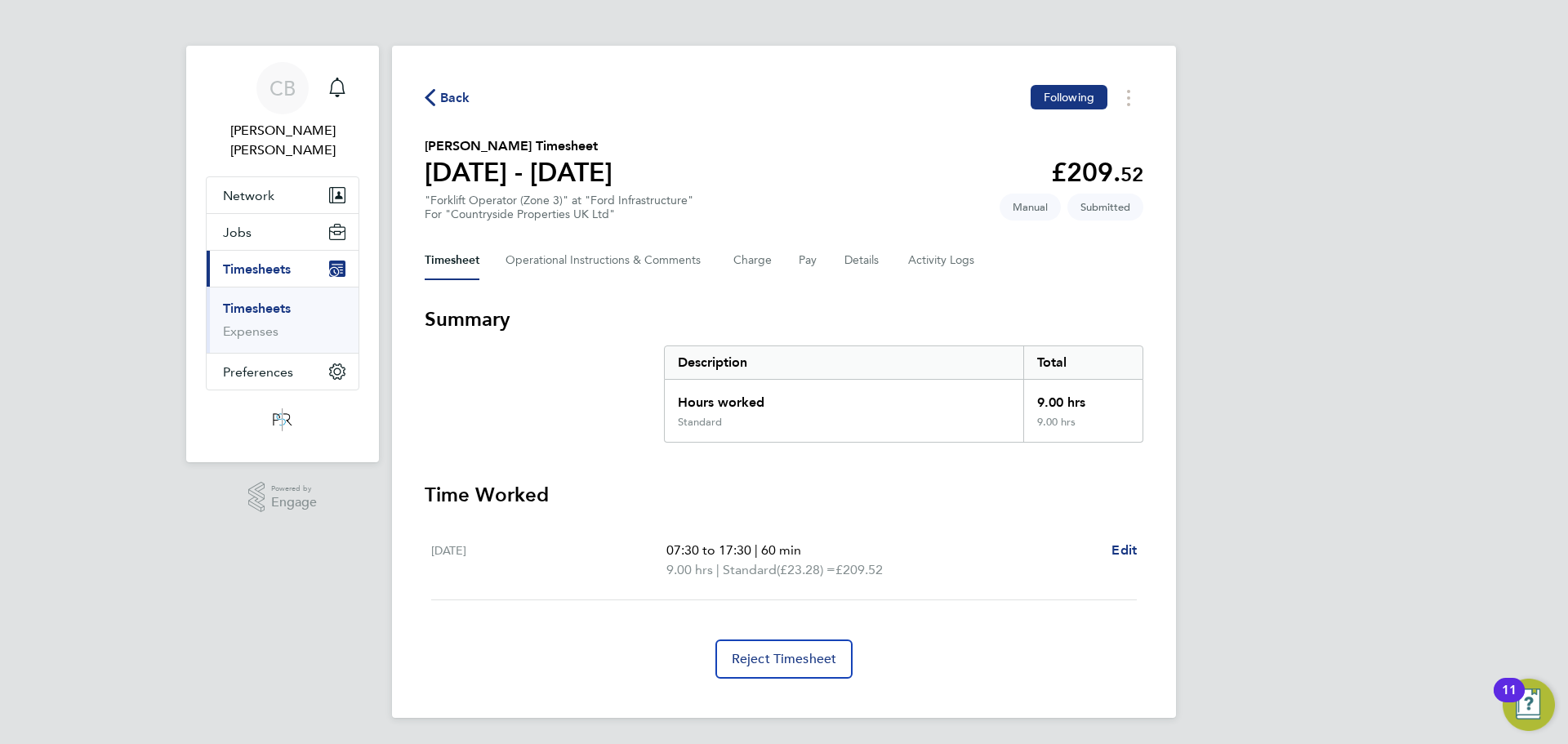
click at [447, 107] on span "Back" at bounding box center [455, 98] width 30 height 19
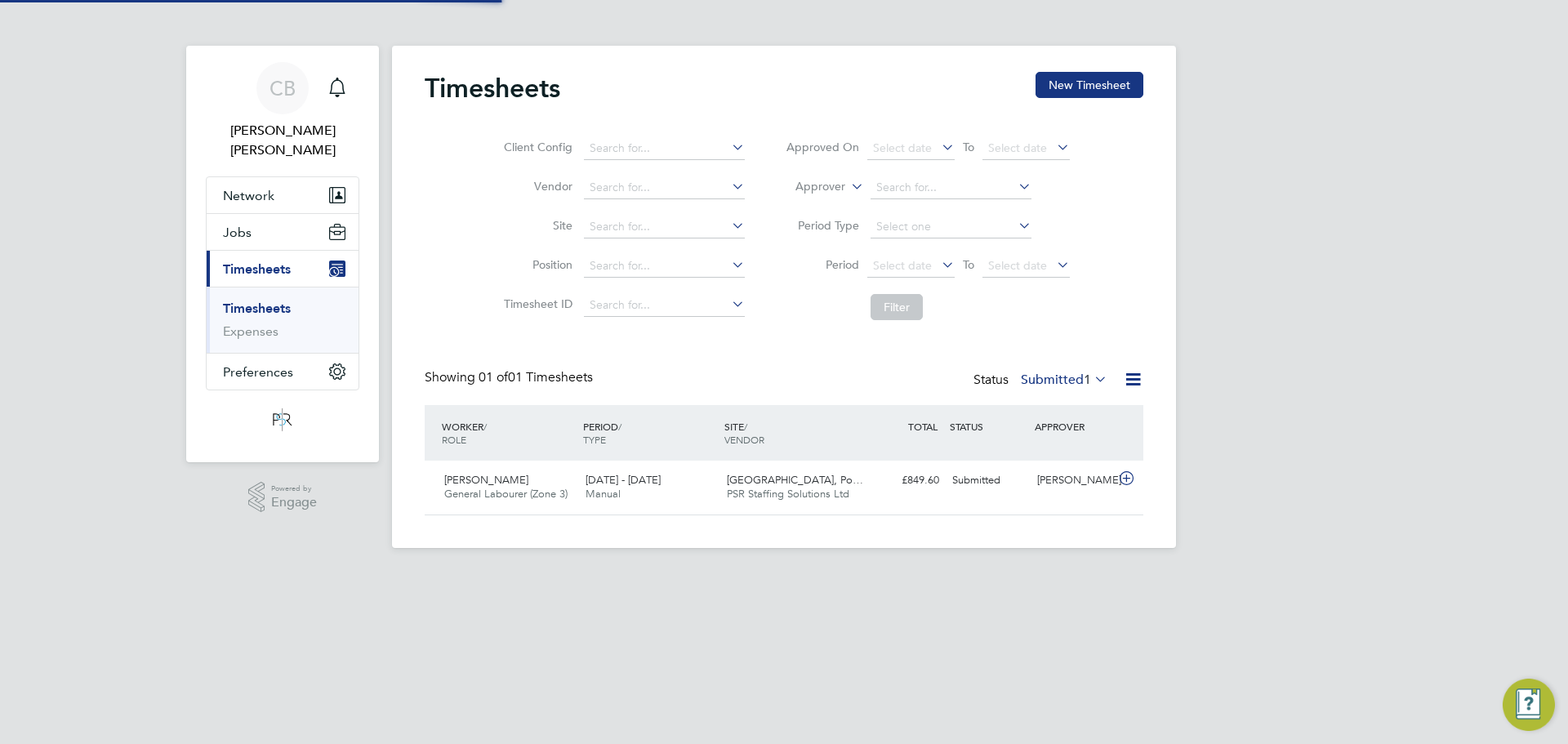
scroll to position [41, 142]
drag, startPoint x: 1085, startPoint y: 85, endPoint x: 1071, endPoint y: 111, distance: 29.5
click at [1085, 86] on button "New Timesheet" at bounding box center [1089, 85] width 108 height 26
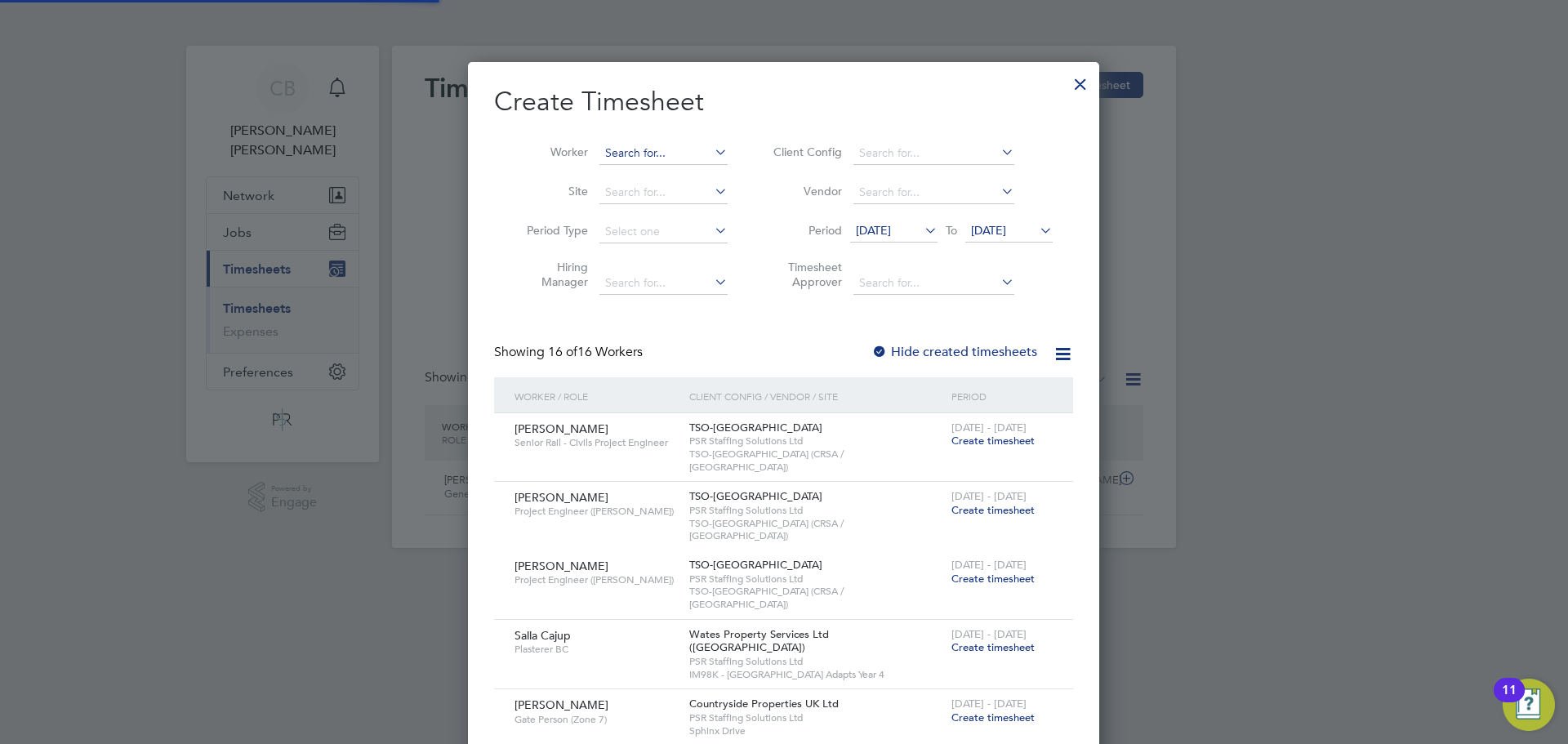
scroll to position [1509, 632]
click at [689, 164] on div "Timesheets New Timesheet Client Config Vendor Site Position Timesheet ID Approv…" at bounding box center [784, 297] width 784 height 502
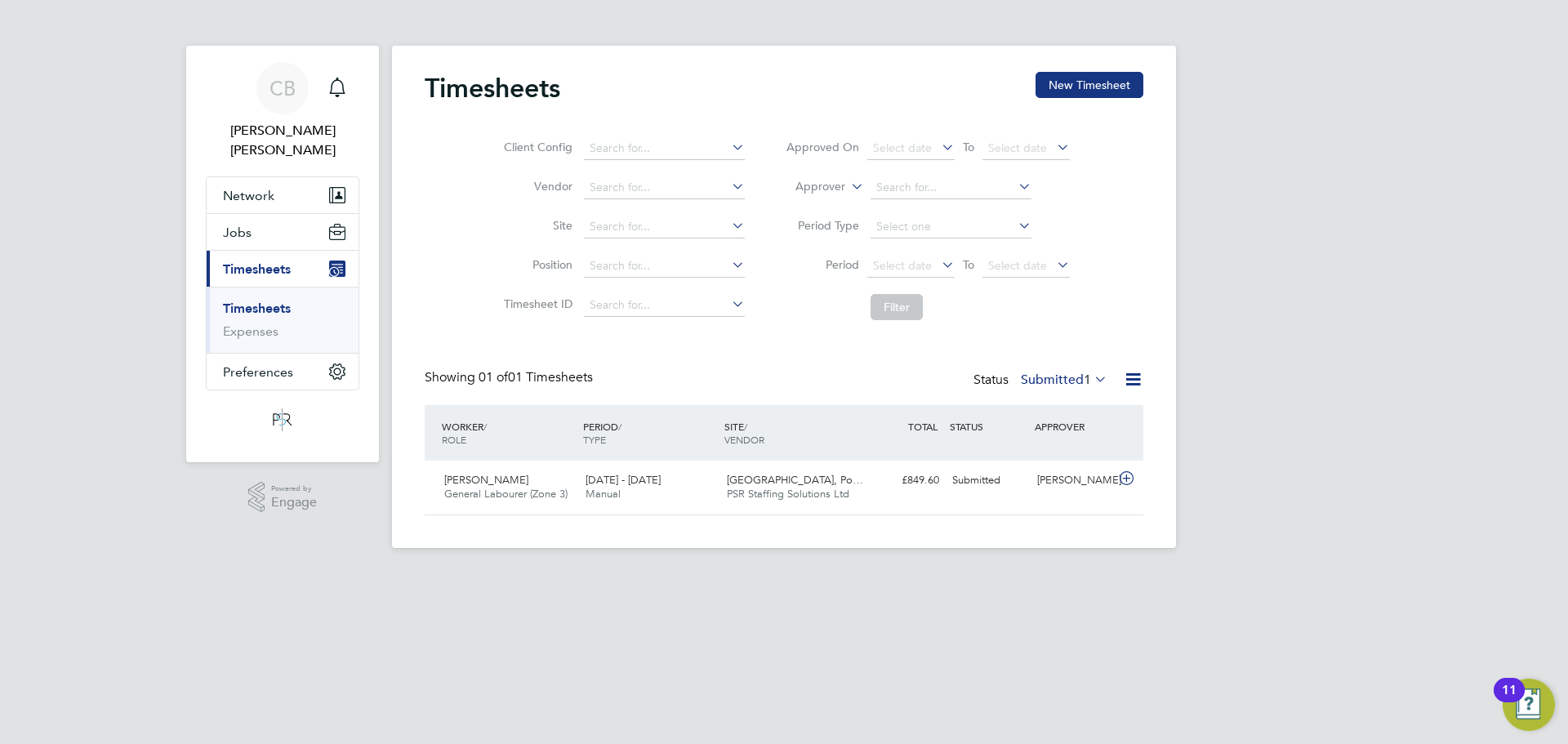
scroll to position [41, 142]
click at [313, 187] on button "Network" at bounding box center [283, 194] width 152 height 36
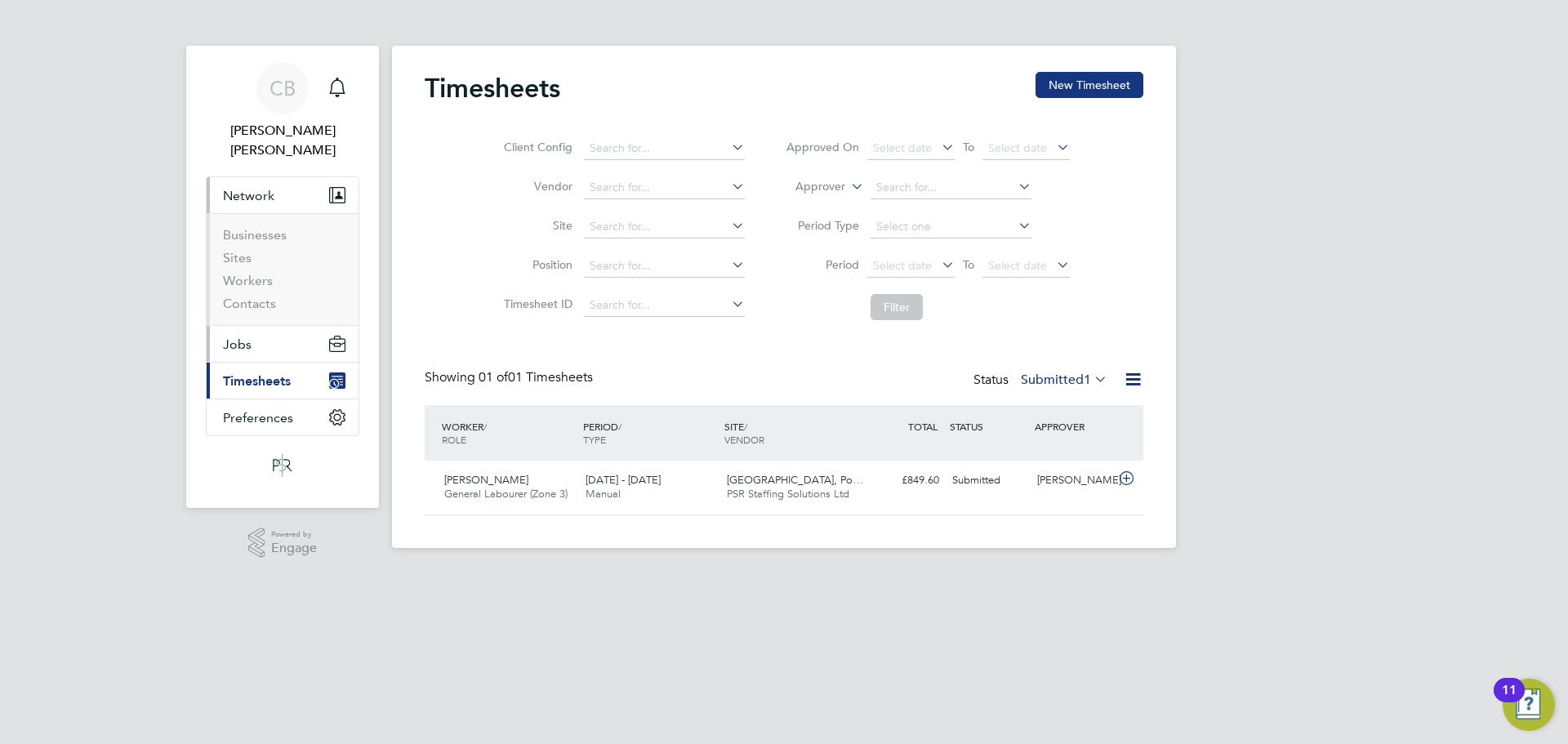
click at [270, 326] on button "Jobs" at bounding box center [283, 343] width 152 height 36
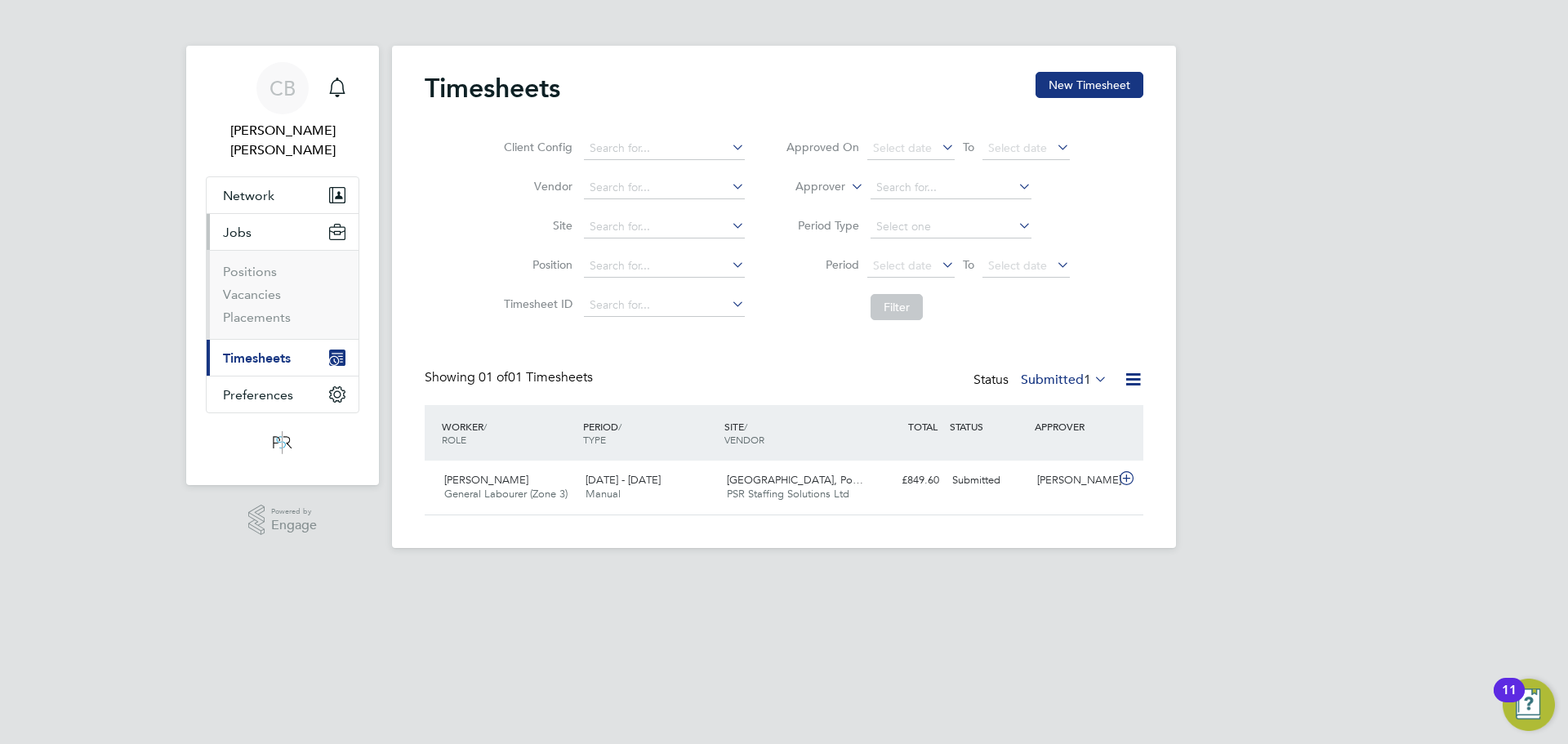
click at [276, 263] on li "Positions" at bounding box center [284, 275] width 122 height 23
click at [279, 310] on ul "Positions Vacancies Placements" at bounding box center [283, 294] width 152 height 89
click at [285, 310] on link "Placements" at bounding box center [257, 317] width 68 height 15
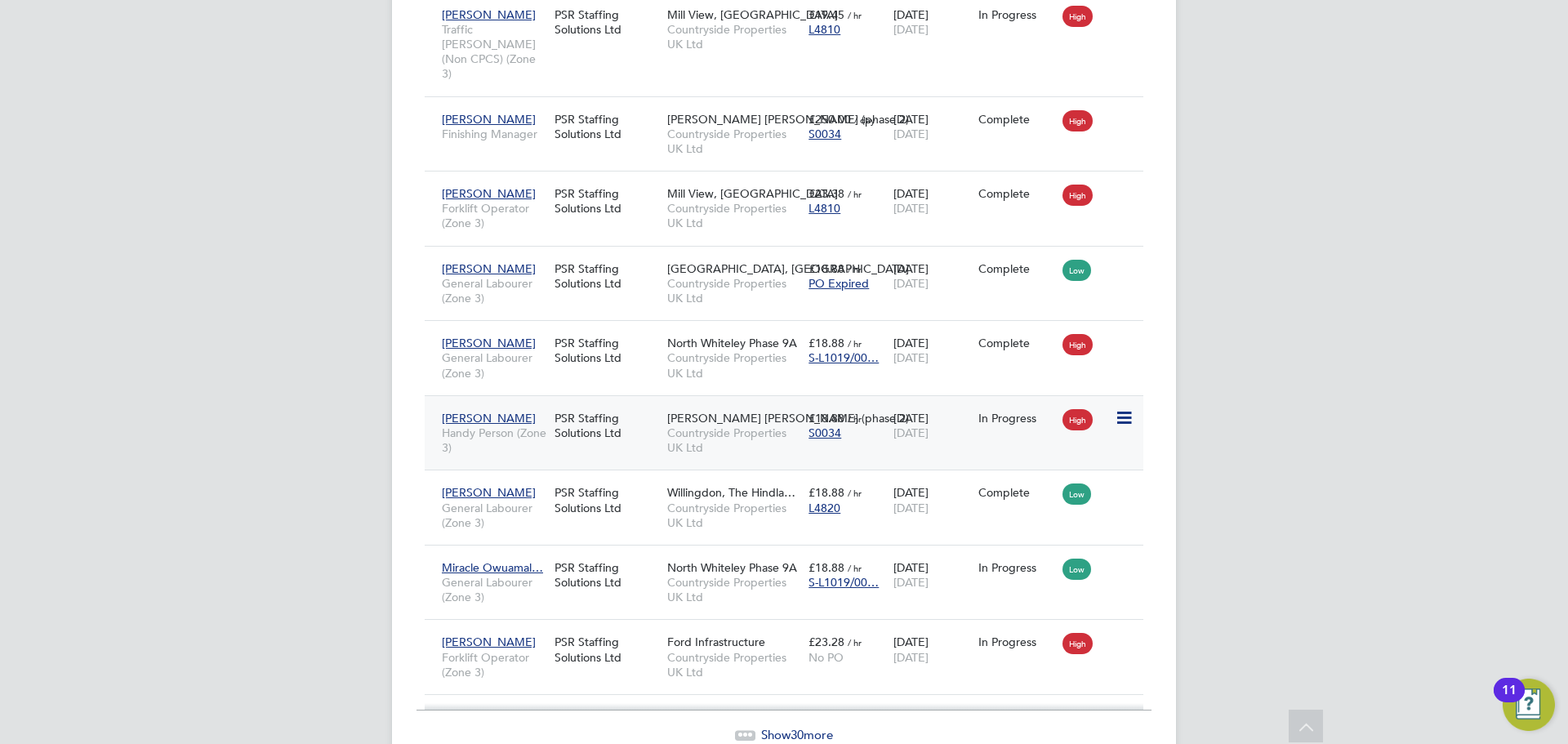
click at [739, 410] on span "[PERSON_NAME] [PERSON_NAME] (phase 2)" at bounding box center [787, 417] width 241 height 14
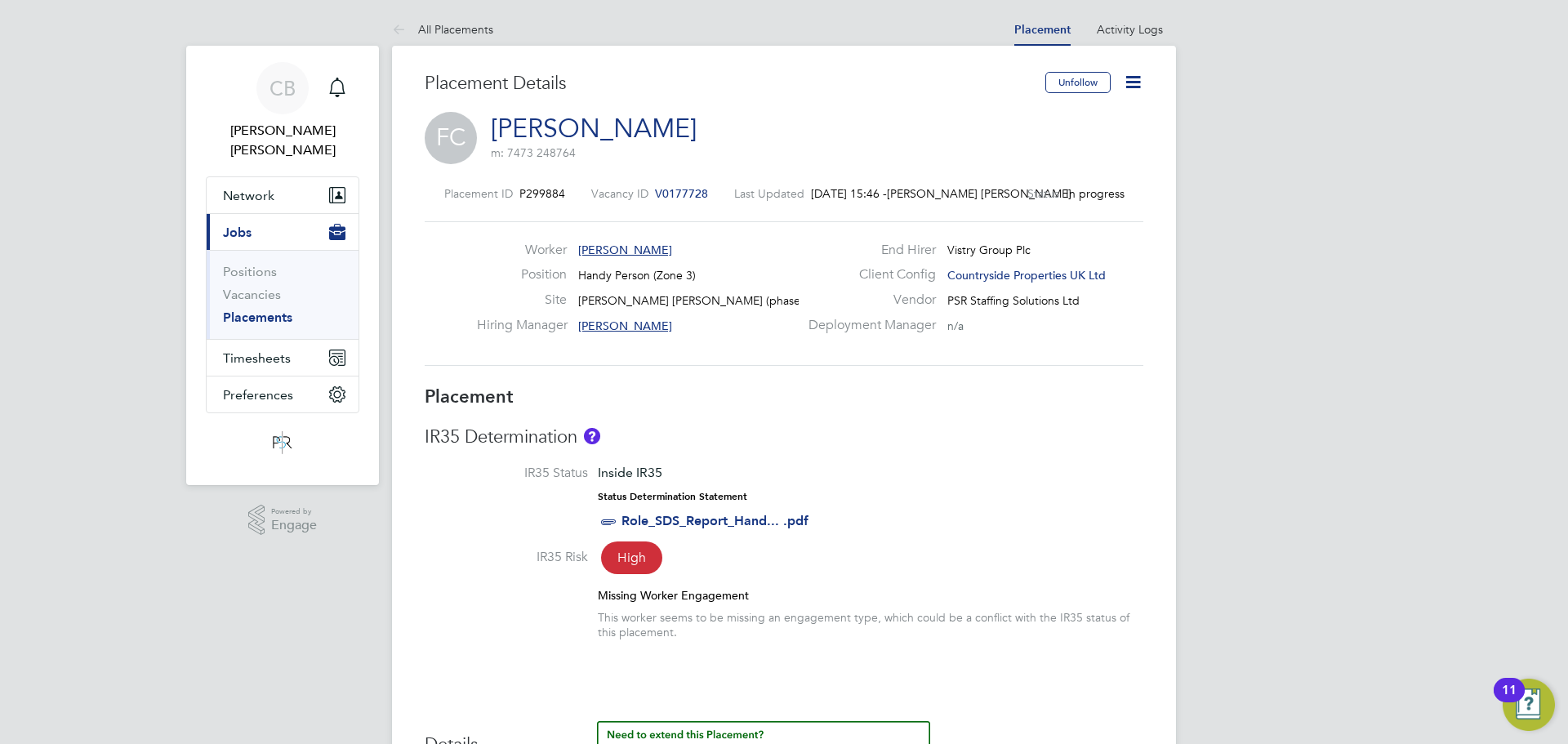
click at [1133, 79] on icon at bounding box center [1132, 82] width 20 height 20
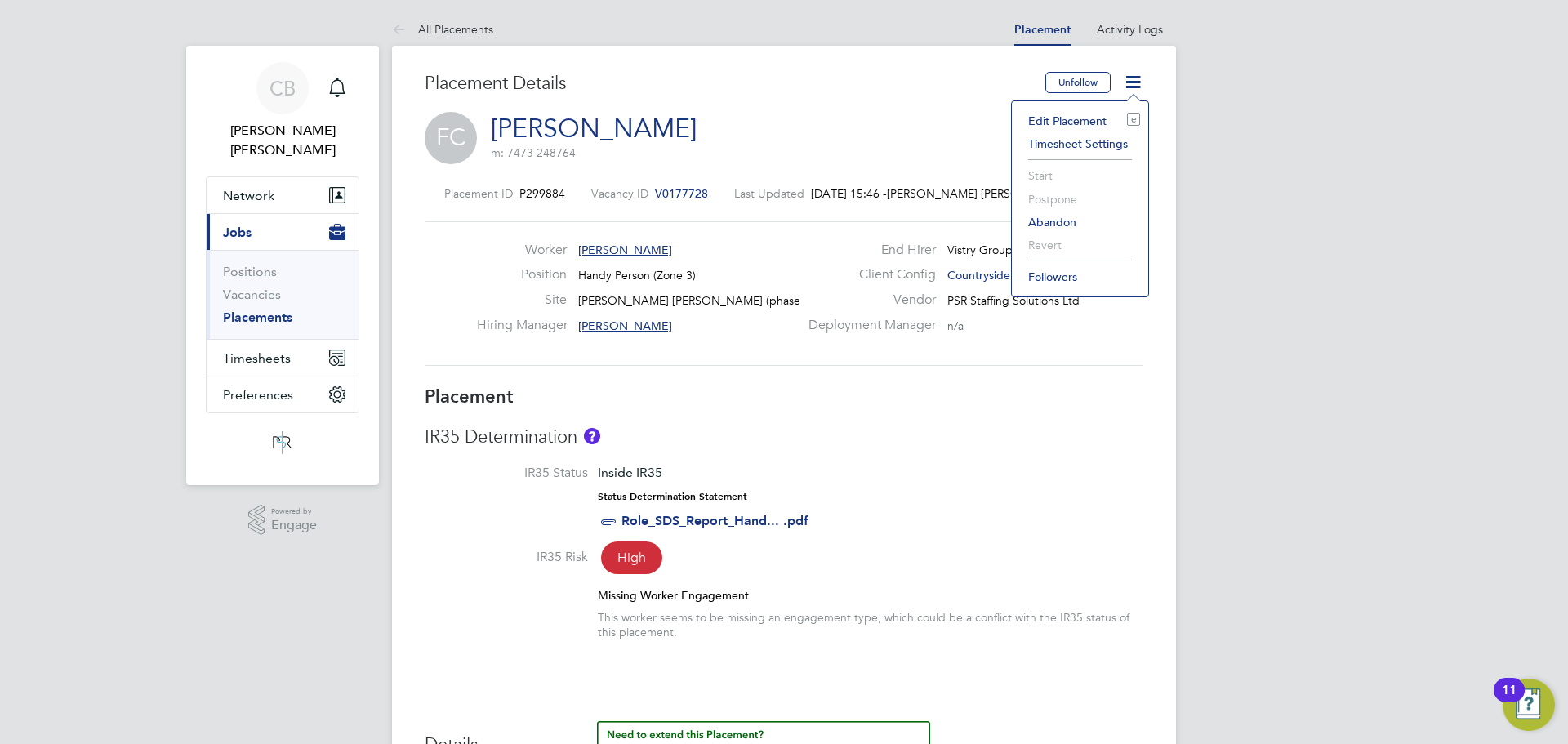
click at [1087, 112] on li "Edit Placement e" at bounding box center [1080, 121] width 120 height 23
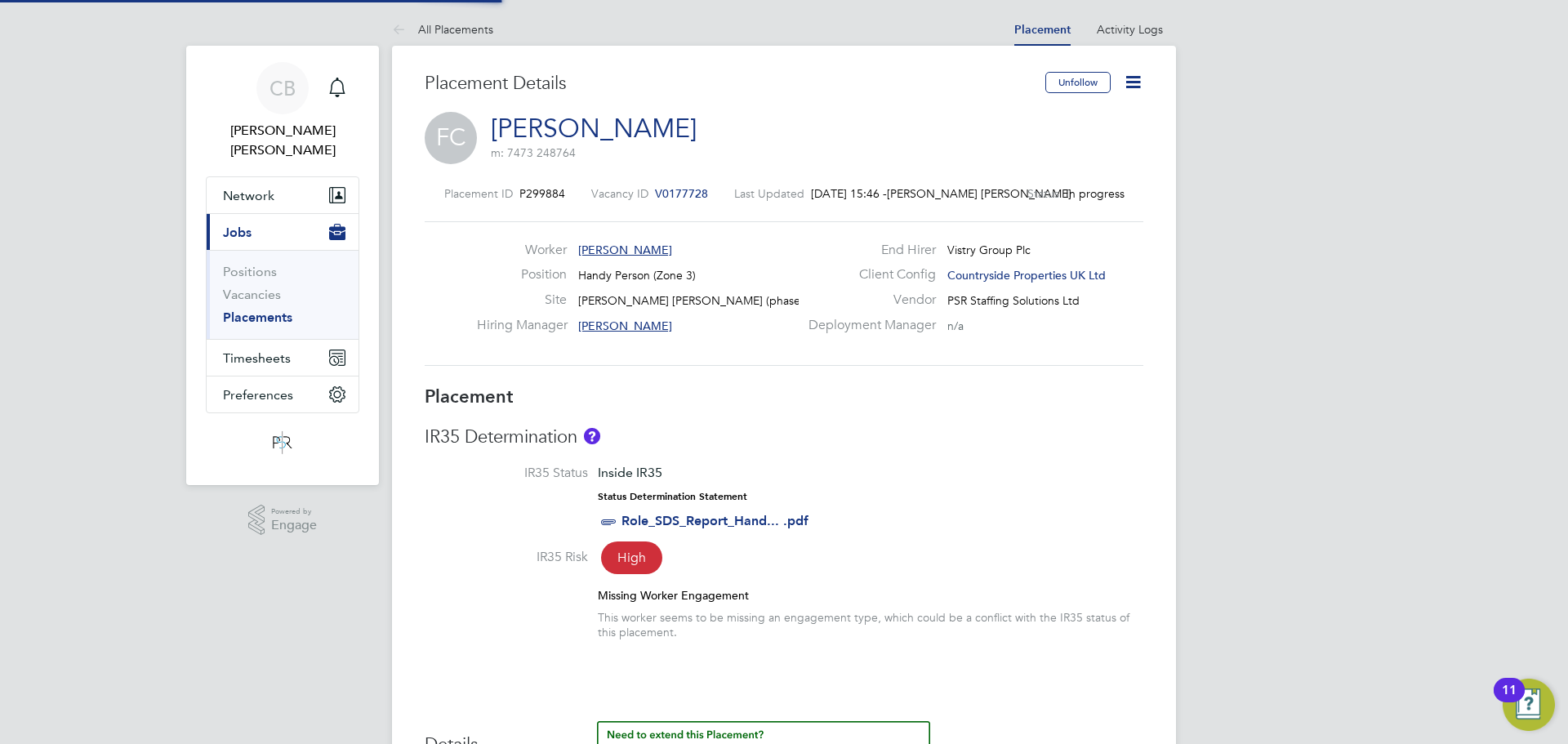
type input "[PERSON_NAME]"
type input "[DATE]"
type input "07:30"
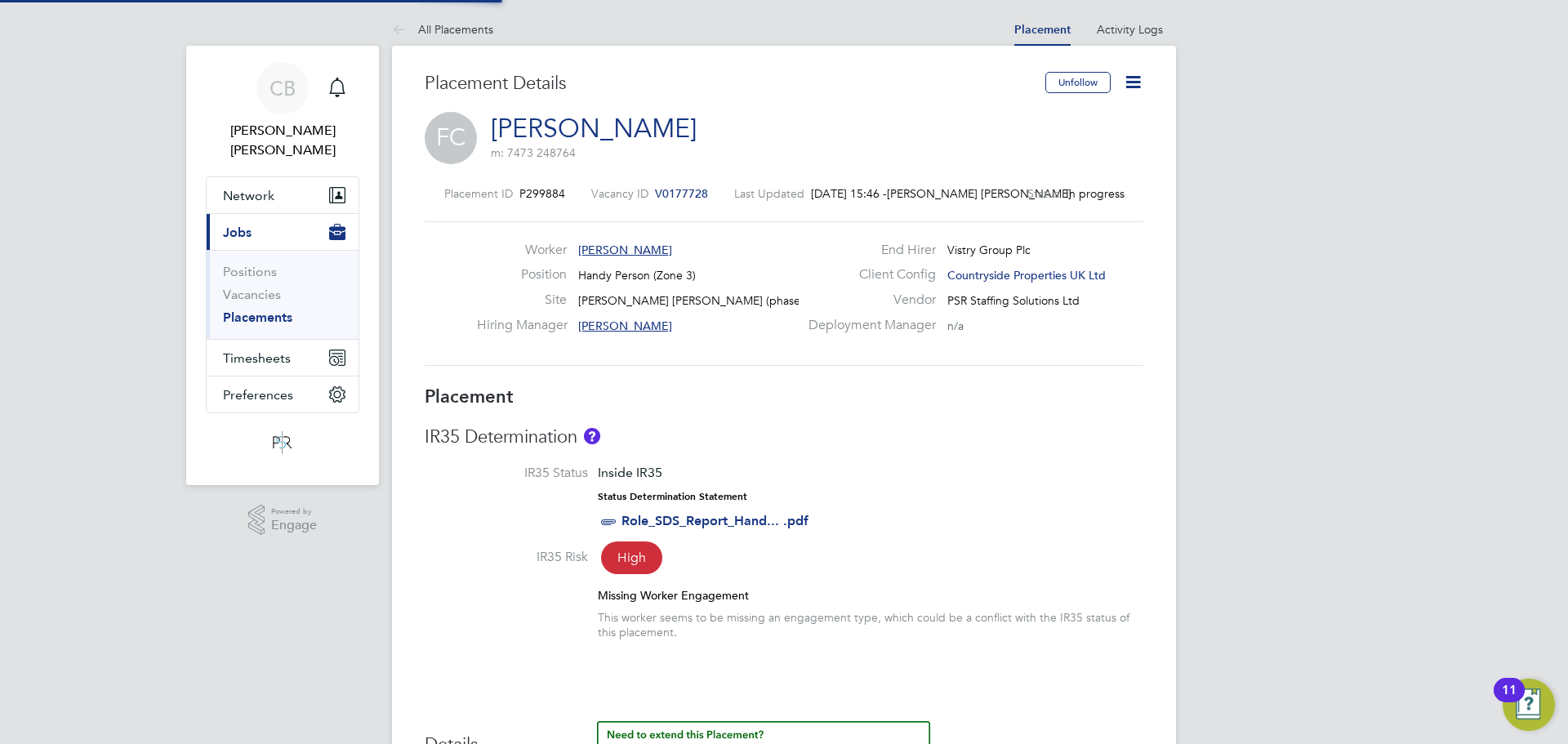
type input "16:30"
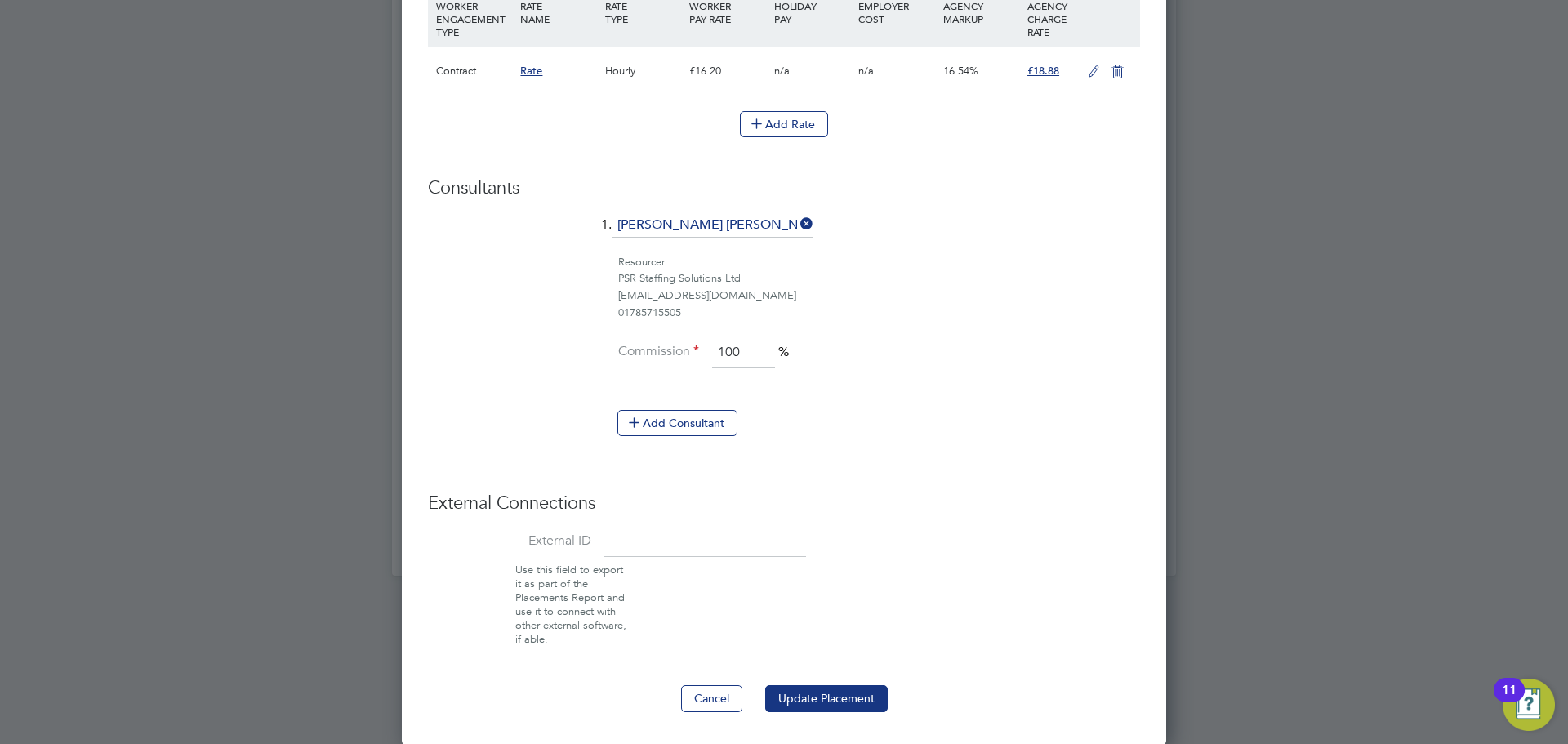
click at [1083, 79] on icon at bounding box center [1093, 72] width 20 height 13
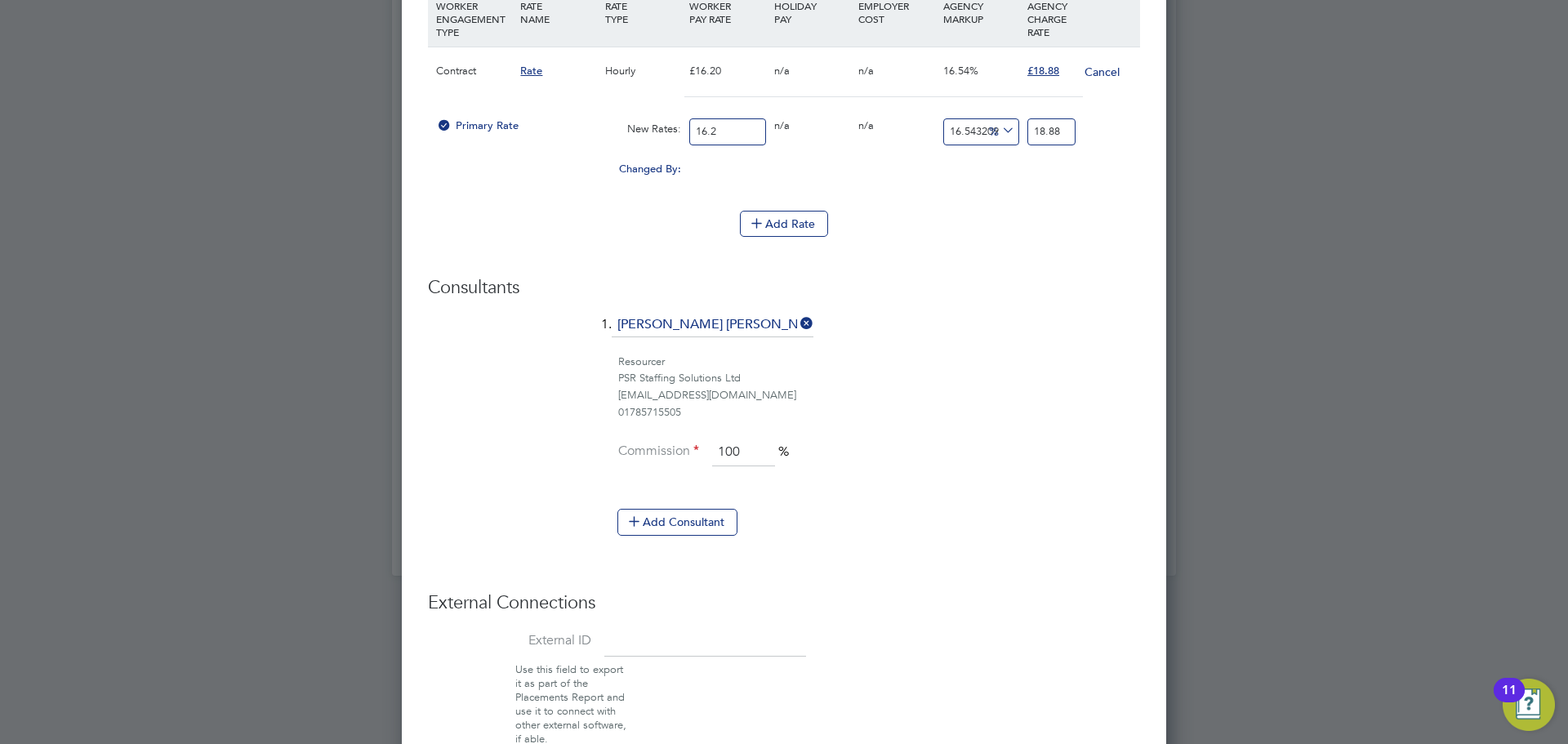
click at [730, 128] on input "16.2" at bounding box center [727, 132] width 76 height 27
type input "1"
type input "1.165432098765432"
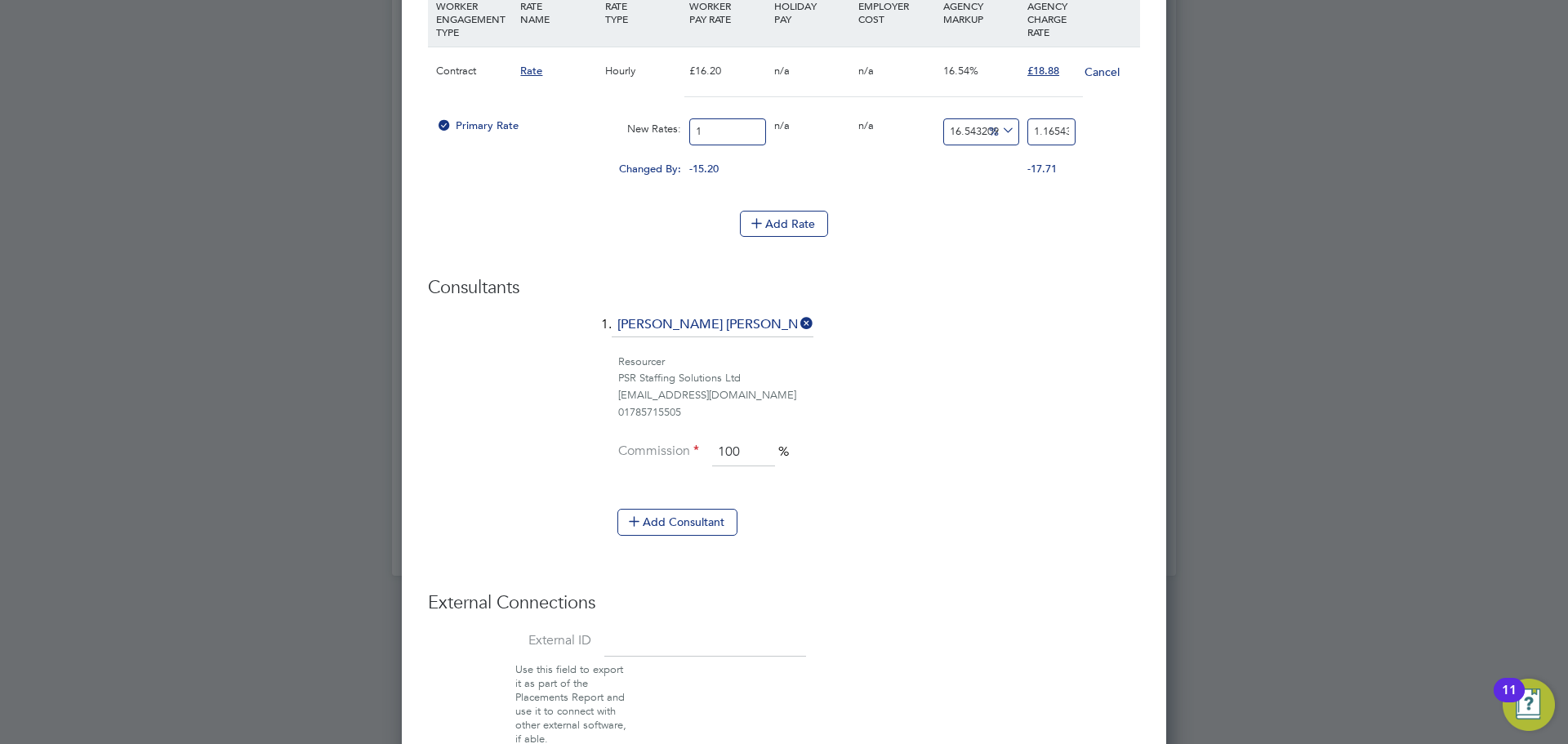
type input "16"
type input "18.646913580246913"
type input "16.5"
type input "19.22962962962963"
type input "16.50"
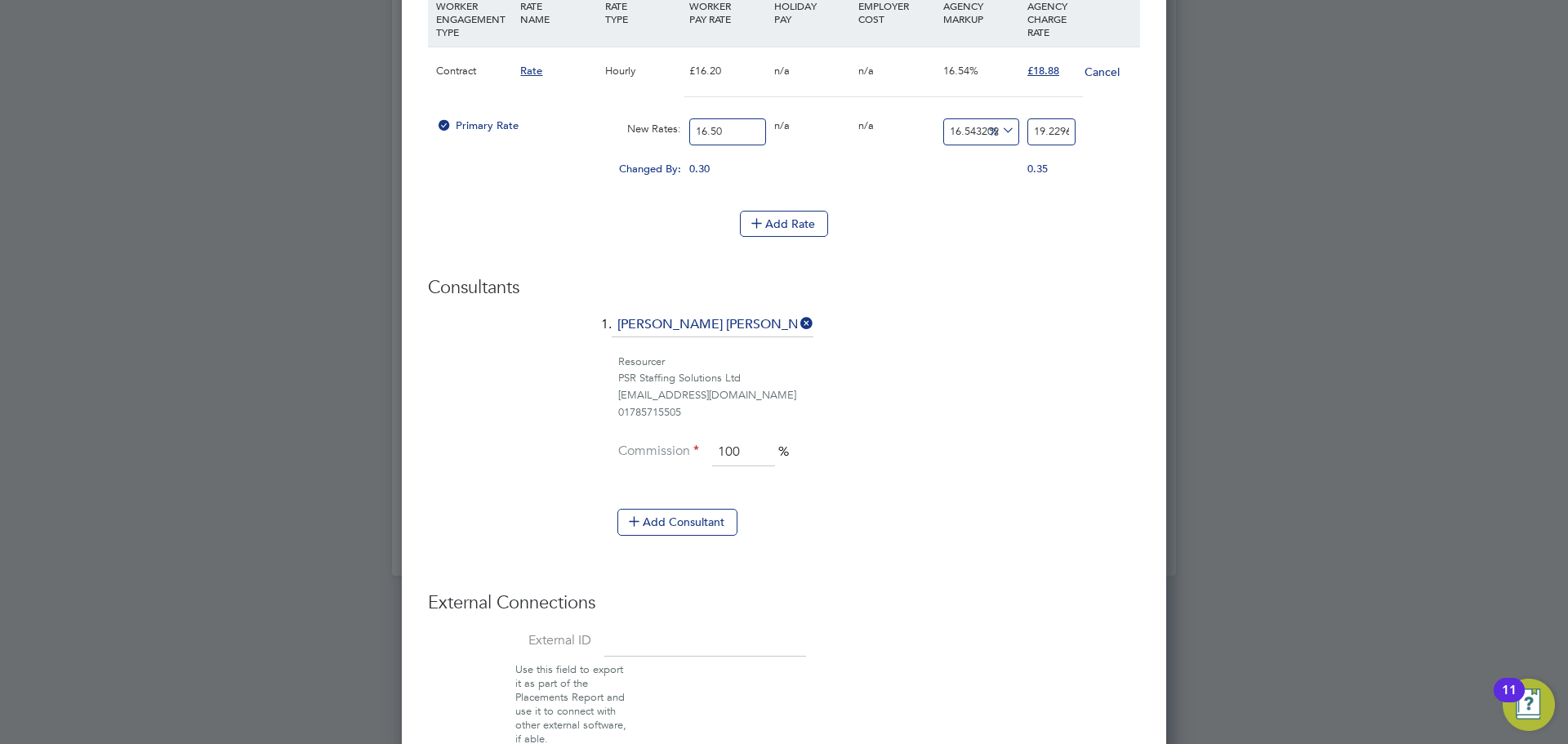
click at [1050, 133] on input "19.22962962962963" at bounding box center [1052, 132] width 48 height 27
type input "-93.93939393939394"
type input "1"
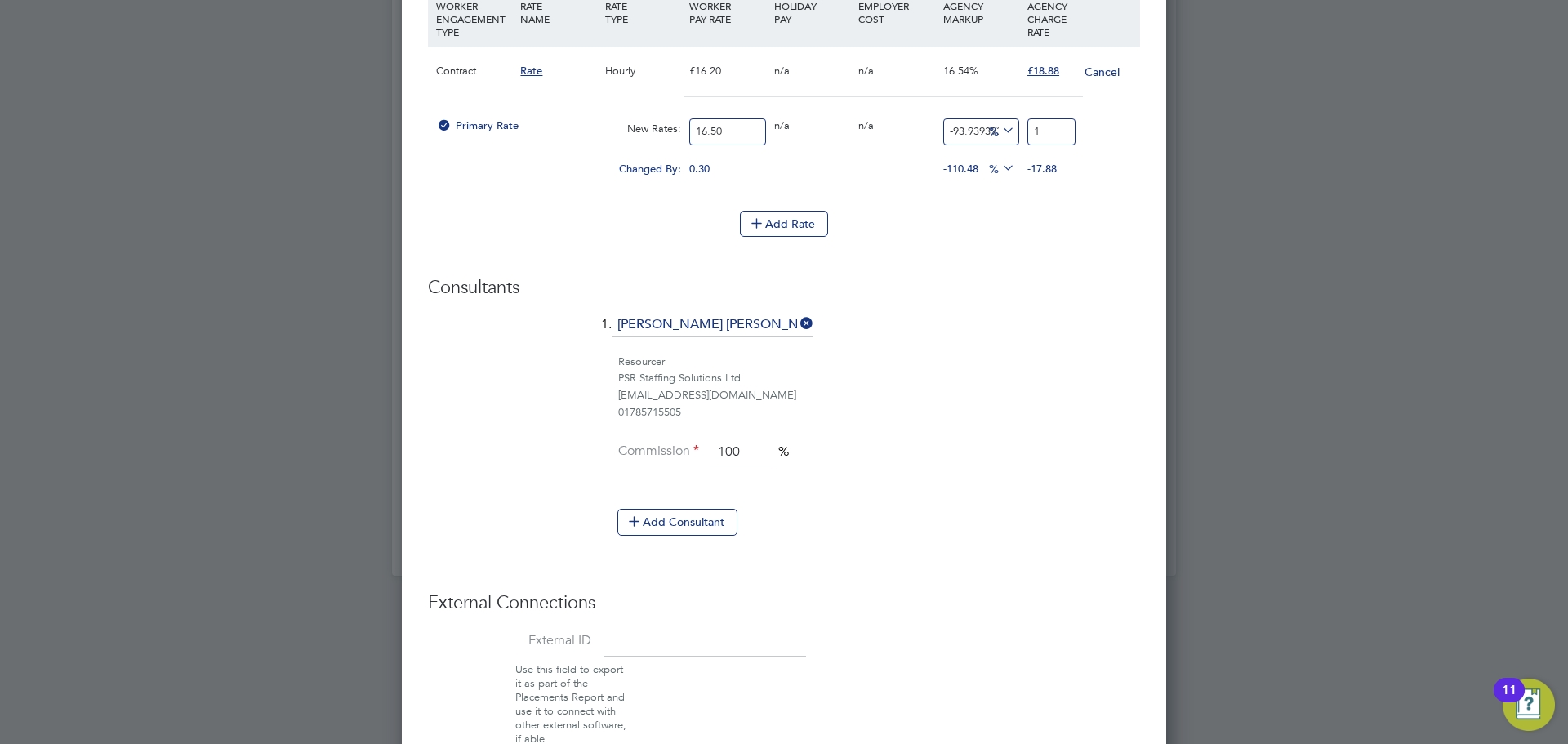
type input "9.090909090909092"
type input "18"
type input "13.93939393939394"
type input "18.8"
type input "14.424242424242424"
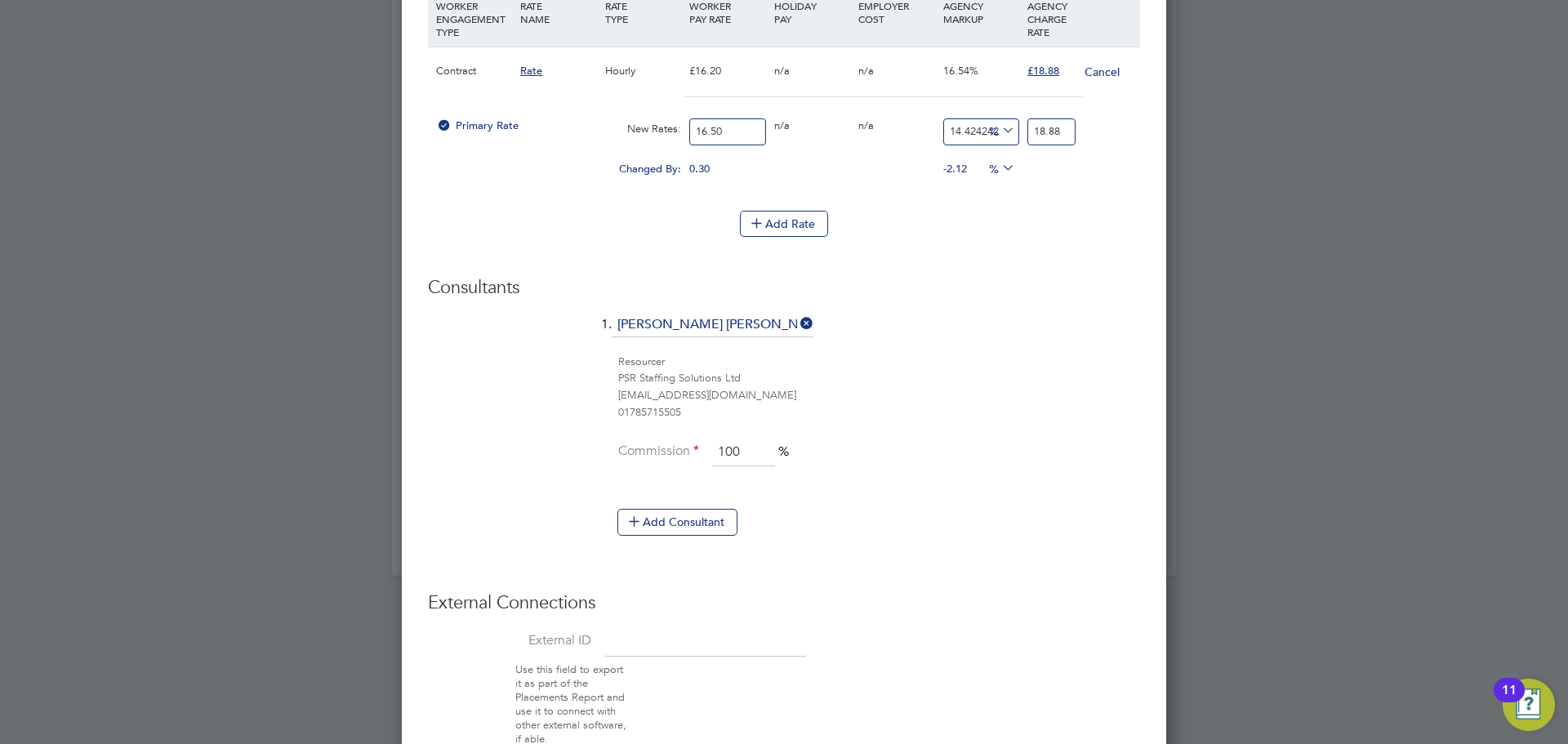
type input "18.88"
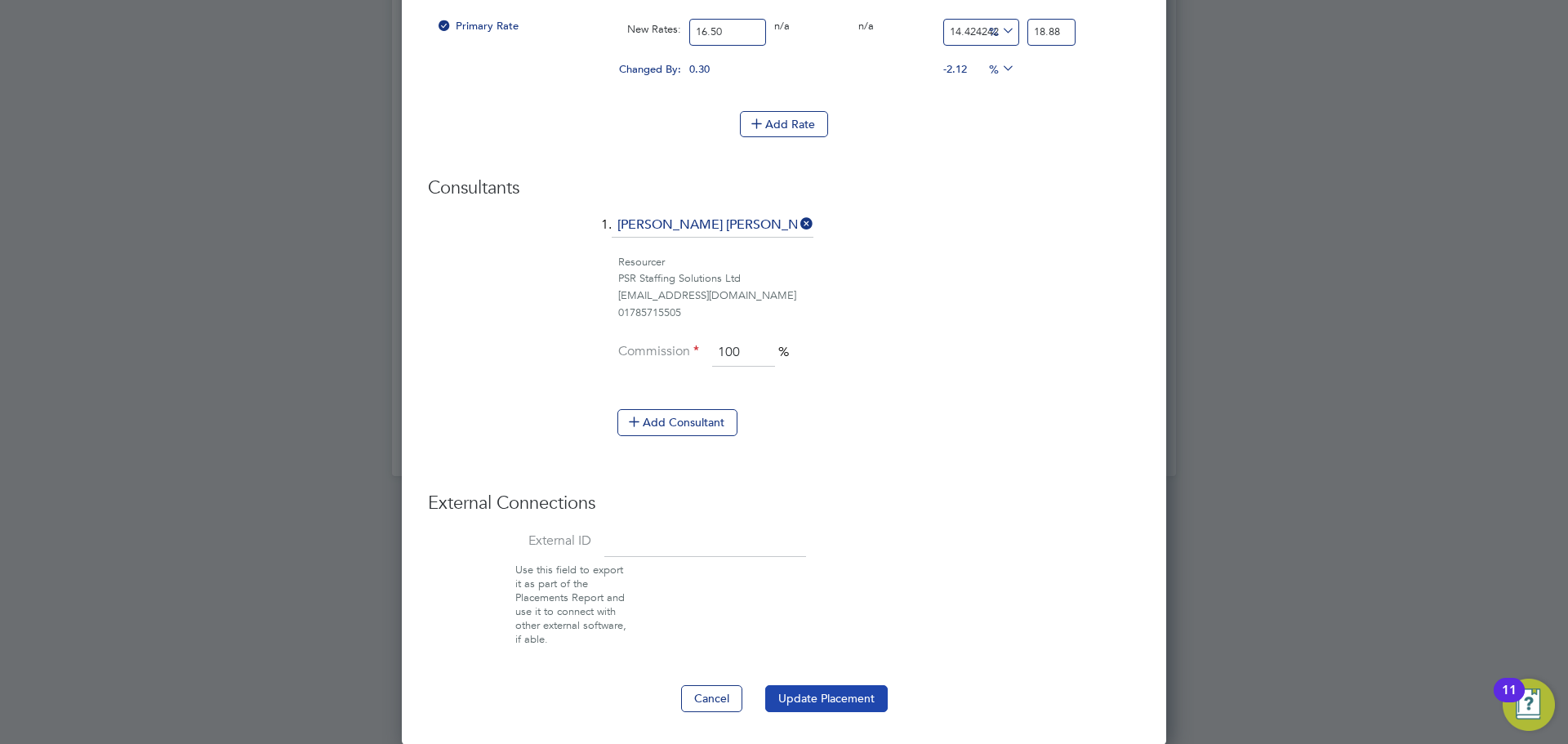
click at [830, 702] on button "Update Placement" at bounding box center [826, 698] width 122 height 26
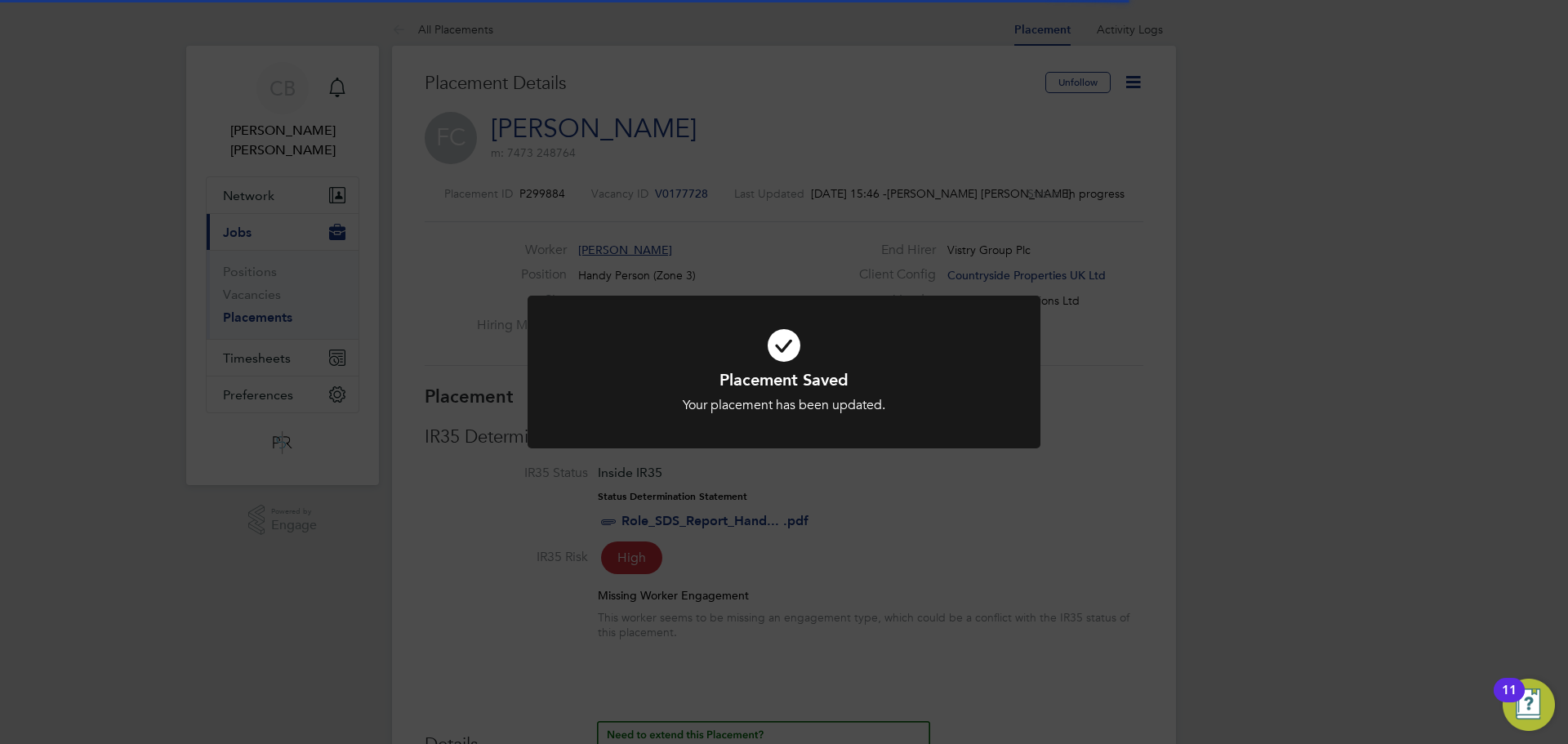
click at [833, 392] on div "Placement Saved Your placement has been updated. Cancel Okay" at bounding box center [784, 391] width 425 height 45
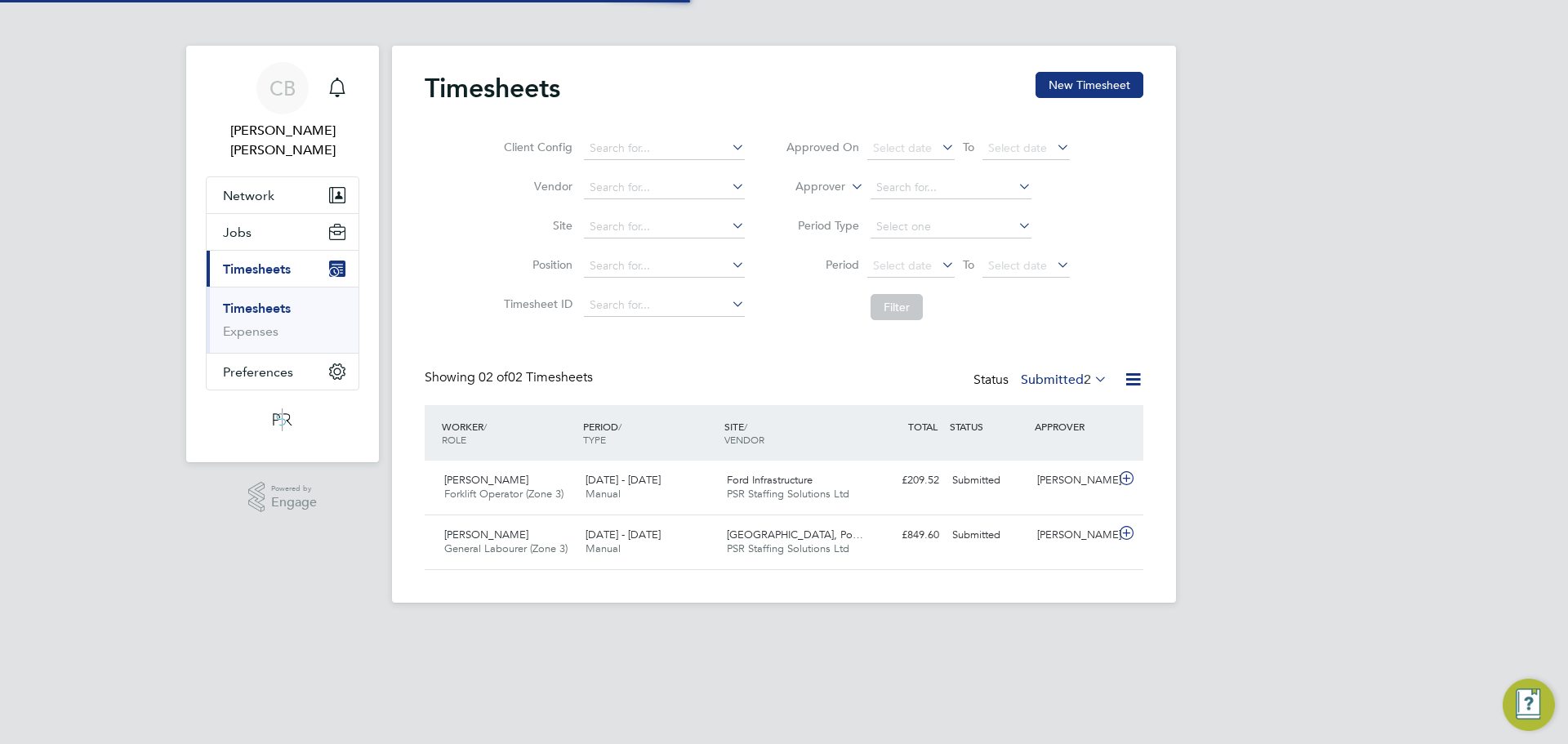
scroll to position [41, 142]
